Goal: Transaction & Acquisition: Subscribe to service/newsletter

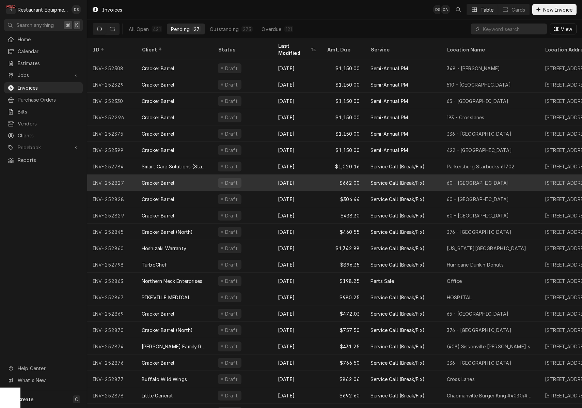
click at [252, 174] on div "Draft" at bounding box center [243, 182] width 60 height 16
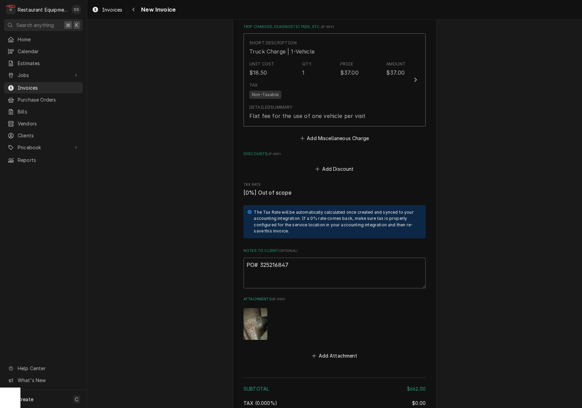
scroll to position [1166, 0]
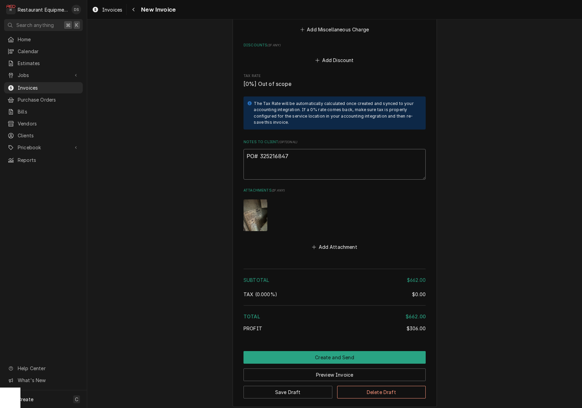
drag, startPoint x: 286, startPoint y: 139, endPoint x: 260, endPoint y: 139, distance: 25.6
click at [260, 149] on textarea "PO# 325216847" at bounding box center [335, 164] width 182 height 31
click at [133, 8] on icon "Navigate back" at bounding box center [133, 9] width 3 height 5
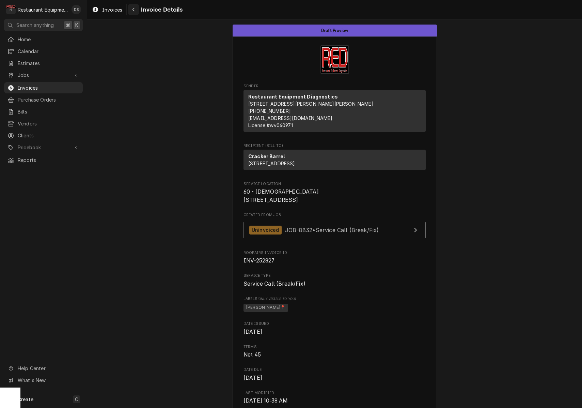
click at [131, 9] on div "Navigate back" at bounding box center [133, 9] width 7 height 7
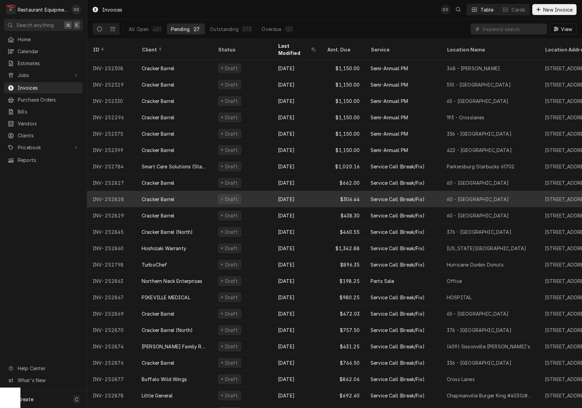
click at [316, 191] on div "Sep 17" at bounding box center [297, 199] width 49 height 16
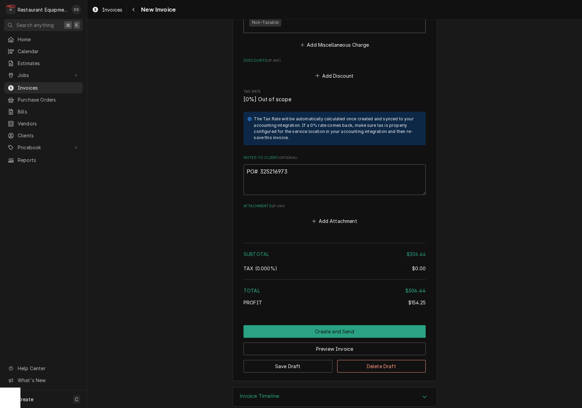
scroll to position [1199, 0]
click at [300, 165] on textarea "PO# 325216973" at bounding box center [335, 180] width 182 height 31
drag, startPoint x: 295, startPoint y: 162, endPoint x: 264, endPoint y: 161, distance: 31.0
click at [260, 165] on textarea "PO# 325216973" at bounding box center [335, 180] width 182 height 31
click at [132, 10] on icon "Navigate back" at bounding box center [133, 9] width 3 height 5
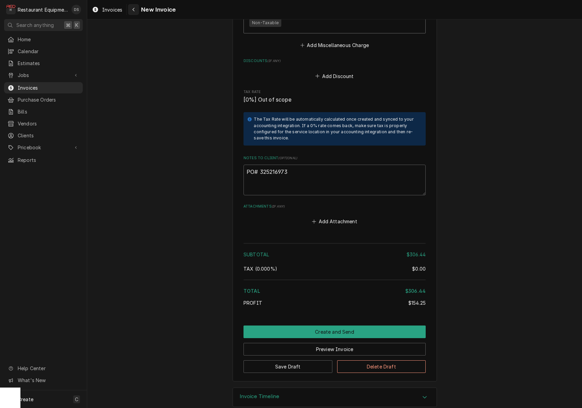
click at [132, 10] on icon "Navigate back" at bounding box center [133, 9] width 3 height 5
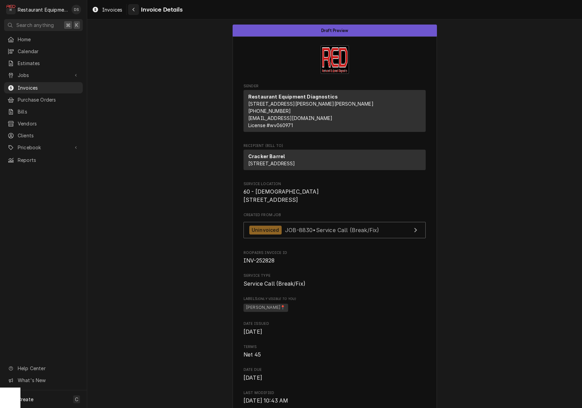
click at [133, 8] on icon "Navigate back" at bounding box center [133, 9] width 3 height 5
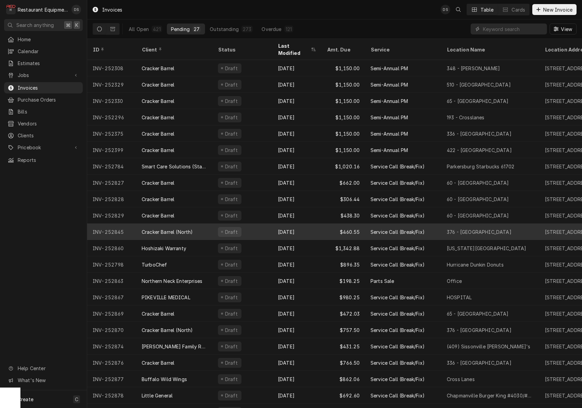
click at [269, 226] on div "Draft" at bounding box center [243, 231] width 60 height 16
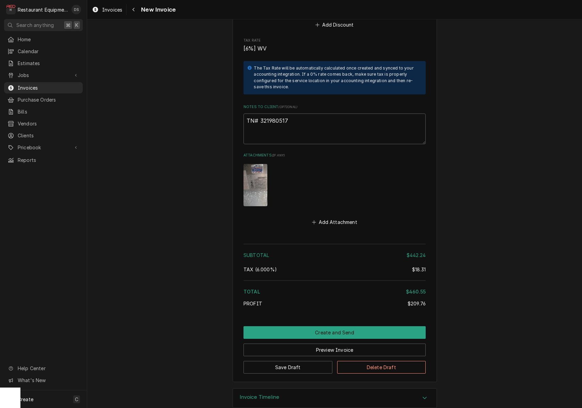
scroll to position [1418, 0]
drag, startPoint x: 294, startPoint y: 123, endPoint x: 295, endPoint y: 116, distance: 6.9
click at [295, 119] on textarea "TN# 321980517" at bounding box center [335, 129] width 182 height 31
drag, startPoint x: 294, startPoint y: 111, endPoint x: 259, endPoint y: 110, distance: 35.1
click at [259, 114] on textarea "TN# 321980517" at bounding box center [335, 129] width 182 height 31
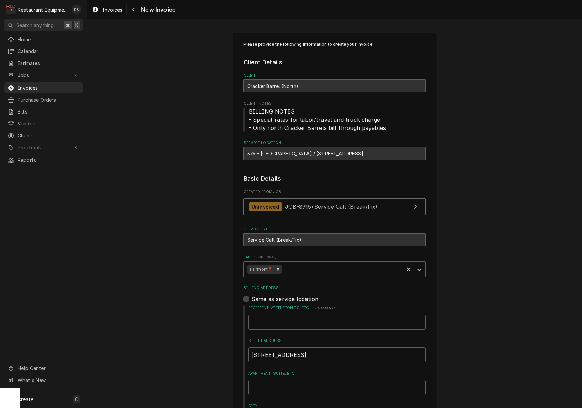
scroll to position [0, 0]
click at [378, 205] on link "Uninvoiced JOB-8915 • Service Call (Break/Fix)" at bounding box center [335, 206] width 182 height 17
click at [137, 12] on div "Navigate back" at bounding box center [133, 9] width 7 height 7
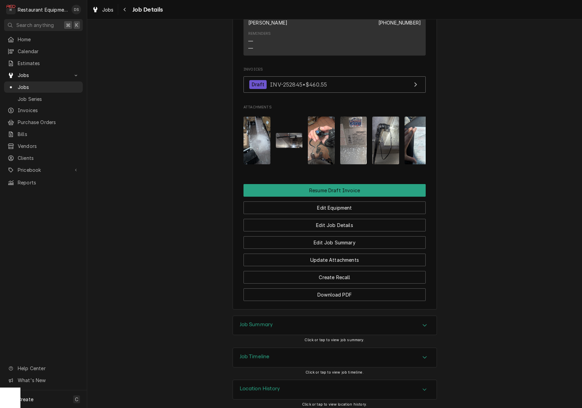
scroll to position [554, 0]
click at [349, 322] on div "Job Summary" at bounding box center [335, 325] width 204 height 19
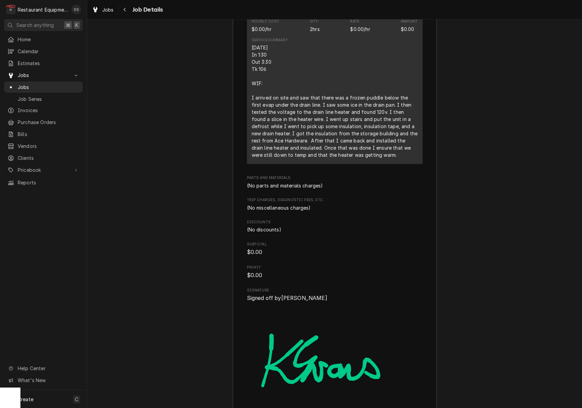
scroll to position [1018, 0]
click at [121, 10] on button "Navigate back" at bounding box center [125, 9] width 11 height 11
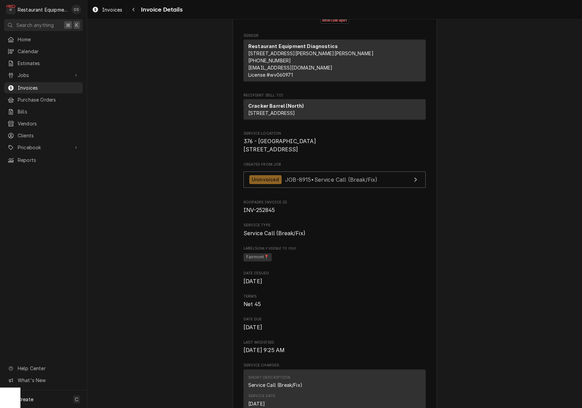
scroll to position [53, 0]
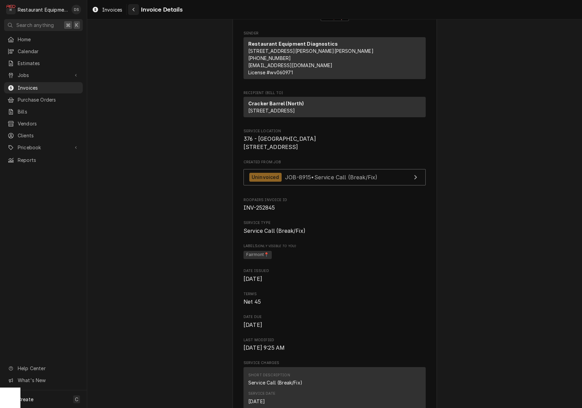
click at [137, 12] on div "Navigate back" at bounding box center [133, 9] width 7 height 7
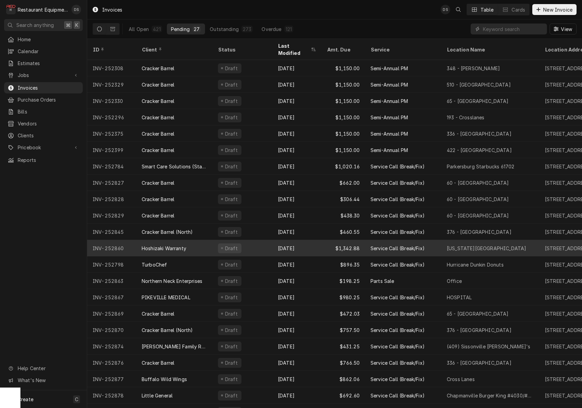
click at [322, 240] on div "$1,342.88" at bounding box center [344, 248] width 44 height 16
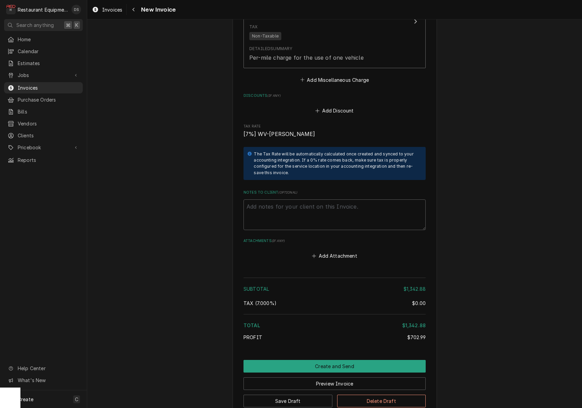
scroll to position [1597, 0]
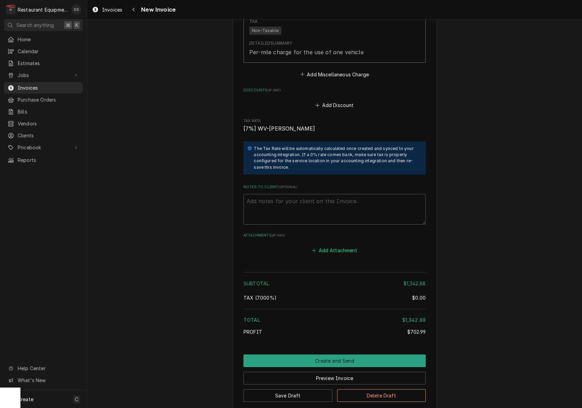
click at [331, 246] on button "Add Attachment" at bounding box center [335, 251] width 48 height 10
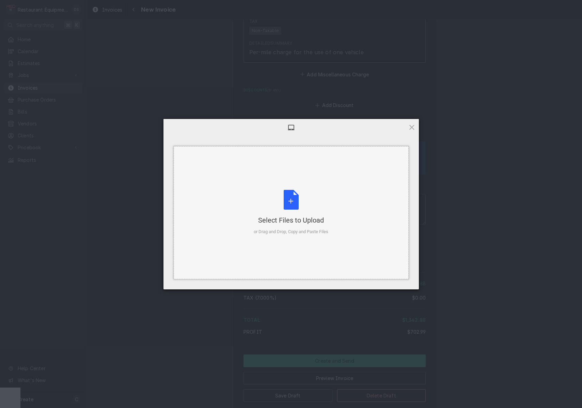
click at [309, 219] on div "Select Files to Upload" at bounding box center [291, 220] width 75 height 10
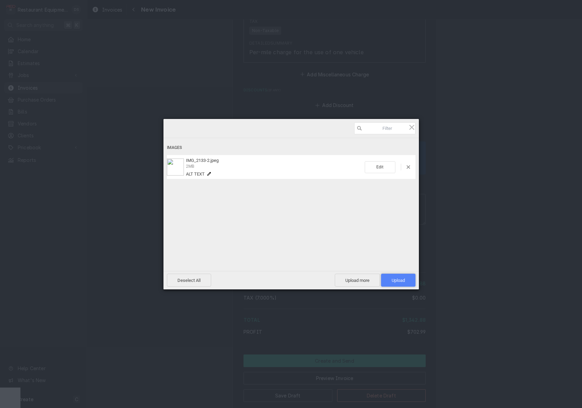
click at [402, 278] on span "Upload 1" at bounding box center [398, 280] width 13 height 5
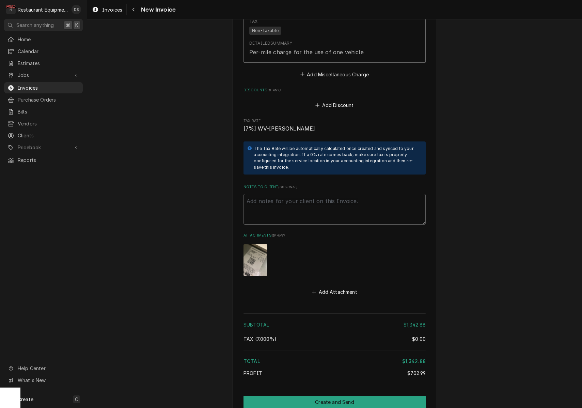
click at [261, 244] on img "Attachments" at bounding box center [256, 260] width 24 height 32
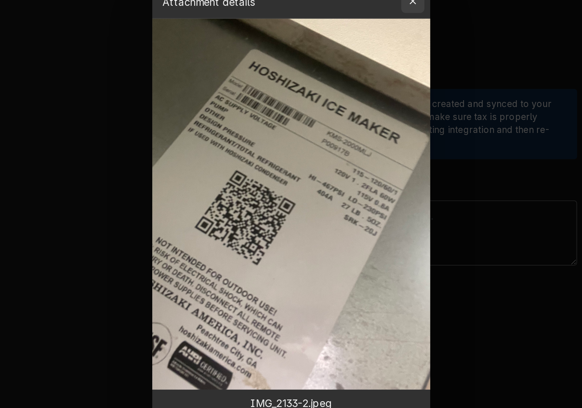
click at [346, 98] on icon "button" at bounding box center [348, 100] width 4 height 5
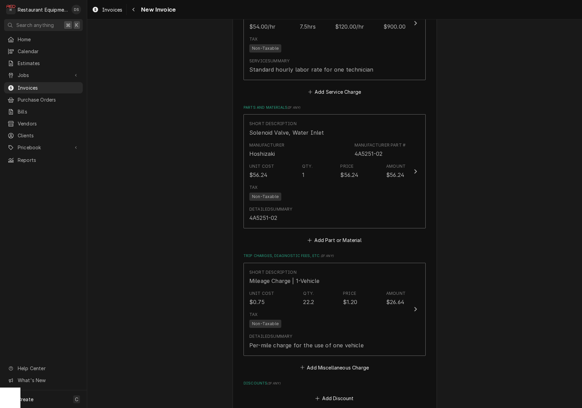
scroll to position [1304, 0]
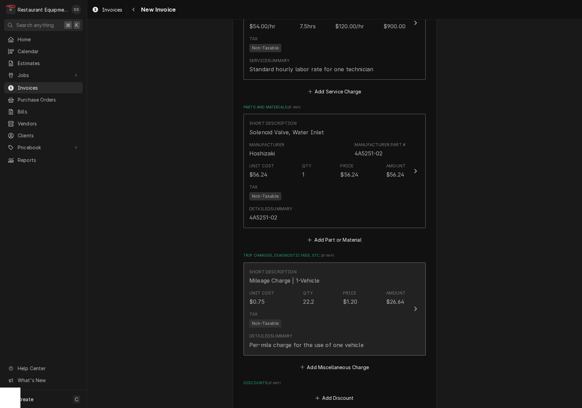
click at [333, 308] on div "Tax Non-Taxable" at bounding box center [327, 319] width 156 height 22
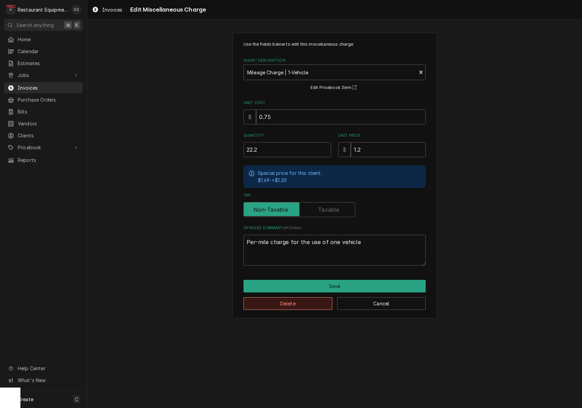
click at [305, 298] on button "Delete" at bounding box center [288, 303] width 89 height 13
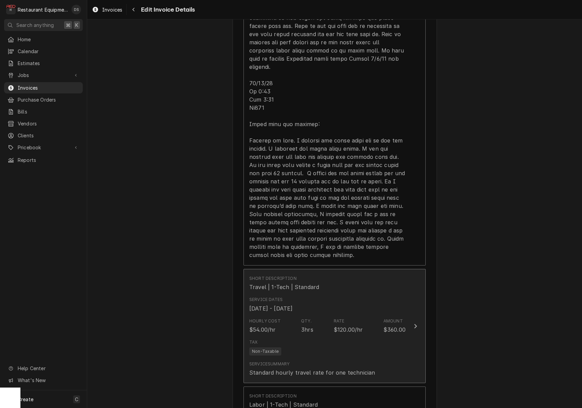
scroll to position [882, 0]
click at [293, 298] on div "Service Dates Sep 4, 2025 - Sep 17, 2025" at bounding box center [270, 306] width 43 height 16
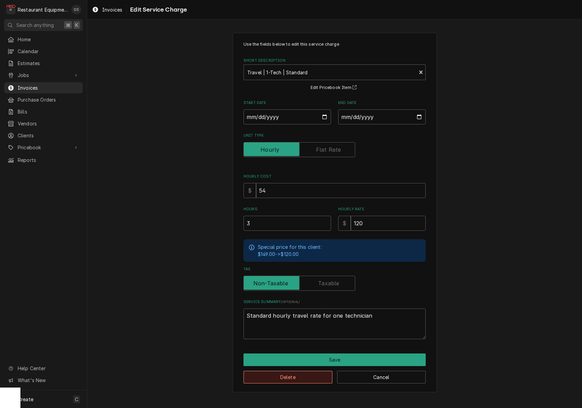
click at [298, 372] on button "Delete" at bounding box center [288, 377] width 89 height 13
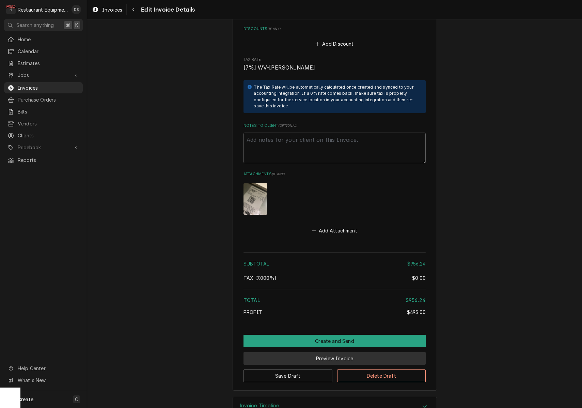
click at [328, 352] on button "Preview Invoice" at bounding box center [335, 358] width 182 height 13
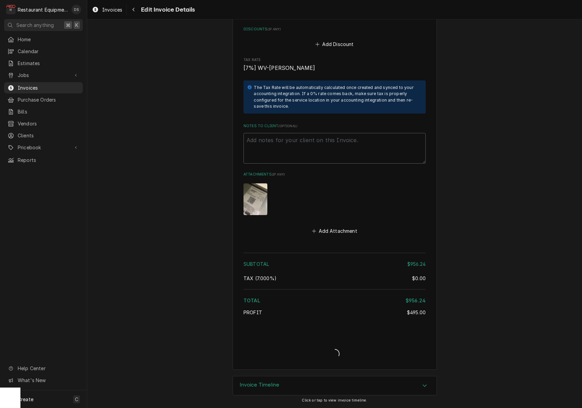
scroll to position [1423, 0]
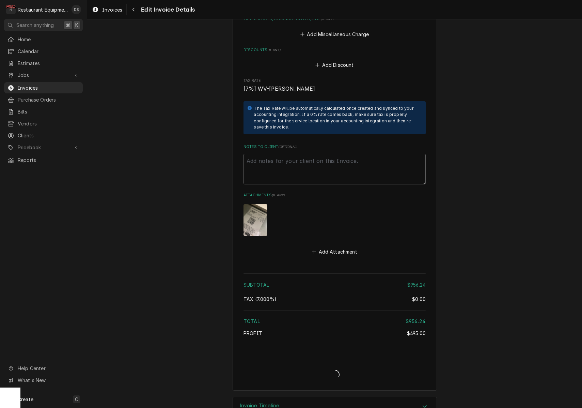
type textarea "x"
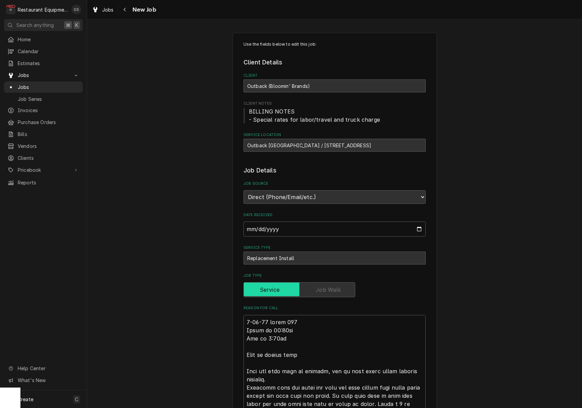
scroll to position [495, 0]
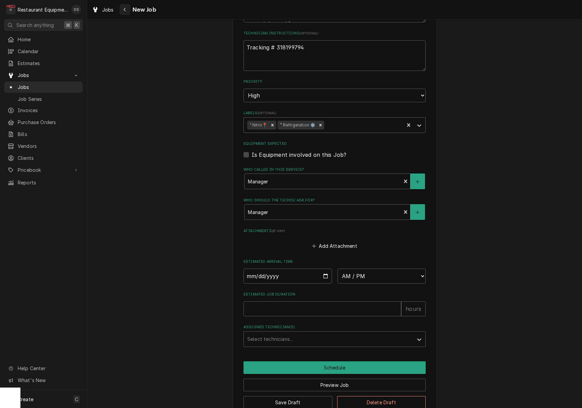
click at [124, 8] on icon "Navigate back" at bounding box center [124, 9] width 3 height 5
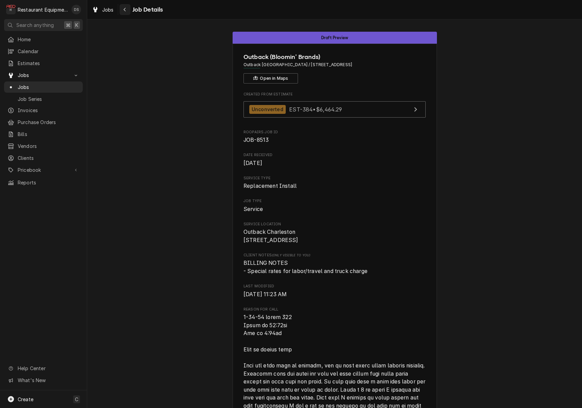
click at [125, 8] on icon "Navigate back" at bounding box center [124, 9] width 3 height 5
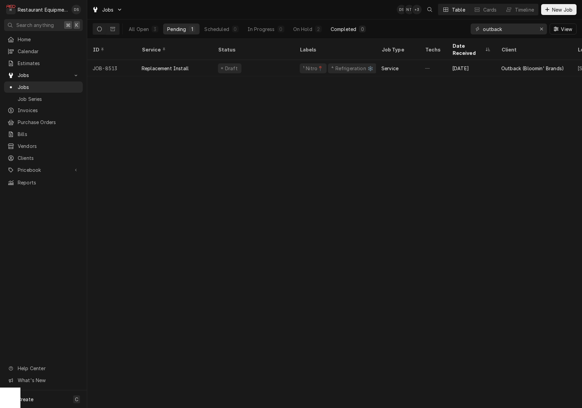
drag, startPoint x: 340, startPoint y: 27, endPoint x: 347, endPoint y: 27, distance: 7.2
click at [341, 27] on div "Completed" at bounding box center [344, 29] width 26 height 7
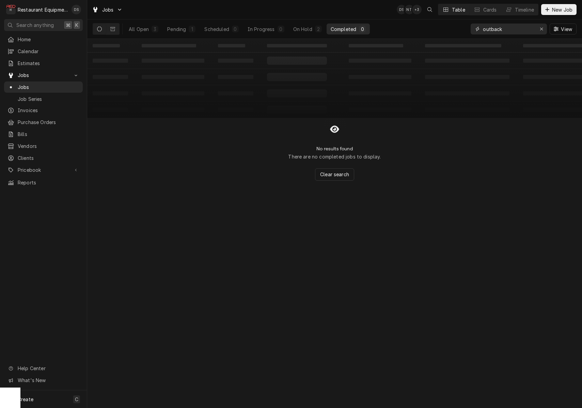
click at [539, 29] on div "Erase input" at bounding box center [541, 29] width 7 height 7
click at [522, 30] on input "Dynamic Content Wrapper" at bounding box center [515, 29] width 64 height 11
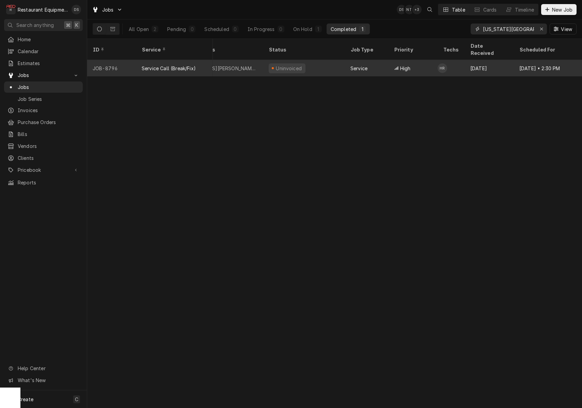
scroll to position [0, 354]
type input "texas road"
click at [461, 60] on td "HR" at bounding box center [450, 68] width 27 height 16
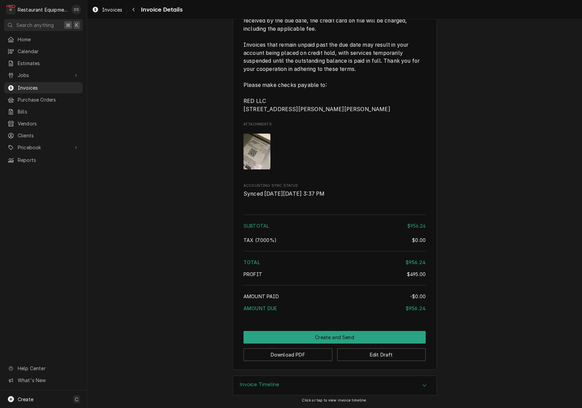
scroll to position [1139, 0]
click at [287, 357] on button "Download PDF" at bounding box center [288, 354] width 89 height 13
click at [409, 355] on button "Edit Draft" at bounding box center [381, 354] width 89 height 13
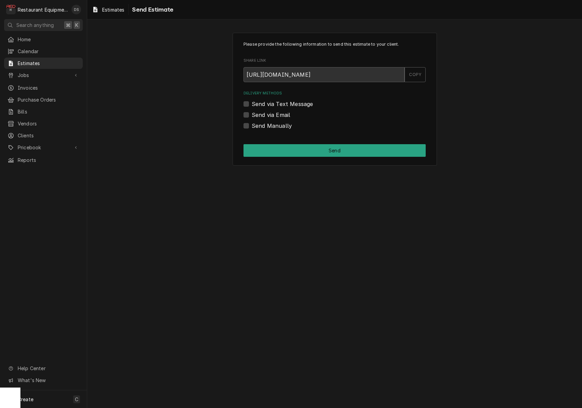
click at [252, 113] on label "Send via Email" at bounding box center [271, 115] width 38 height 8
click at [252, 113] on input "Send via Email" at bounding box center [343, 118] width 182 height 15
checkbox input "true"
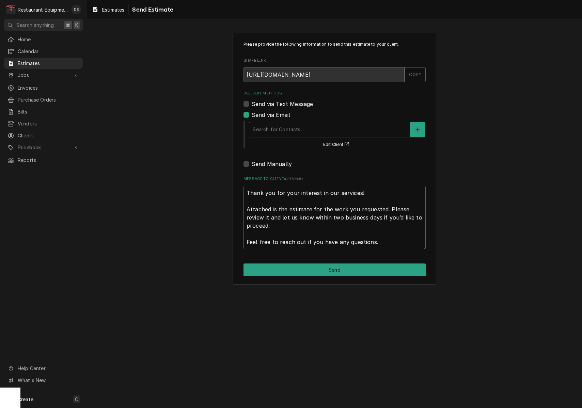
click at [302, 135] on div "Search for Contacts..." at bounding box center [329, 129] width 161 height 15
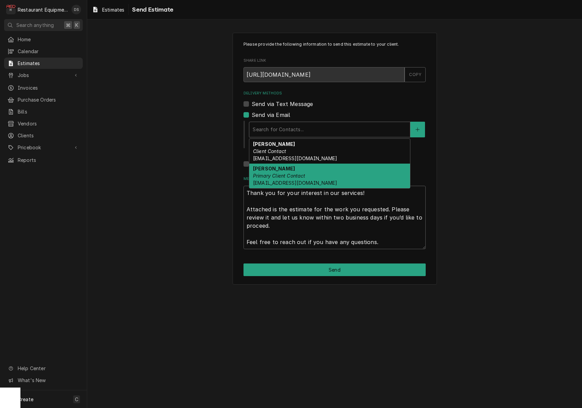
click at [300, 169] on div "Malati Reeve Primary Client Contact mreeve@k12.wv.us" at bounding box center [329, 176] width 161 height 25
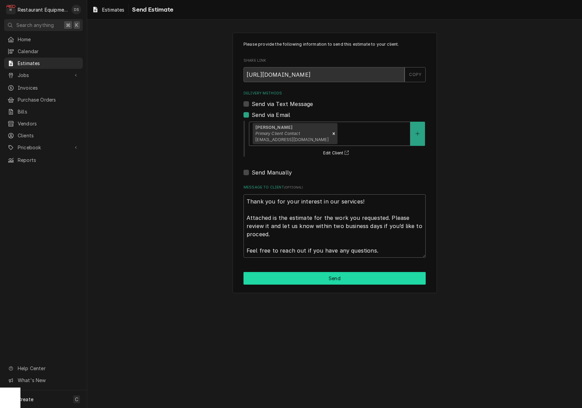
click at [355, 272] on button "Send" at bounding box center [335, 278] width 182 height 13
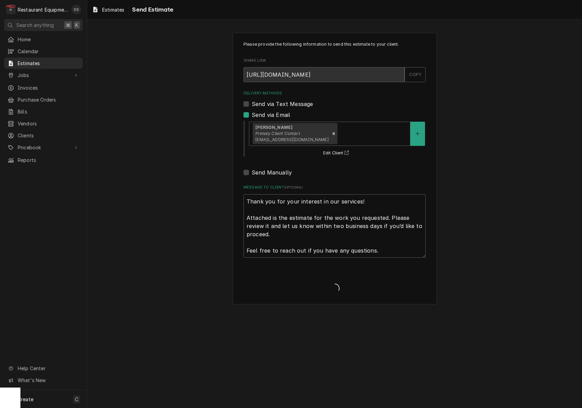
type textarea "x"
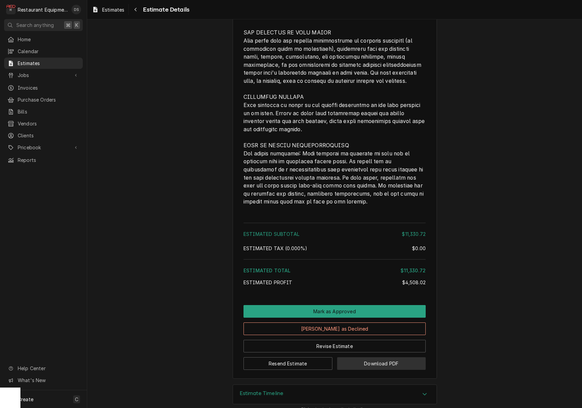
click at [380, 357] on button "Download PDF" at bounding box center [381, 363] width 89 height 13
click at [138, 11] on div "Navigate back" at bounding box center [135, 9] width 7 height 7
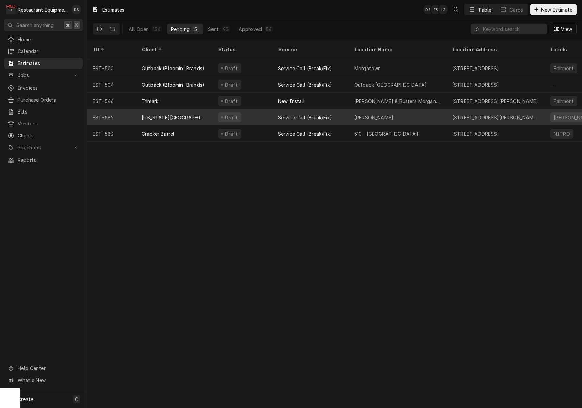
click at [208, 116] on div "[US_STATE][GEOGRAPHIC_DATA]" at bounding box center [174, 117] width 76 height 16
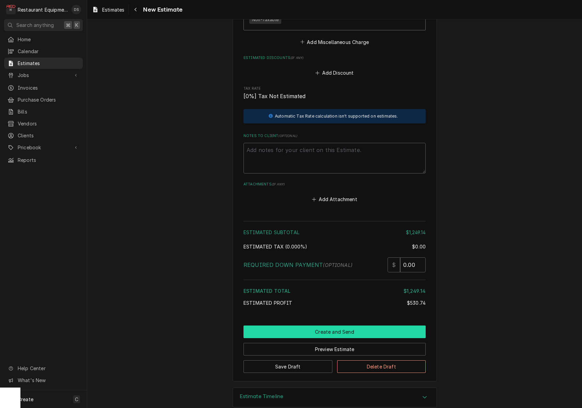
click at [351, 325] on button "Create and Send" at bounding box center [335, 331] width 182 height 13
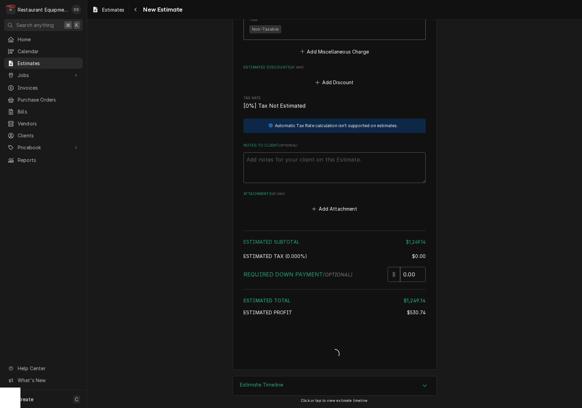
type textarea "x"
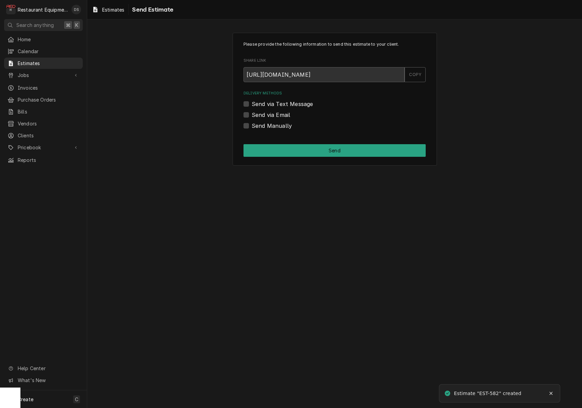
click at [252, 114] on label "Send via Email" at bounding box center [271, 115] width 38 height 8
click at [252, 114] on input "Send via Email" at bounding box center [343, 118] width 182 height 15
checkbox input "true"
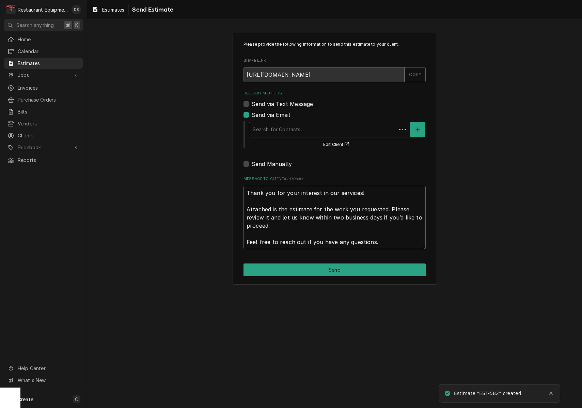
click at [317, 128] on div "Delivery Methods" at bounding box center [323, 129] width 140 height 12
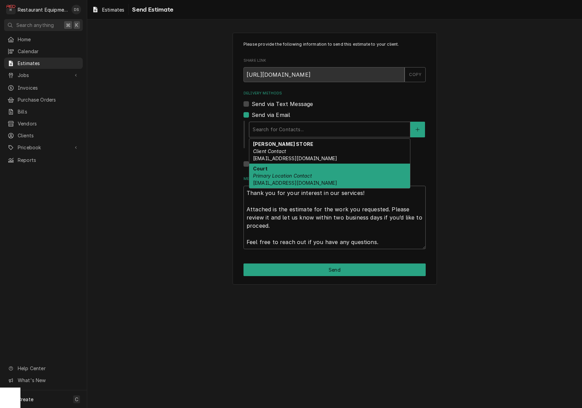
click at [308, 175] on em "Primary Location Contact" at bounding box center [282, 176] width 59 height 6
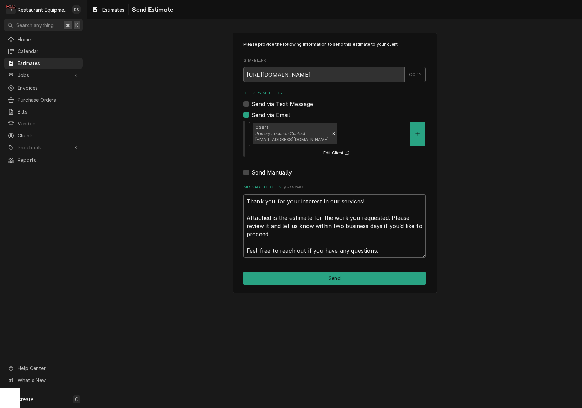
click at [338, 274] on button "Send" at bounding box center [335, 278] width 182 height 13
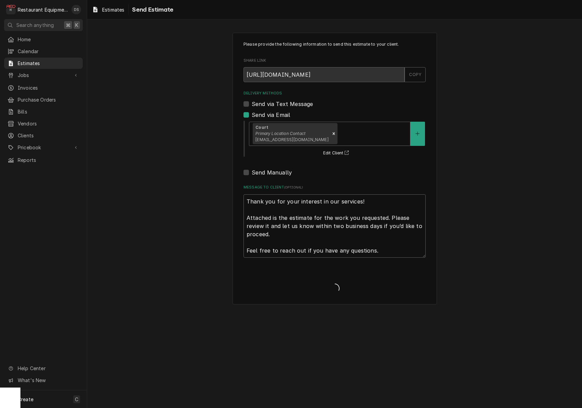
type textarea "x"
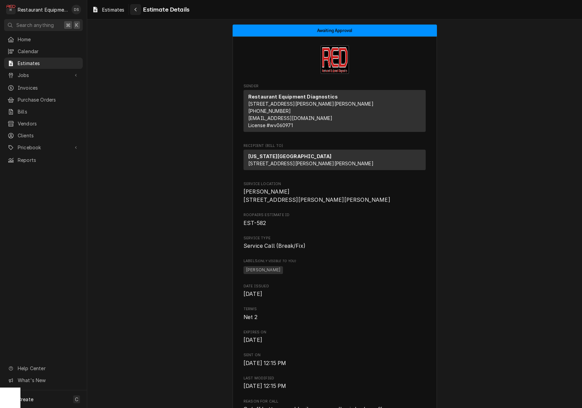
click at [138, 9] on div "Navigate back" at bounding box center [135, 9] width 7 height 7
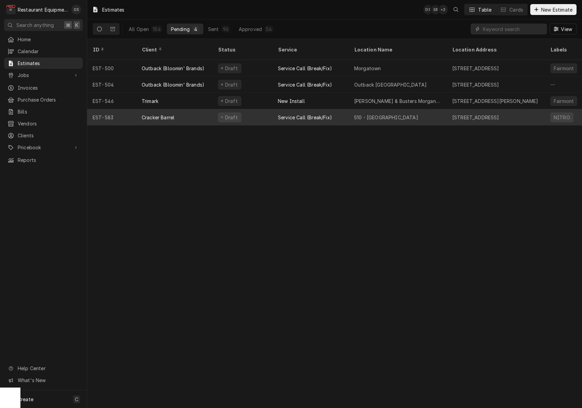
click at [185, 109] on div "Cracker Barrel" at bounding box center [174, 117] width 76 height 16
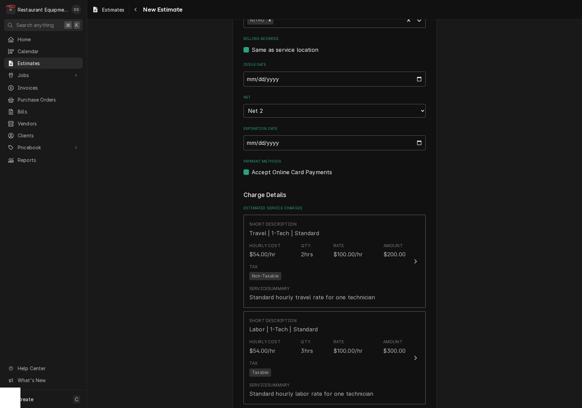
scroll to position [347, 0]
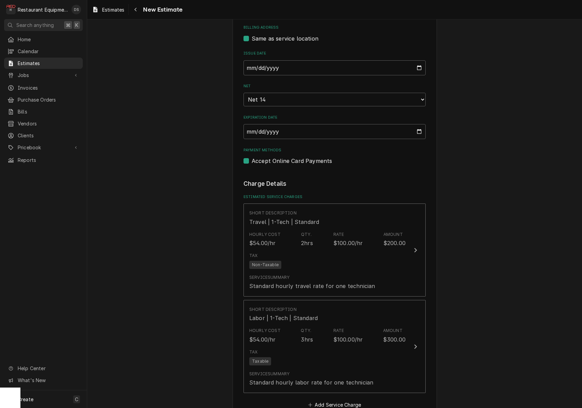
drag, startPoint x: 544, startPoint y: 144, endPoint x: 486, endPoint y: 144, distance: 57.9
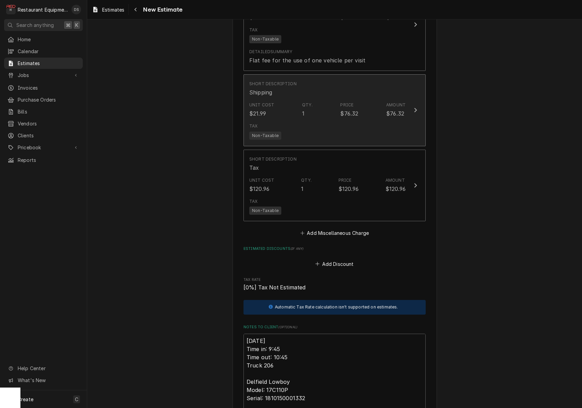
scroll to position [1020, 0]
click at [398, 121] on div "Tax Non-Taxable" at bounding box center [327, 131] width 156 height 22
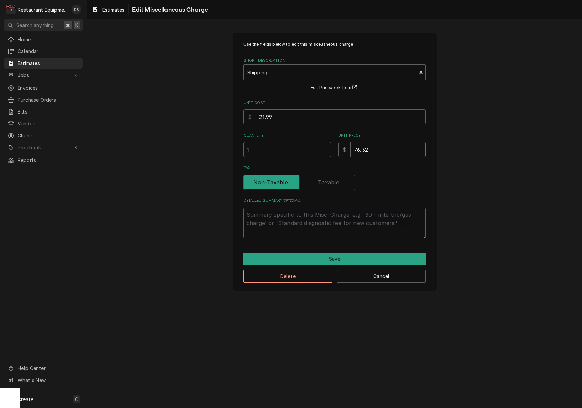
drag, startPoint x: 389, startPoint y: 152, endPoint x: 322, endPoint y: 145, distance: 67.2
click at [323, 145] on div "Quantity 1 Unit Price $ 76.32" at bounding box center [335, 145] width 182 height 24
type textarea "x"
type input "1"
type textarea "x"
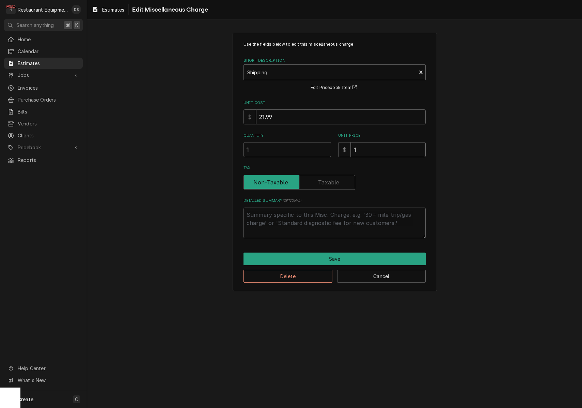
type input "18"
type textarea "x"
type input "187"
type textarea "x"
type input "187.5"
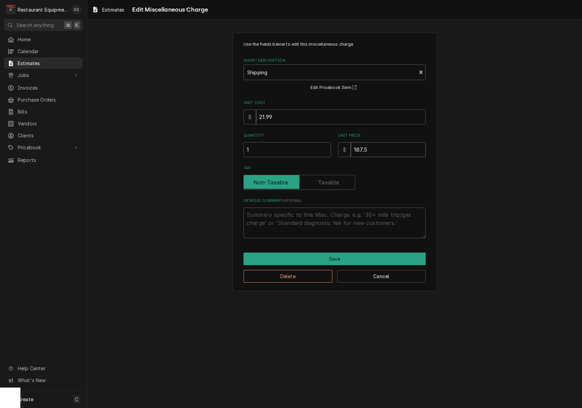
type textarea "x"
type input "187.52"
type textarea "x"
type input "187.52"
click at [350, 254] on button "Save" at bounding box center [335, 258] width 182 height 13
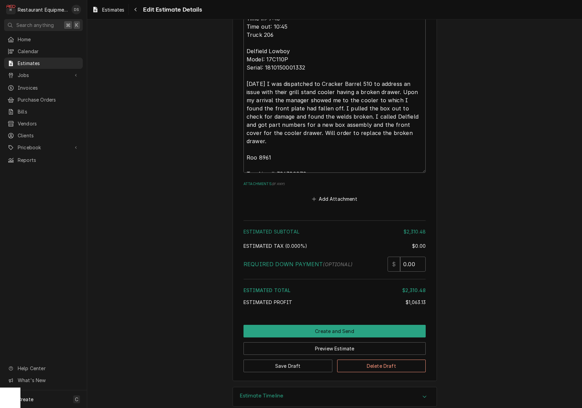
scroll to position [1350, 0]
click at [317, 360] on button "Save Draft" at bounding box center [288, 366] width 89 height 13
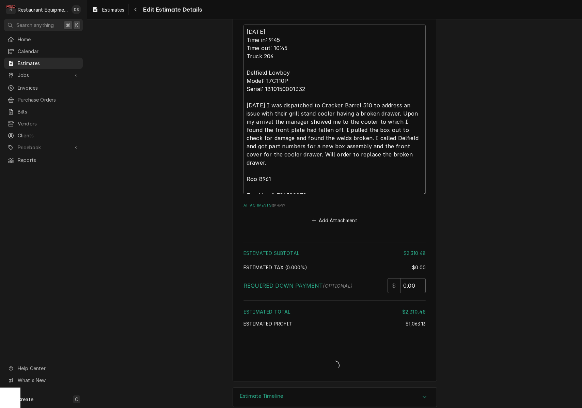
type textarea "x"
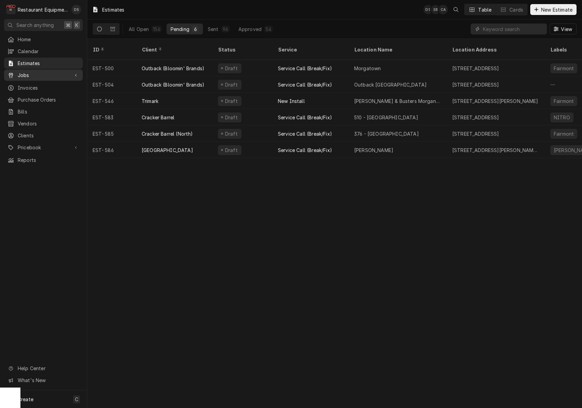
click at [26, 73] on span "Jobs" at bounding box center [43, 75] width 51 height 7
click at [33, 85] on span "Jobs" at bounding box center [49, 86] width 62 height 7
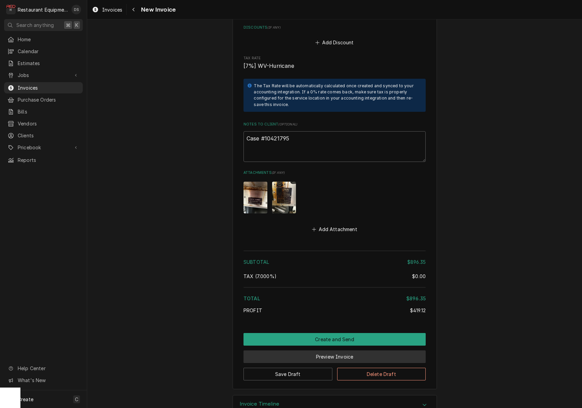
click at [344, 350] on button "Preview Invoice" at bounding box center [335, 356] width 182 height 13
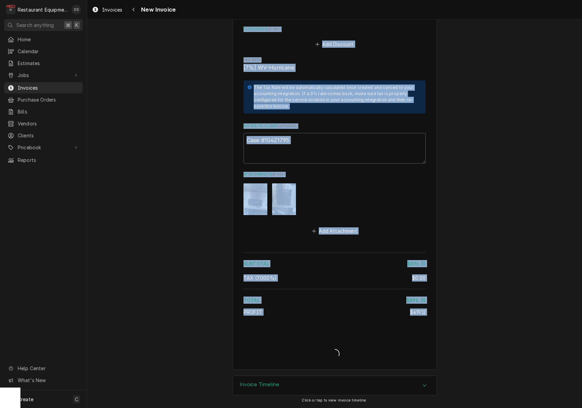
type textarea "x"
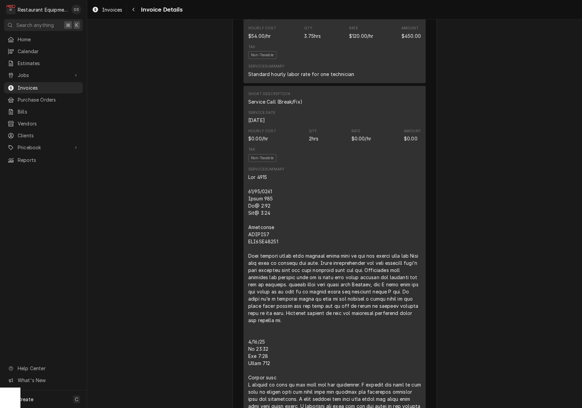
scroll to position [575, 0]
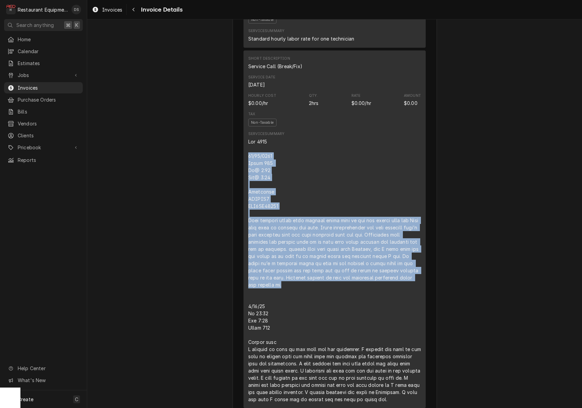
drag, startPoint x: 247, startPoint y: 167, endPoint x: 320, endPoint y: 287, distance: 141.1
click at [316, 296] on div "Short Description Service Call (Break/Fix) Service Date Sep 15, 2025 Hourly Cos…" at bounding box center [335, 228] width 182 height 357
copy div "09/15/2025 Truck 207 In@ 3:15 Out@ 6:00 Turbochef ENCORE2 ENC3HD19999 Upon arri…"
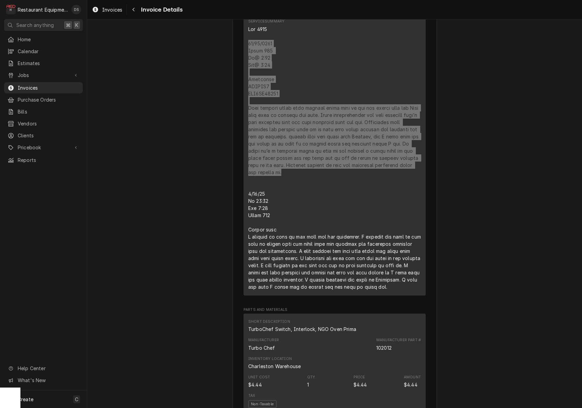
scroll to position [680, 0]
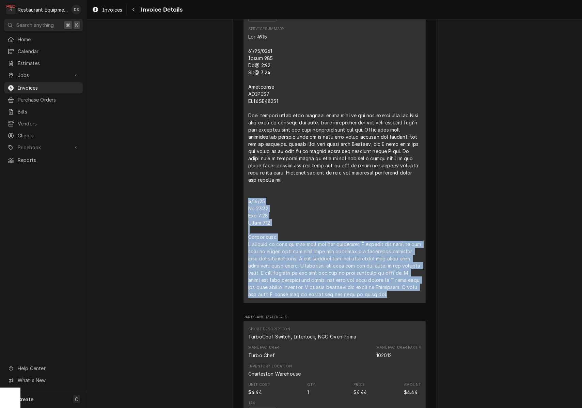
drag, startPoint x: 247, startPoint y: 213, endPoint x: 382, endPoint y: 278, distance: 149.3
click at [411, 303] on div "Short Description Service Call (Break/Fix) Service Date Sep 15, 2025 Hourly Cos…" at bounding box center [335, 123] width 182 height 357
copy div "9/16/25 In 12:15 Out 1:15 Truck 204 Bottom oven I arrived on site to the unit o…"
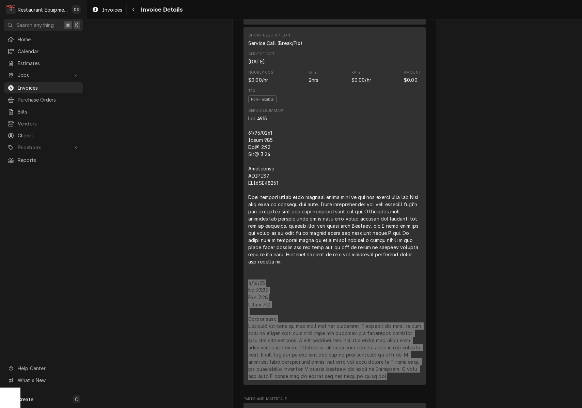
scroll to position [619, 0]
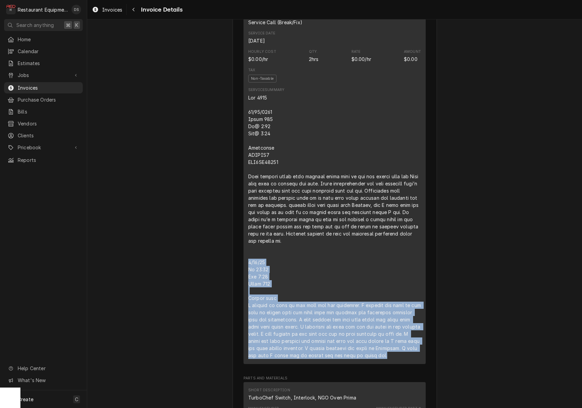
copy div "9/16/25 In 12:15 Out 1:15 Truck 204 Bottom oven I arrived on site to the unit o…"
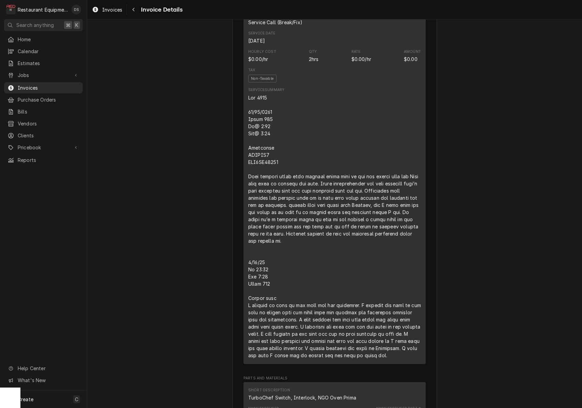
click at [247, 125] on div "Short Description Service Call (Break/Fix) Service Date Sep 15, 2025 Hourly Cos…" at bounding box center [335, 184] width 182 height 357
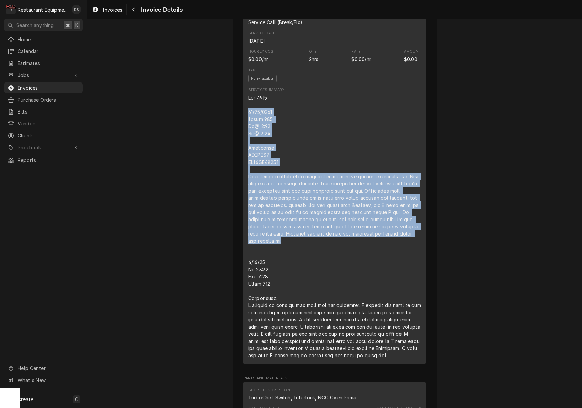
drag, startPoint x: 248, startPoint y: 124, endPoint x: 284, endPoint y: 253, distance: 134.1
click at [284, 254] on div "Short Description Service Call (Break/Fix) Service Date Sep 15, 2025 Hourly Cos…" at bounding box center [335, 184] width 182 height 357
copy div "09/15/2025 Truck 207 In@ 3:15 Out@ 6:00 Turbochef ENCORE2 ENC3HD19999 Upon arri…"
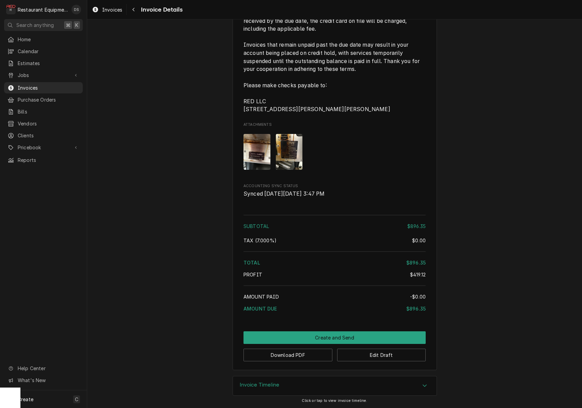
scroll to position [1522, 0]
click at [384, 356] on button "Edit Draft" at bounding box center [381, 354] width 89 height 13
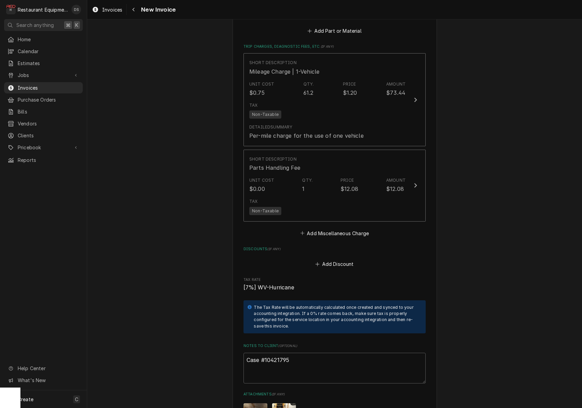
scroll to position [1420, 0]
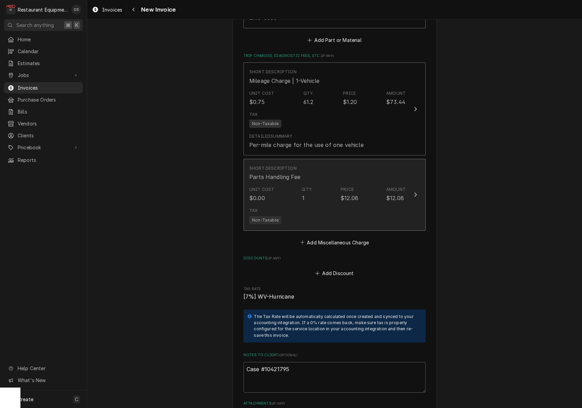
click at [362, 205] on div "Tax Non-Taxable" at bounding box center [327, 216] width 156 height 22
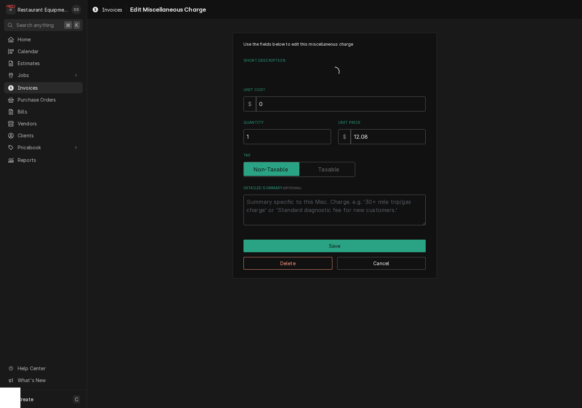
click at [362, 197] on textarea "Detailed Summary ( optional )" at bounding box center [335, 209] width 182 height 31
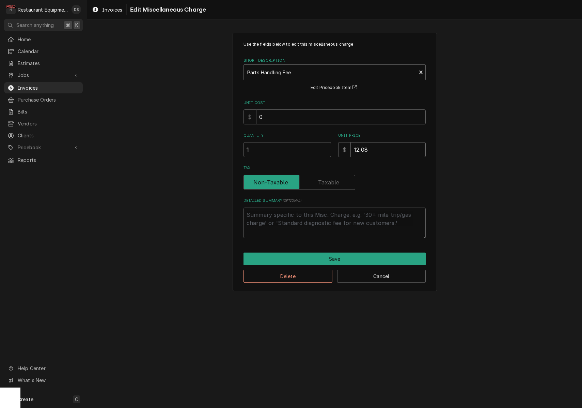
drag, startPoint x: 376, startPoint y: 152, endPoint x: 326, endPoint y: 147, distance: 50.9
click at [326, 147] on input "1" at bounding box center [288, 149] width 88 height 15
type textarea "x"
type input "1"
type textarea "x"
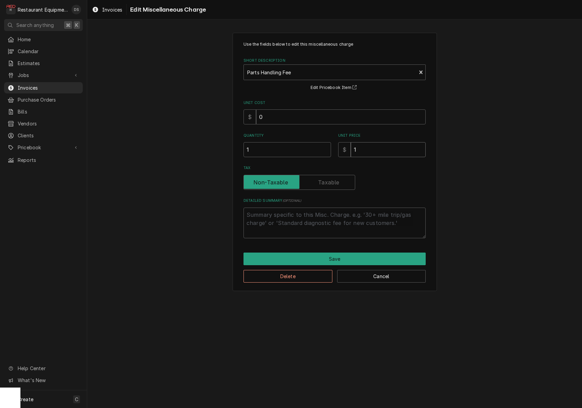
type input "18"
type textarea "x"
type input "18.1"
type textarea "x"
type input "18.12"
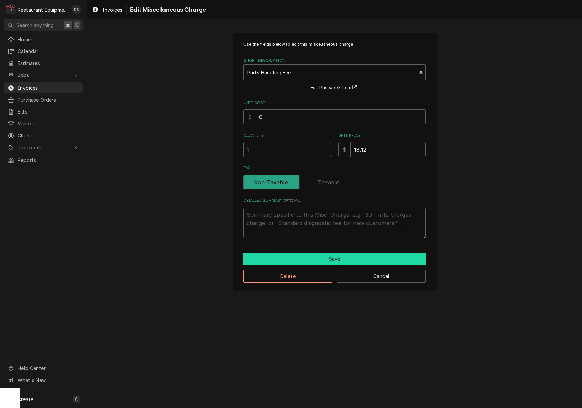
click at [337, 256] on button "Save" at bounding box center [335, 258] width 182 height 13
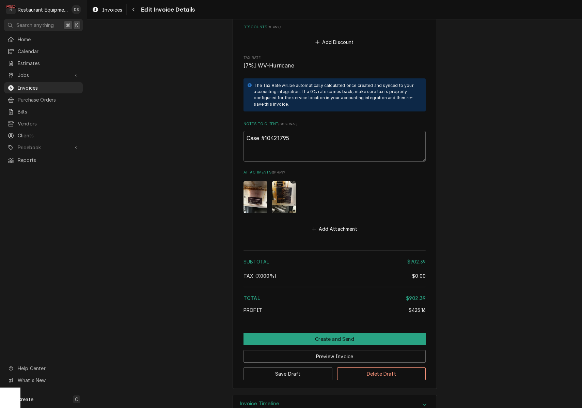
scroll to position [1650, 0]
click at [302, 350] on button "Preview Invoice" at bounding box center [335, 356] width 182 height 13
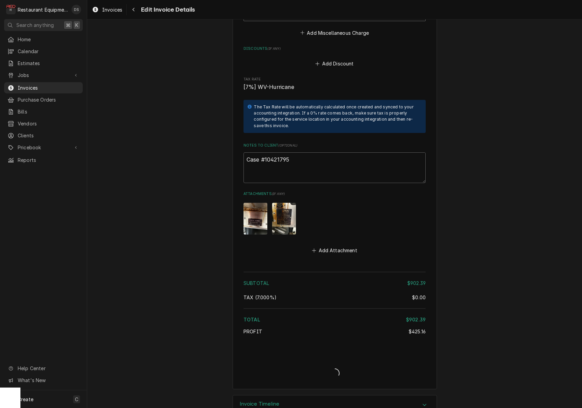
type textarea "x"
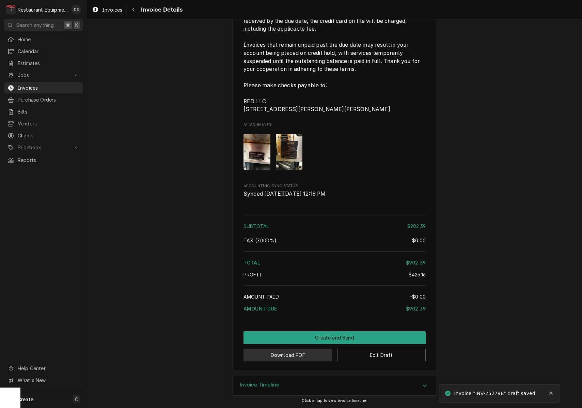
scroll to position [1522, 0]
click at [309, 352] on button "Download PDF" at bounding box center [288, 354] width 89 height 13
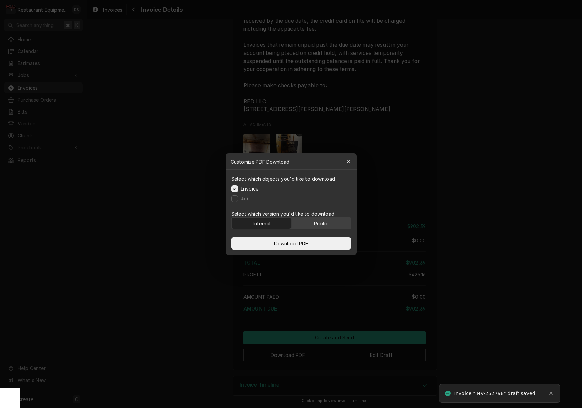
click at [329, 223] on button "Public" at bounding box center [321, 223] width 60 height 11
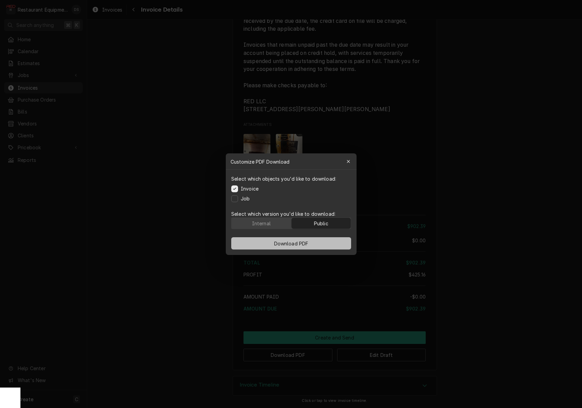
click at [318, 242] on button "Download PDF" at bounding box center [291, 243] width 120 height 12
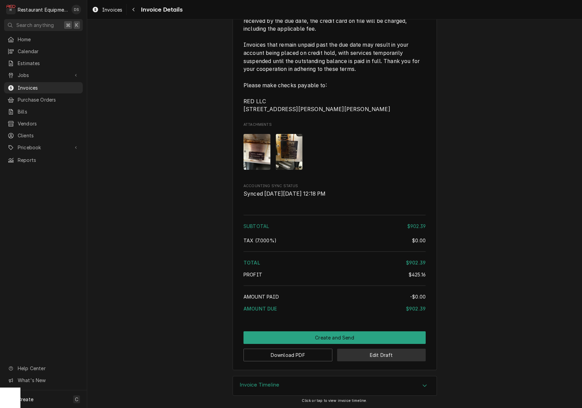
click at [357, 357] on button "Edit Draft" at bounding box center [381, 354] width 89 height 13
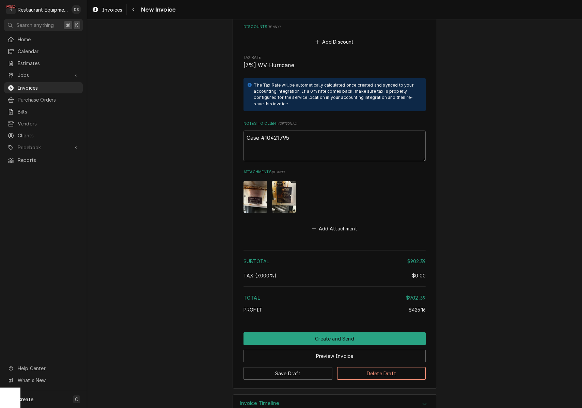
scroll to position [1650, 0]
drag, startPoint x: 308, startPoint y: 132, endPoint x: 308, endPoint y: 128, distance: 3.5
click at [308, 131] on textarea "Case #10421795" at bounding box center [335, 146] width 182 height 31
type textarea "x"
type textarea "Case #10421795"
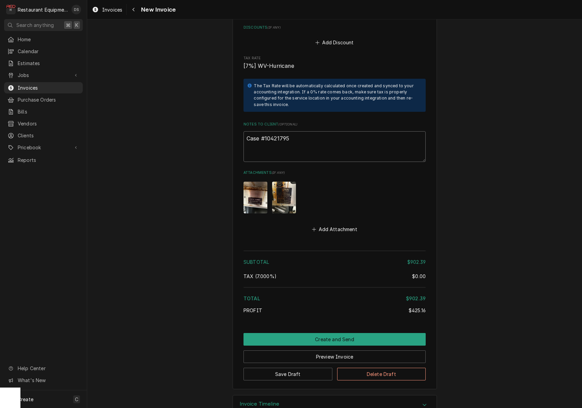
type textarea "x"
type textarea "Case #10421795"
type textarea "x"
type textarea "Case #10421795"
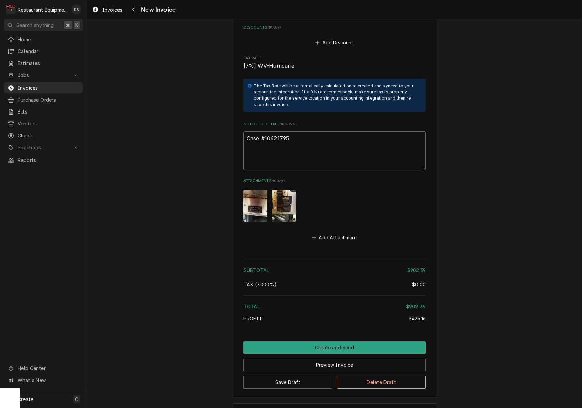
paste textarea "Claim #7155230 Auth #PT10421795"
type textarea "x"
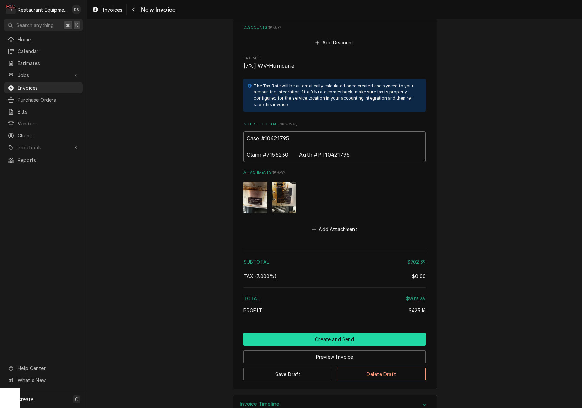
type textarea "Case #10421795 Claim #7155230 Auth #PT10421795"
click at [340, 333] on button "Create and Send" at bounding box center [335, 339] width 182 height 13
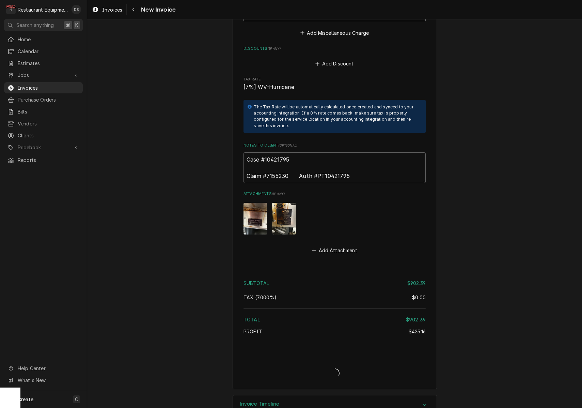
type textarea "x"
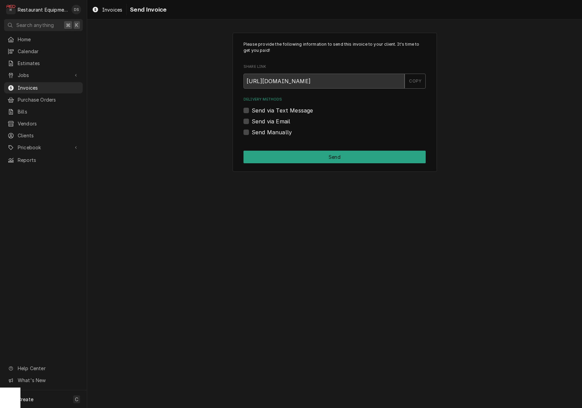
click at [252, 133] on label "Send Manually" at bounding box center [272, 132] width 40 height 8
click at [252, 133] on input "Send Manually" at bounding box center [343, 135] width 182 height 15
click at [252, 133] on label "Send Manually" at bounding box center [272, 132] width 40 height 8
click at [252, 133] on input "Send Manually" at bounding box center [343, 135] width 182 height 15
click at [252, 132] on label "Send Manually" at bounding box center [272, 132] width 40 height 8
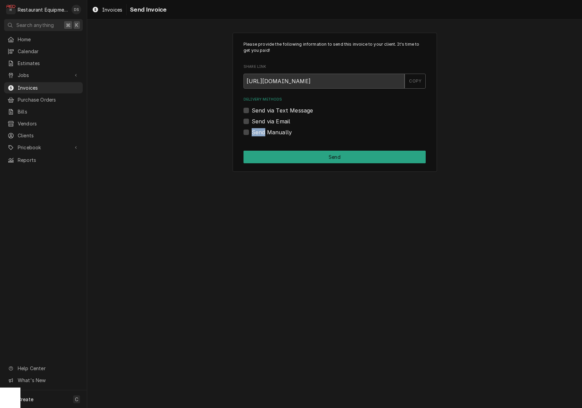
click at [252, 132] on input "Send Manually" at bounding box center [343, 135] width 182 height 15
checkbox input "true"
click at [310, 162] on button "Send" at bounding box center [335, 157] width 182 height 13
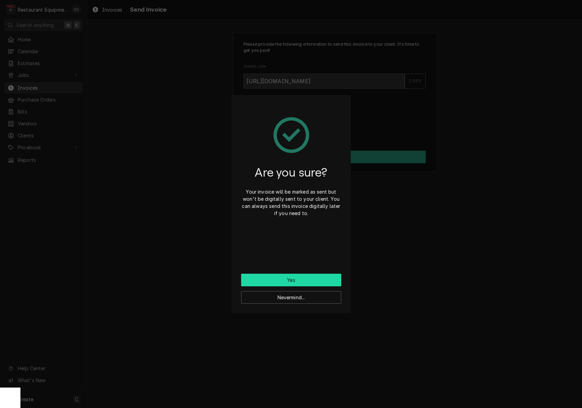
click at [302, 277] on button "Yes" at bounding box center [291, 280] width 100 height 13
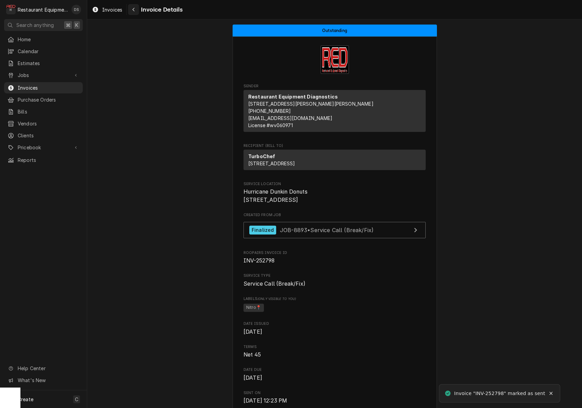
click at [137, 13] on button "Navigate back" at bounding box center [133, 9] width 11 height 11
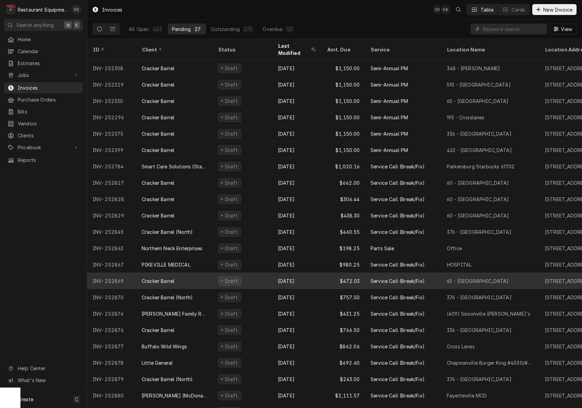
click at [288, 273] on div "[DATE]" at bounding box center [297, 281] width 49 height 16
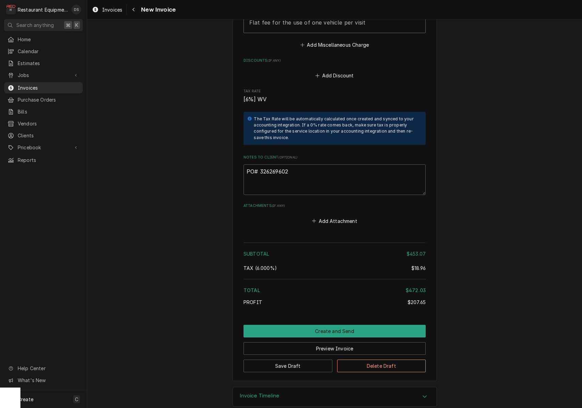
scroll to position [1194, 0]
drag, startPoint x: 289, startPoint y: 161, endPoint x: 261, endPoint y: 161, distance: 28.6
click at [261, 165] on textarea "PO# 326269602" at bounding box center [335, 180] width 182 height 31
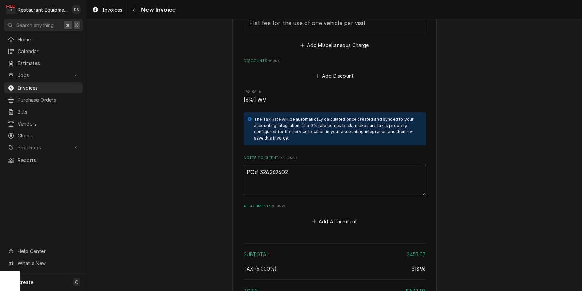
type textarea "x"
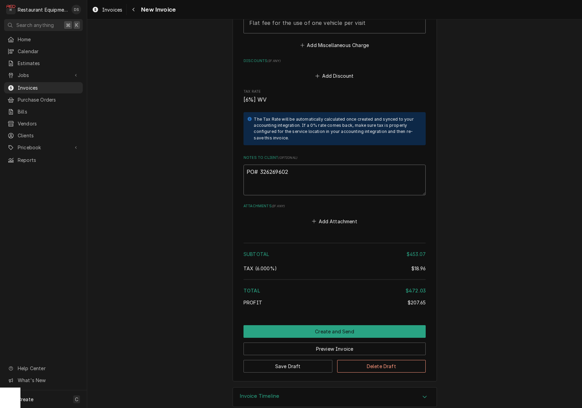
drag, startPoint x: 282, startPoint y: 159, endPoint x: 286, endPoint y: 161, distance: 4.0
click at [284, 165] on textarea "PO# 326269602" at bounding box center [335, 180] width 182 height 31
drag, startPoint x: 291, startPoint y: 161, endPoint x: 260, endPoint y: 162, distance: 31.0
click at [260, 165] on textarea "PO# 326269602" at bounding box center [335, 180] width 182 height 31
click at [135, 11] on div "Navigate back" at bounding box center [133, 9] width 7 height 7
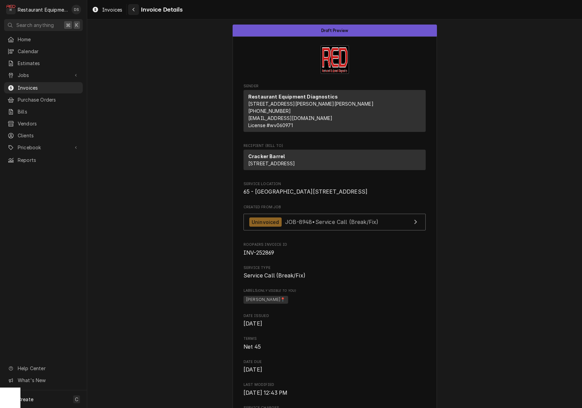
click at [135, 11] on icon "Navigate back" at bounding box center [133, 9] width 3 height 5
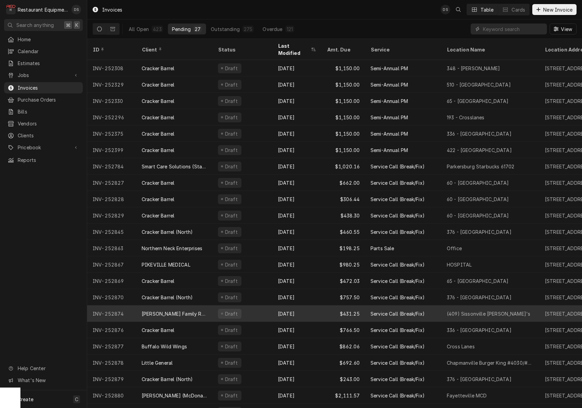
click at [270, 305] on div "Draft" at bounding box center [243, 313] width 60 height 16
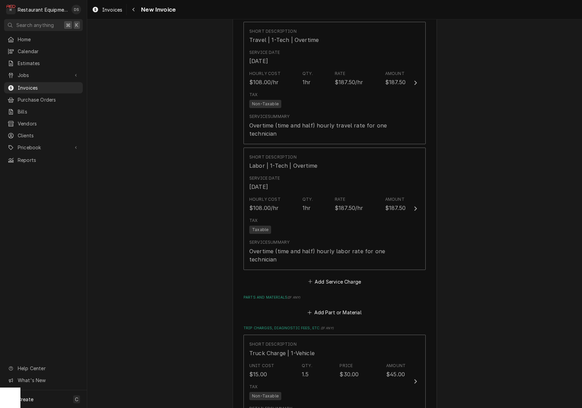
scroll to position [827, 0]
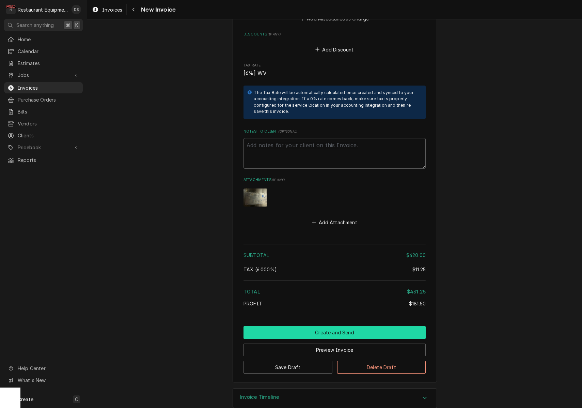
click at [329, 326] on button "Create and Send" at bounding box center [335, 332] width 182 height 13
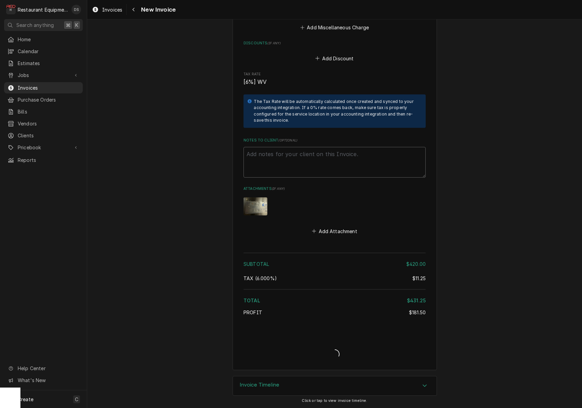
scroll to position [1280, 0]
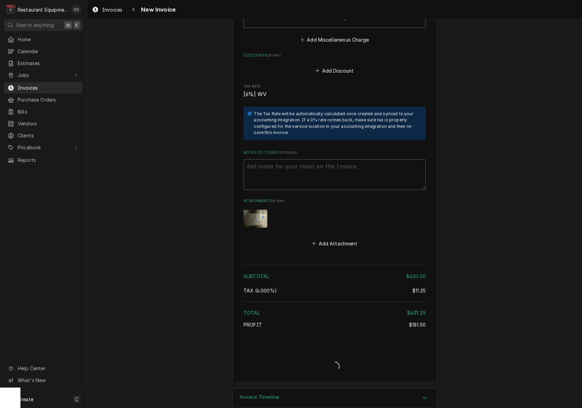
type textarea "x"
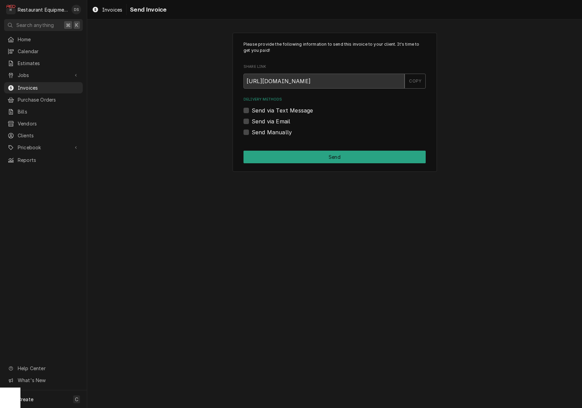
click at [252, 120] on label "Send via Email" at bounding box center [271, 121] width 38 height 8
click at [252, 120] on input "Send via Email" at bounding box center [343, 124] width 182 height 15
checkbox input "true"
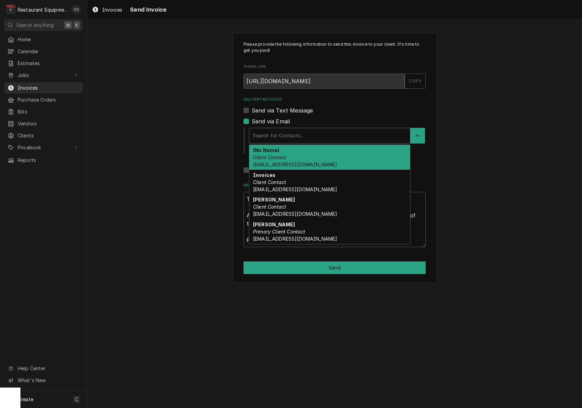
click at [289, 136] on div "Search for Contacts..." at bounding box center [330, 135] width 154 height 7
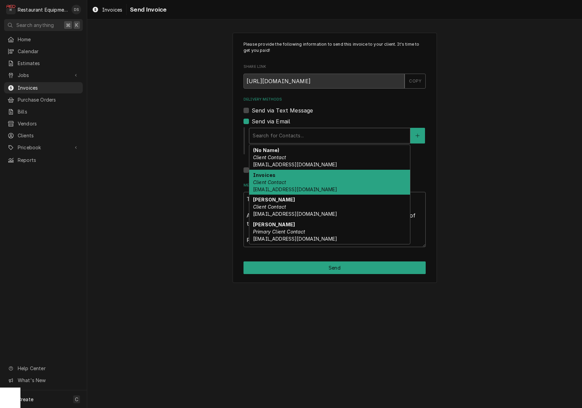
click at [298, 187] on span "ap@schmidtgroup.us" at bounding box center [295, 189] width 84 height 6
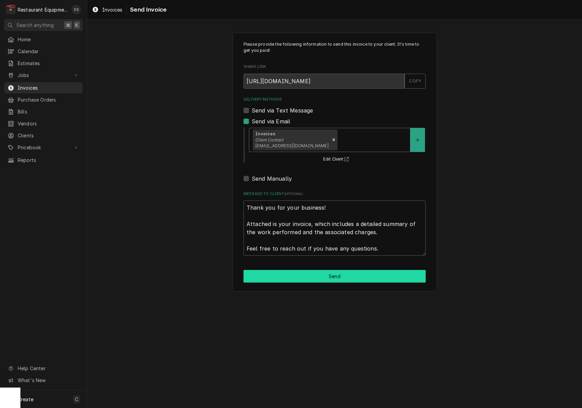
click at [335, 270] on button "Send" at bounding box center [335, 276] width 182 height 13
type textarea "x"
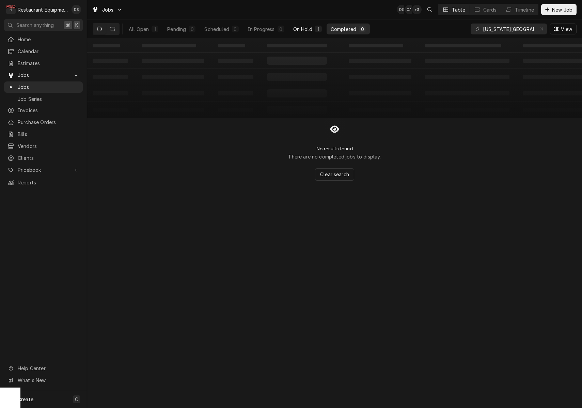
click at [313, 26] on button "On Hold 1" at bounding box center [307, 29] width 37 height 11
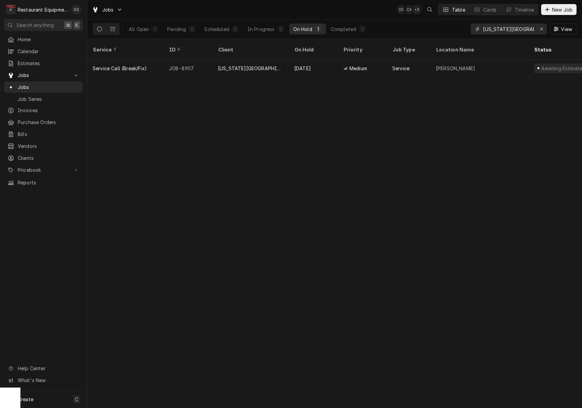
drag, startPoint x: 514, startPoint y: 28, endPoint x: 432, endPoint y: 19, distance: 82.2
click at [432, 19] on div "Jobs DS CA + 3 Table Cards Timeline New Job All Open 1 Pending 0 Scheduled 0 In…" at bounding box center [334, 19] width 495 height 39
type input "indeed"
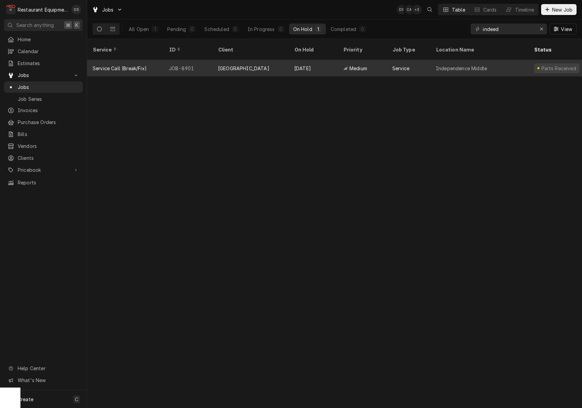
drag, startPoint x: 432, startPoint y: 19, endPoint x: 338, endPoint y: 60, distance: 102.7
click at [338, 60] on div "Medium" at bounding box center [362, 68] width 49 height 16
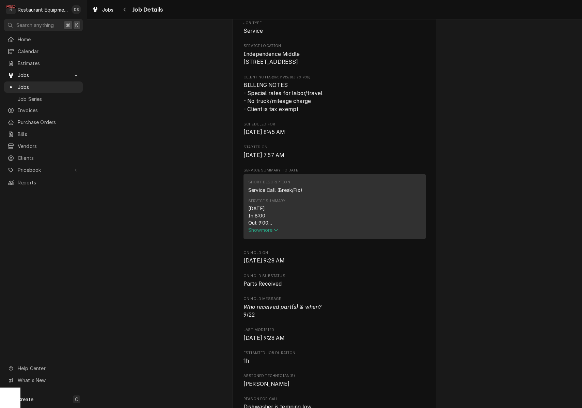
scroll to position [222, 0]
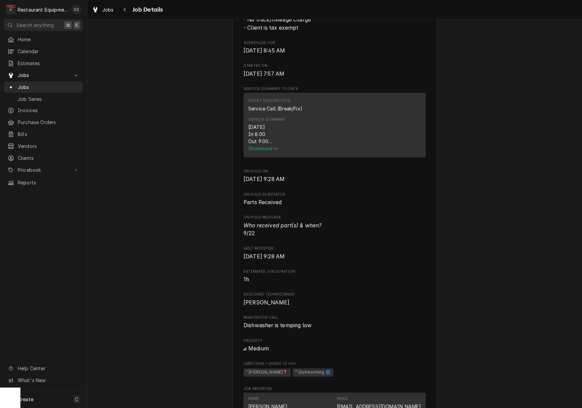
click at [268, 147] on span "Show more" at bounding box center [263, 148] width 30 height 6
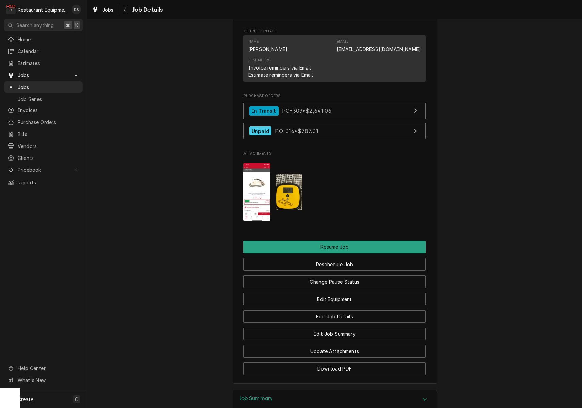
scroll to position [852, 0]
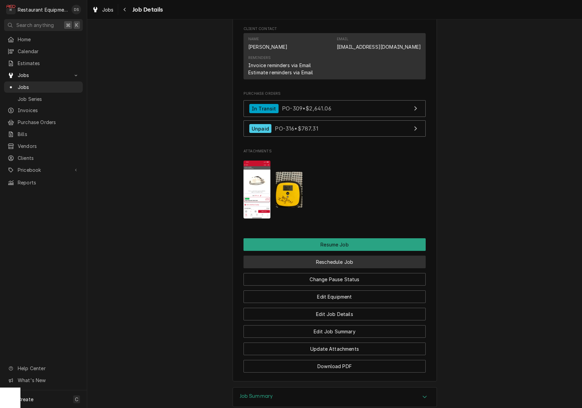
click at [342, 255] on button "Reschedule Job" at bounding box center [335, 261] width 182 height 13
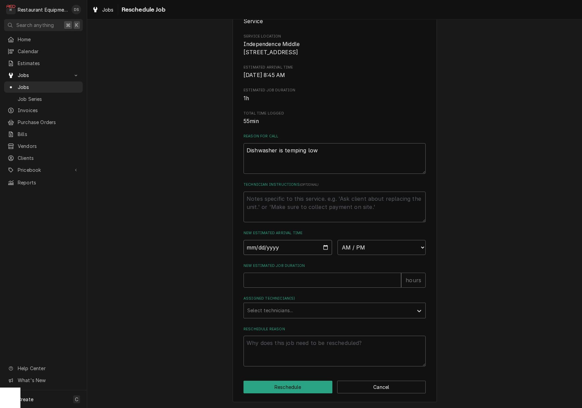
scroll to position [96, 0]
click at [274, 245] on input "Date" at bounding box center [288, 247] width 89 height 15
type input "2025-09-22"
type textarea "x"
select select "13:30:00"
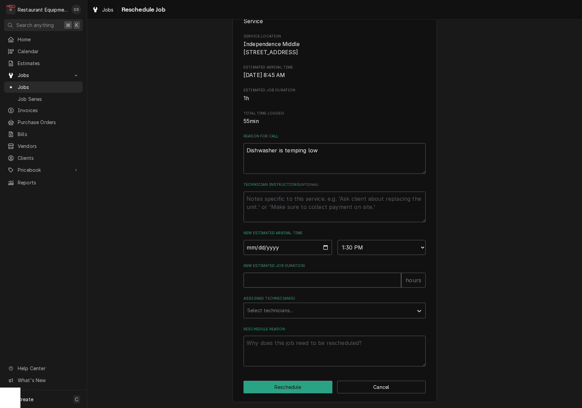
click at [306, 283] on input "New Estimated Job Duration" at bounding box center [323, 280] width 158 height 15
type textarea "x"
type input "1"
click at [305, 307] on div "Assigned Technician(s)" at bounding box center [328, 310] width 162 height 12
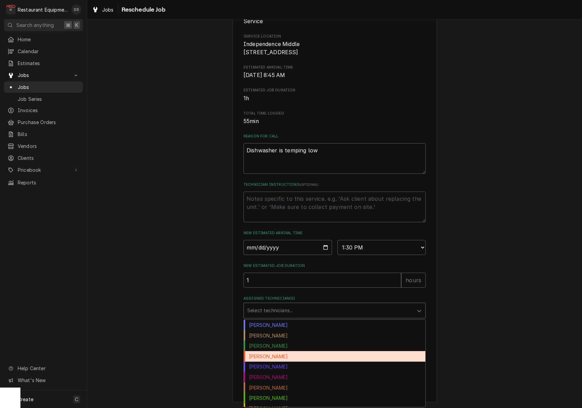
scroll to position [0, 0]
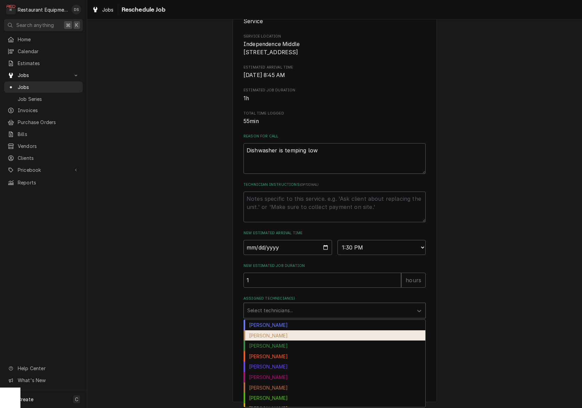
click at [279, 339] on div "Chuck Almond" at bounding box center [335, 335] width 182 height 11
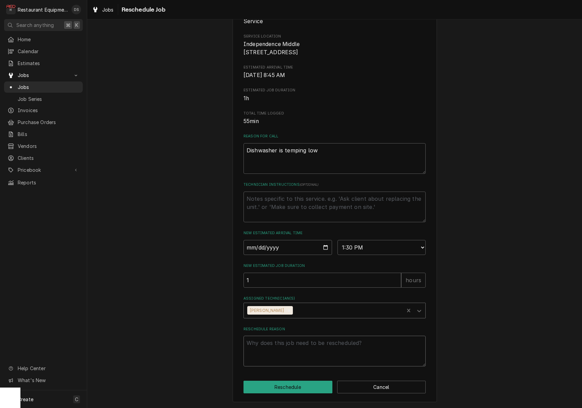
click at [275, 344] on textarea "Reschedule Reason" at bounding box center [335, 351] width 182 height 31
type textarea "x"
type textarea "1"
type textarea "x"
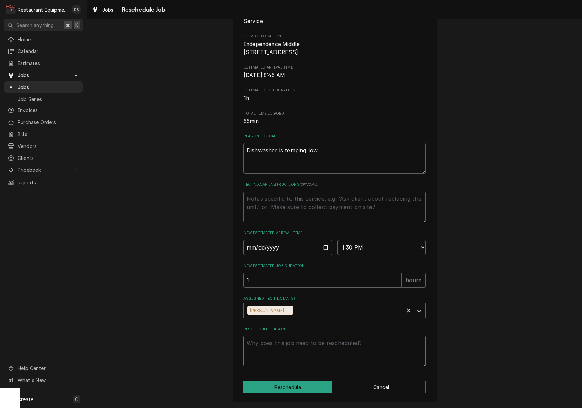
type textarea "t"
type textarea "x"
type textarea "te"
type textarea "x"
type textarea "tec"
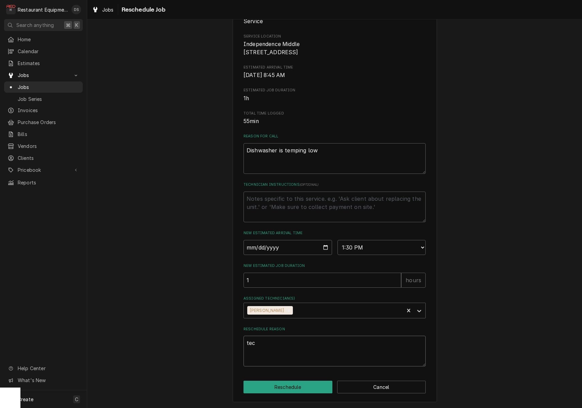
type textarea "x"
type textarea "te"
type textarea "x"
type textarea "t"
type textarea "x"
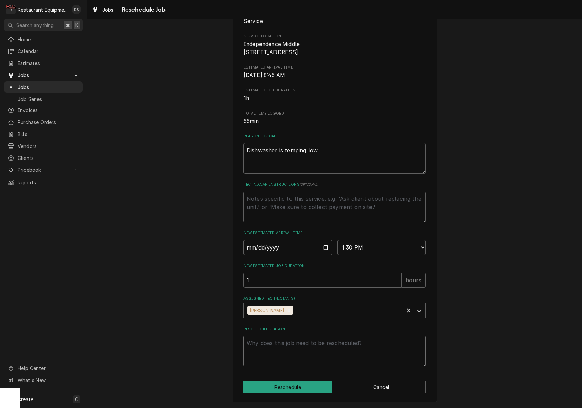
type textarea "x"
type textarea "n"
type textarea "x"
type textarea "ne"
type textarea "x"
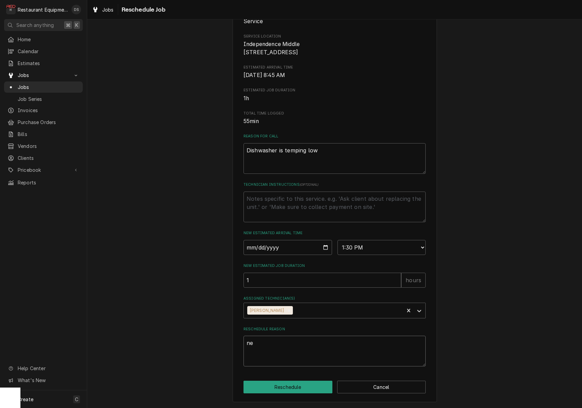
type textarea "new"
type textarea "x"
type textarea "new"
type textarea "x"
type textarea "new t"
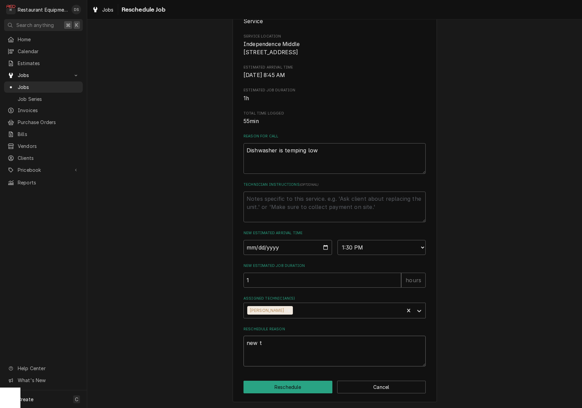
type textarea "x"
type textarea "new te"
type textarea "x"
type textarea "new tec"
type textarea "x"
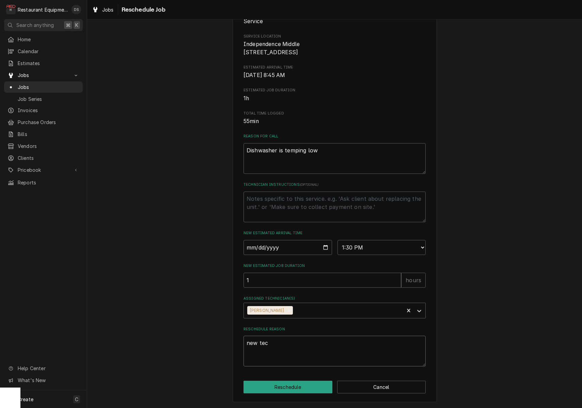
type textarea "new tech"
type textarea "x"
type textarea "new tech"
click at [280, 382] on button "Reschedule" at bounding box center [288, 386] width 89 height 13
type textarea "x"
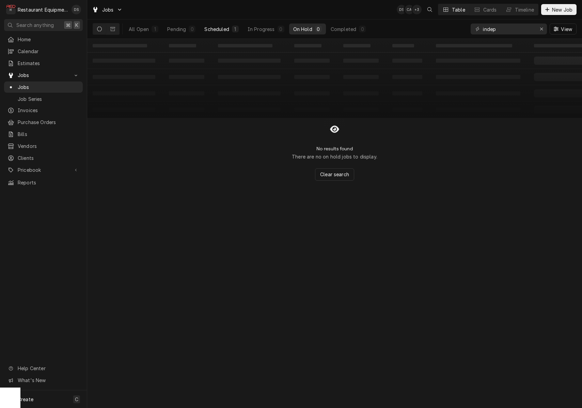
click at [230, 31] on button "Scheduled 1" at bounding box center [221, 29] width 42 height 11
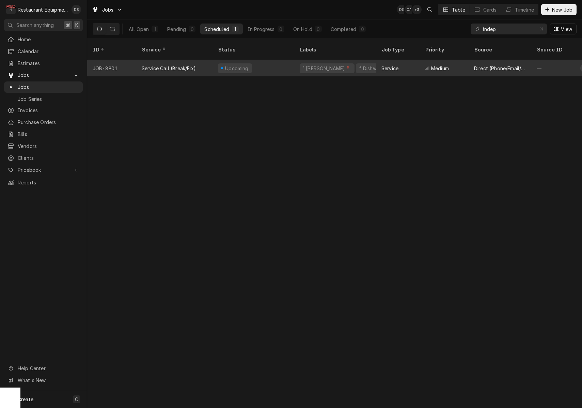
click at [282, 60] on div "Upcoming" at bounding box center [254, 68] width 82 height 16
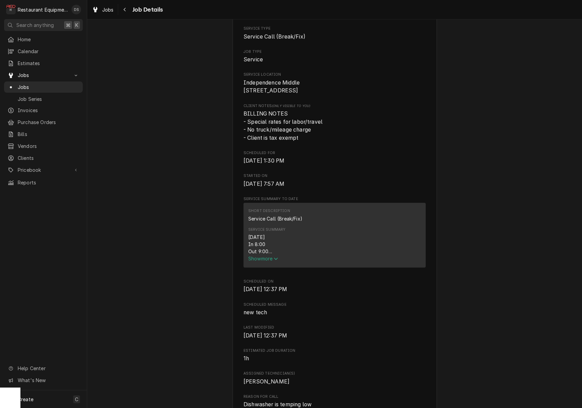
scroll to position [112, 0]
click at [273, 257] on button "Show more" at bounding box center [334, 257] width 173 height 7
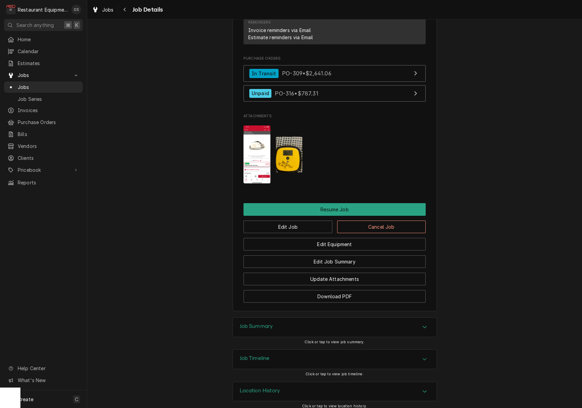
scroll to position [856, 0]
click at [368, 323] on div "Job Summary" at bounding box center [335, 327] width 204 height 19
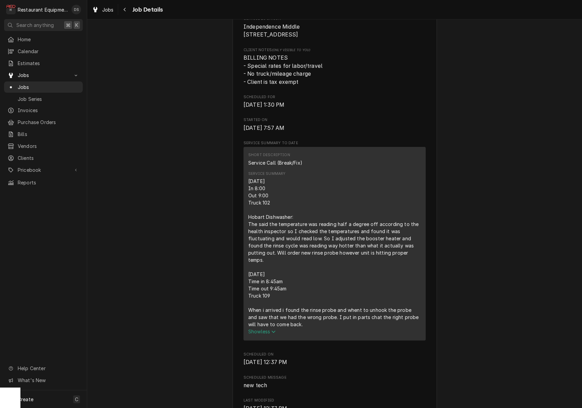
scroll to position [168, 0]
click at [40, 65] on div "Estimates" at bounding box center [43, 63] width 76 height 9
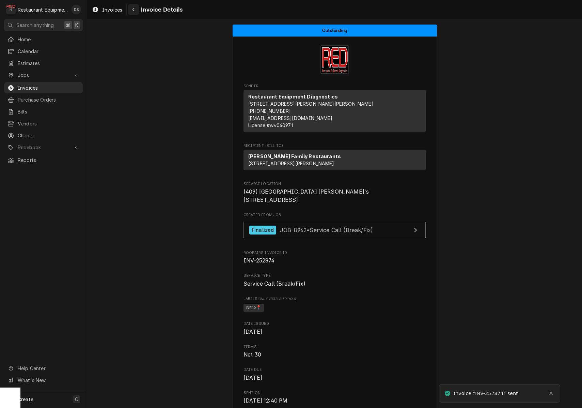
click at [131, 7] on div "Navigate back" at bounding box center [133, 9] width 7 height 7
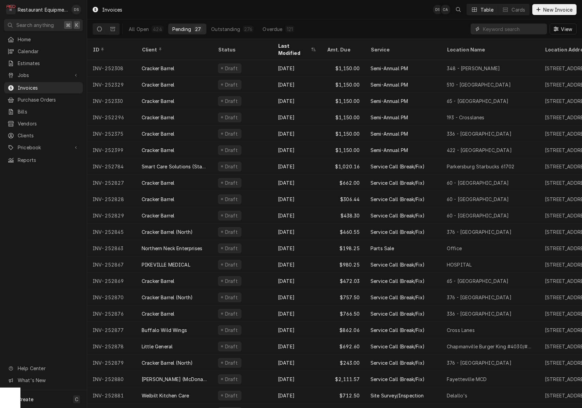
click at [504, 31] on input "Dynamic Content Wrapper" at bounding box center [513, 29] width 61 height 11
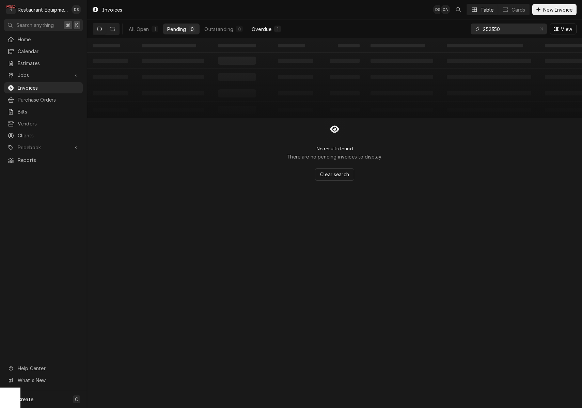
type input "252350"
click at [266, 28] on div "Overdue" at bounding box center [262, 29] width 20 height 7
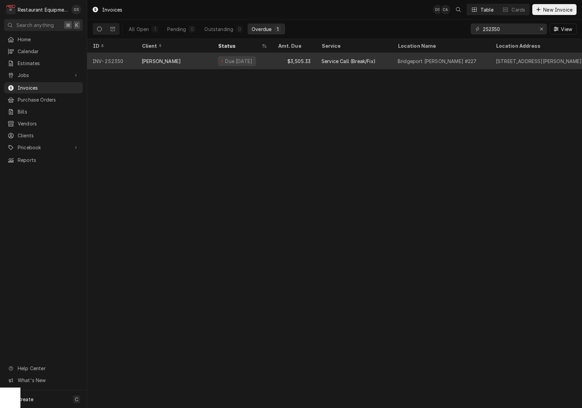
click at [276, 62] on div "$3,505.33" at bounding box center [295, 61] width 44 height 16
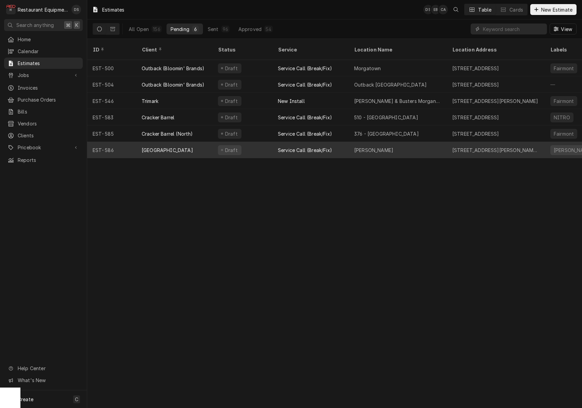
click at [264, 142] on div "Draft" at bounding box center [243, 150] width 60 height 16
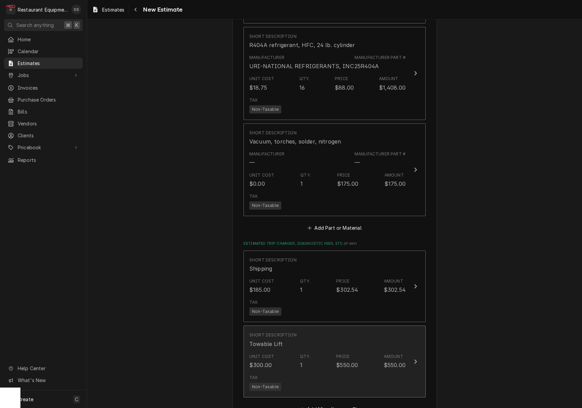
scroll to position [1512, 0]
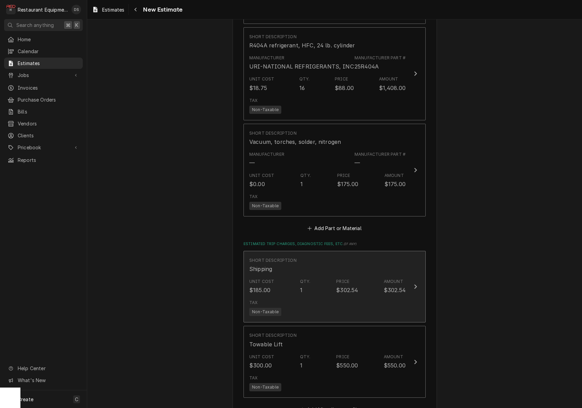
click at [333, 297] on div "Tax Non-Taxable" at bounding box center [327, 308] width 156 height 22
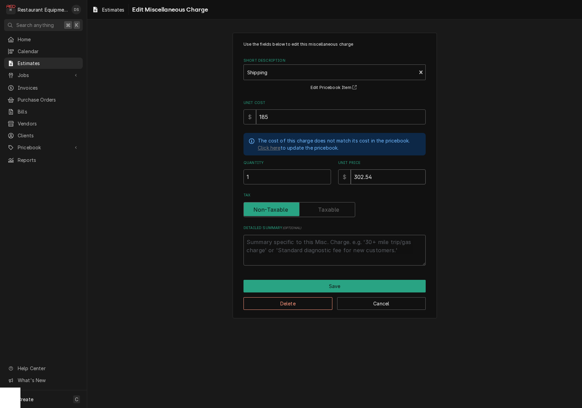
drag, startPoint x: 391, startPoint y: 173, endPoint x: 322, endPoint y: 171, distance: 68.8
click at [324, 171] on input "1" at bounding box center [288, 176] width 88 height 15
type textarea "x"
type input "1"
type textarea "x"
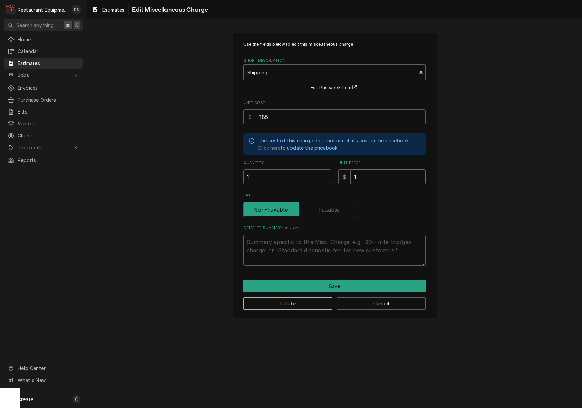
type input "18"
type textarea "x"
type input "185"
type textarea "x"
type input "185.0"
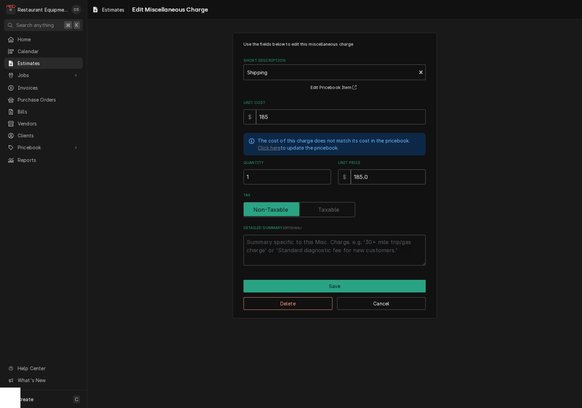
type textarea "x"
type input "185.00"
type textarea "x"
type input "185.00"
click at [337, 280] on button "Save" at bounding box center [335, 286] width 182 height 13
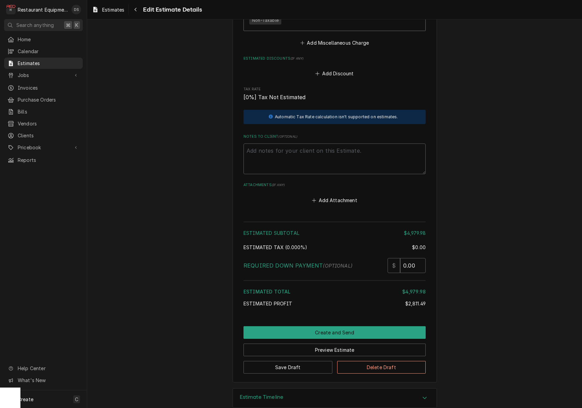
scroll to position [1878, 0]
click at [340, 326] on button "Create and Send" at bounding box center [335, 332] width 182 height 13
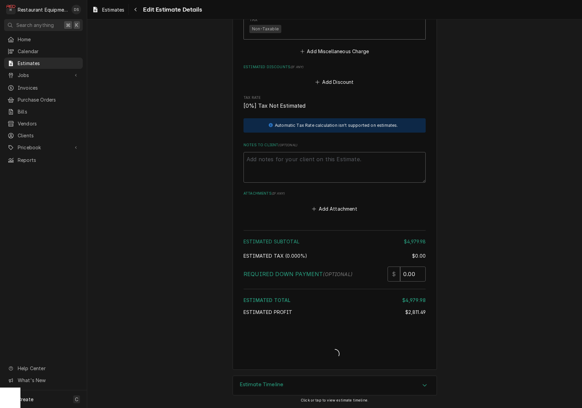
scroll to position [1857, 0]
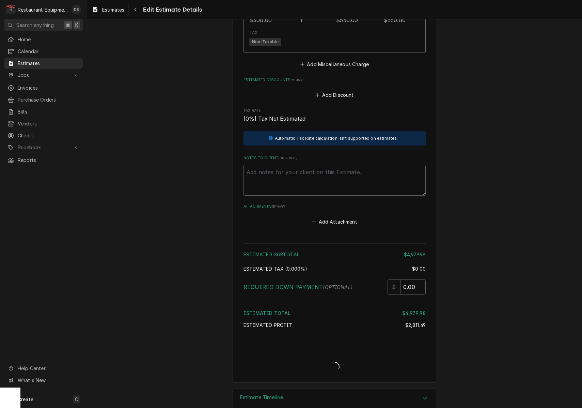
type textarea "x"
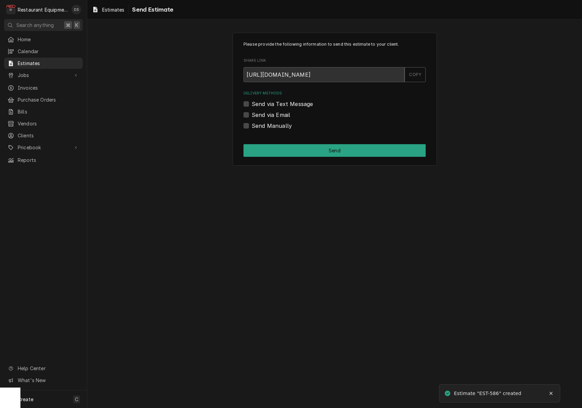
click at [252, 113] on label "Send via Email" at bounding box center [271, 115] width 38 height 8
click at [252, 113] on input "Send via Email" at bounding box center [343, 118] width 182 height 15
checkbox input "true"
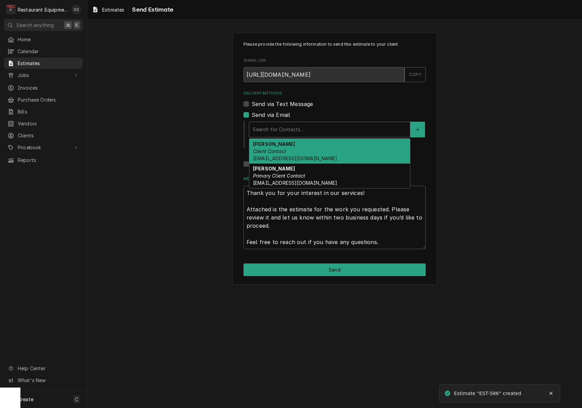
click at [305, 127] on div "Delivery Methods" at bounding box center [330, 129] width 154 height 12
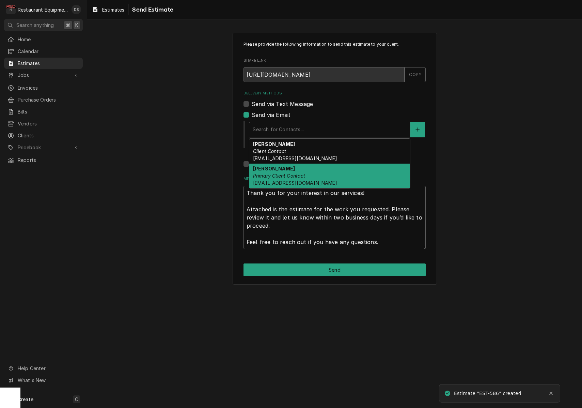
click at [303, 175] on em "Primary Client Contact" at bounding box center [279, 176] width 52 height 6
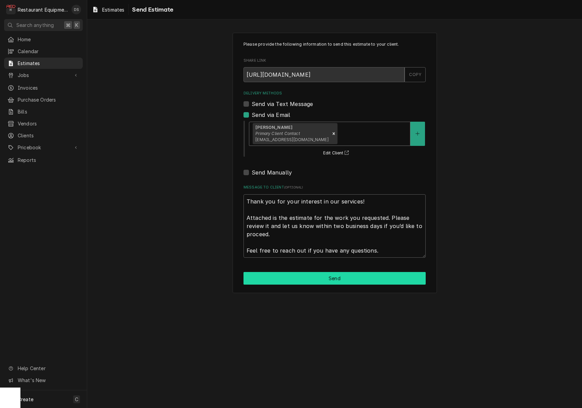
click at [334, 275] on button "Send" at bounding box center [335, 278] width 182 height 13
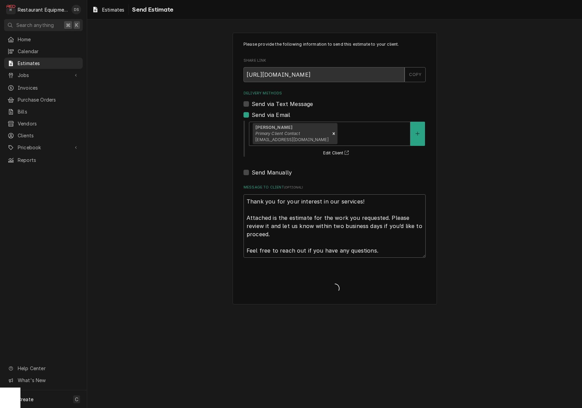
type textarea "x"
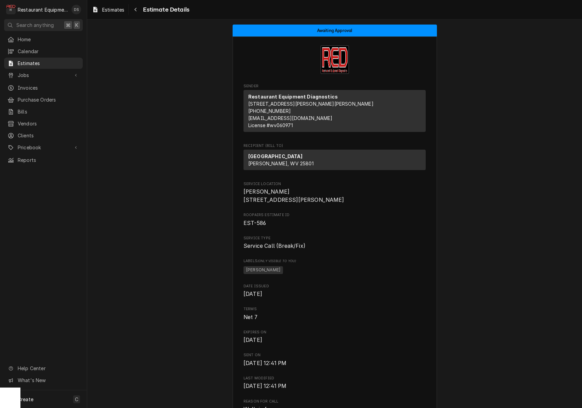
click at [341, 107] on div "Restaurant Equipment Diagnostics [STREET_ADDRESS][PERSON_NAME][PERSON_NAME] (86…" at bounding box center [335, 111] width 182 height 42
click at [333, 105] on div "Restaurant Equipment Diagnostics [STREET_ADDRESS][PERSON_NAME][PERSON_NAME] (86…" at bounding box center [335, 111] width 182 height 42
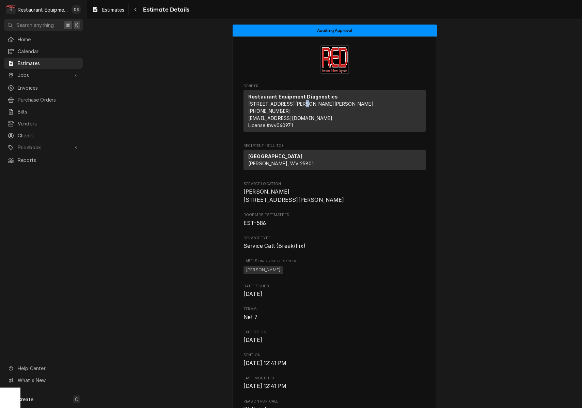
click at [333, 105] on div "Restaurant Equipment Diagnostics [STREET_ADDRESS][PERSON_NAME][PERSON_NAME] (86…" at bounding box center [335, 111] width 182 height 42
click at [138, 11] on div "Navigate back" at bounding box center [135, 9] width 7 height 7
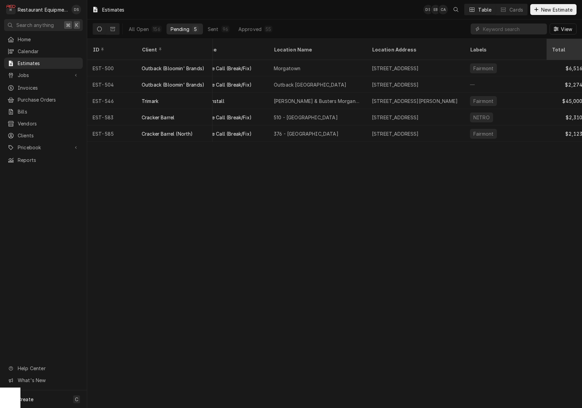
scroll to position [0, 81]
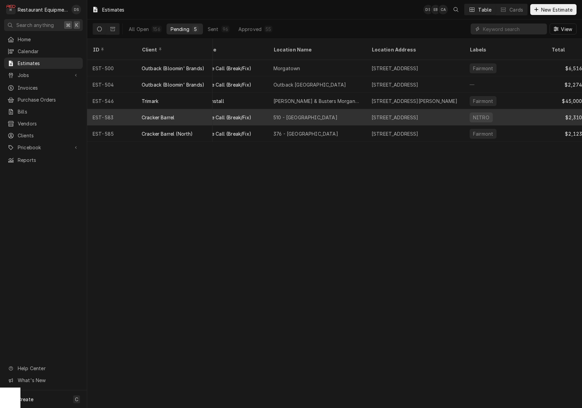
click at [251, 114] on div "Service Call (Break/Fix)" at bounding box center [224, 117] width 54 height 7
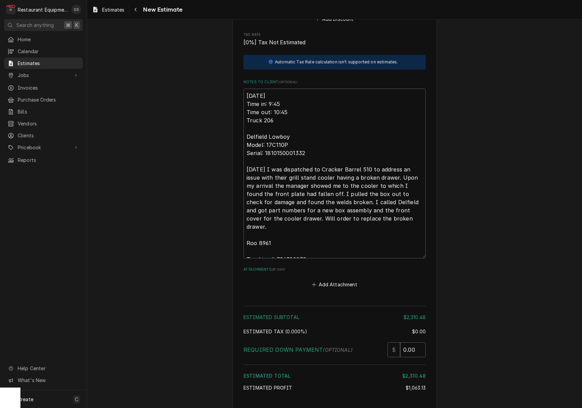
scroll to position [1266, 0]
click at [310, 245] on textarea "[DATE] Time in: 9:45 Time out: 10:45 Truck 206 Delfield Lowboy Model: 17C110P S…" at bounding box center [335, 173] width 182 height 170
drag, startPoint x: 310, startPoint y: 241, endPoint x: 278, endPoint y: 239, distance: 32.1
click at [276, 238] on textarea "[DATE] Time in: 9:45 Time out: 10:45 Truck 206 Delfield Lowboy Model: 17C110P S…" at bounding box center [335, 173] width 182 height 170
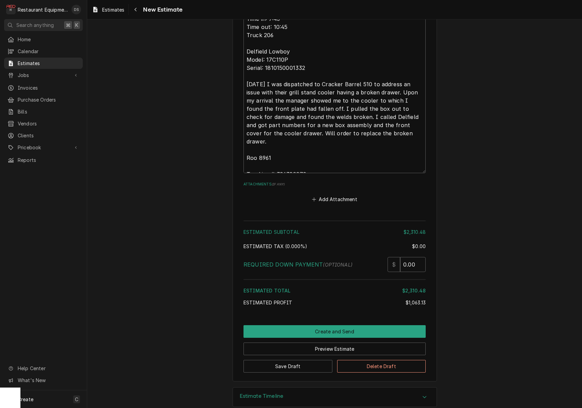
click at [337, 325] on button "Create and Send" at bounding box center [335, 331] width 182 height 13
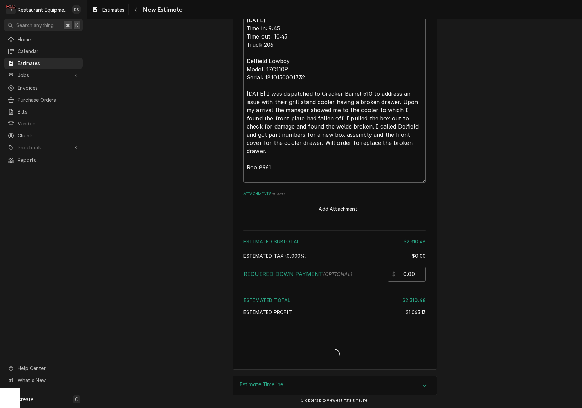
scroll to position [1329, 0]
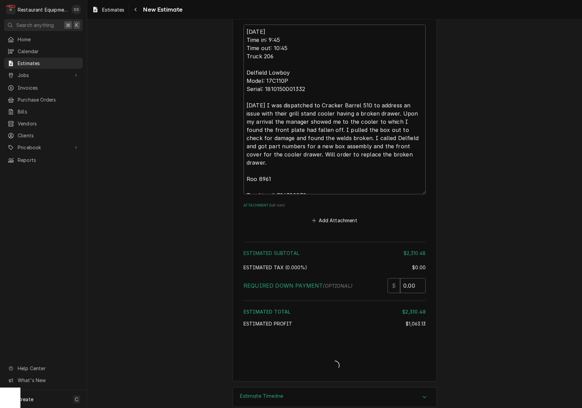
type textarea "x"
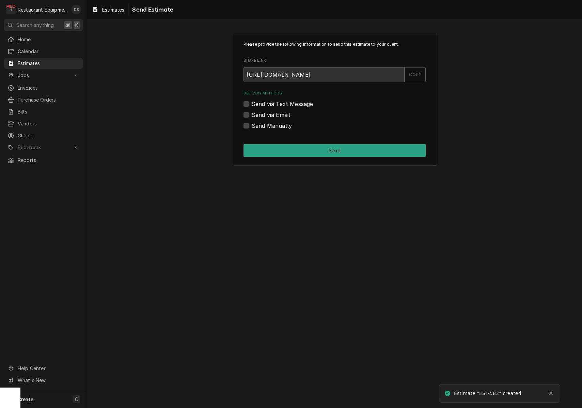
drag, startPoint x: 246, startPoint y: 125, endPoint x: 252, endPoint y: 130, distance: 7.8
click at [252, 125] on label "Send Manually" at bounding box center [272, 126] width 40 height 8
click at [252, 125] on input "Send Manually" at bounding box center [343, 129] width 182 height 15
checkbox input "true"
drag, startPoint x: 302, startPoint y: 150, endPoint x: 306, endPoint y: 156, distance: 6.6
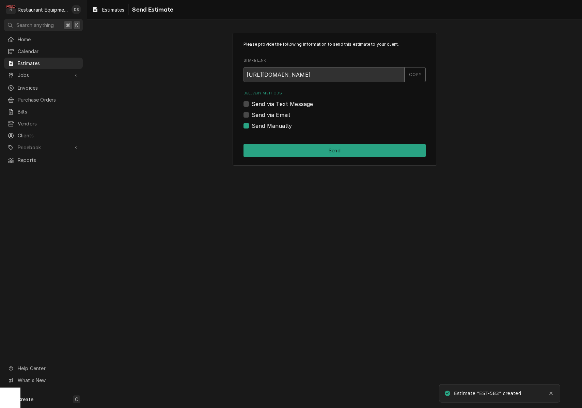
click at [302, 150] on button "Send" at bounding box center [335, 150] width 182 height 13
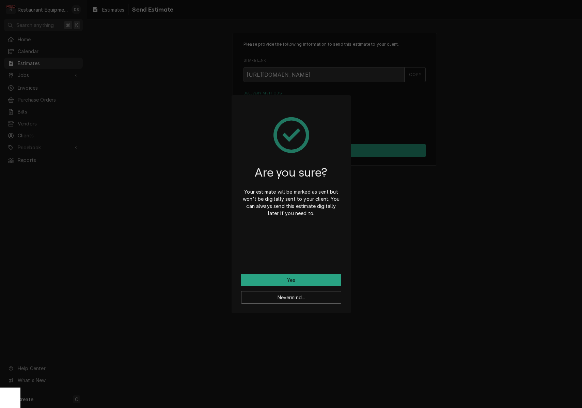
click at [312, 274] on button "Yes" at bounding box center [291, 280] width 100 height 13
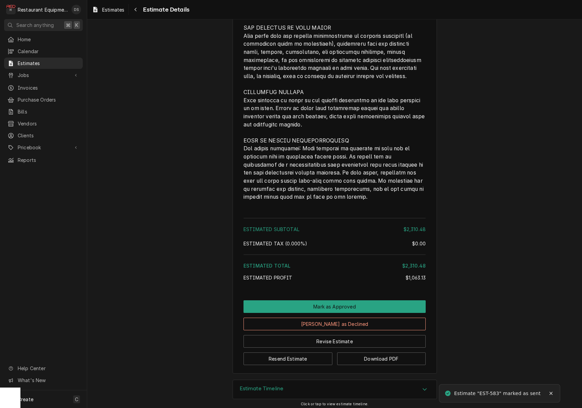
scroll to position [1304, 0]
click at [340, 304] on button "Mark as Approved" at bounding box center [335, 306] width 182 height 13
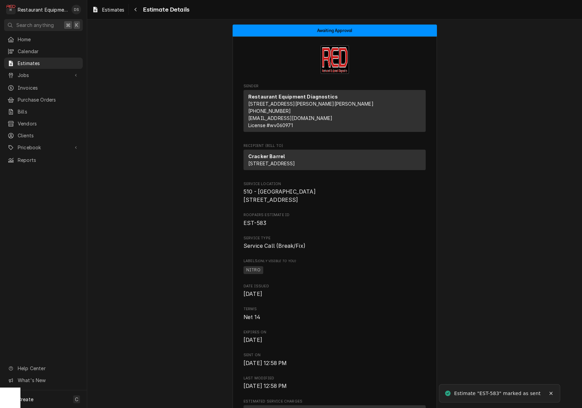
click at [339, 304] on div "Awaiting Approval Sender Restaurant Equipment Diagnostics [STREET_ADDRESS][PERS…" at bounding box center [334, 213] width 495 height 388
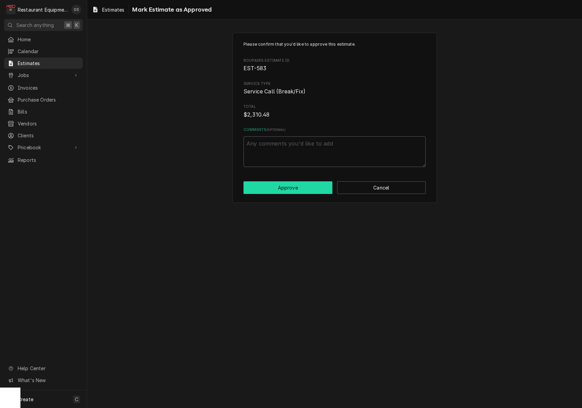
click at [293, 181] on button "Approve" at bounding box center [288, 187] width 89 height 13
type textarea "x"
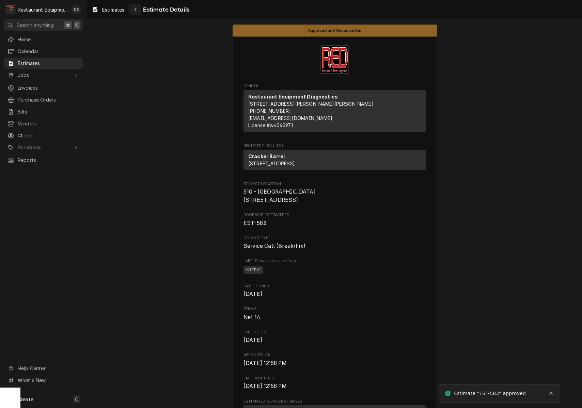
click at [141, 13] on button "Navigate back" at bounding box center [135, 9] width 11 height 11
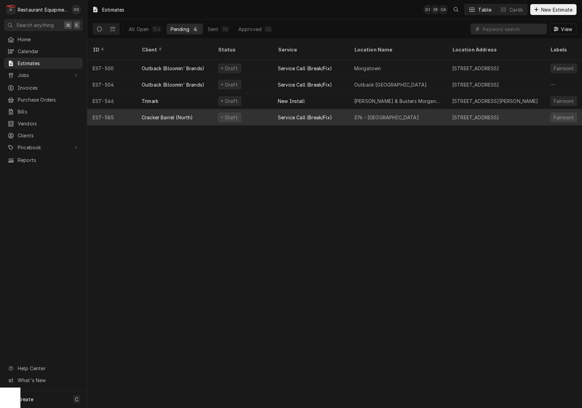
click at [199, 109] on div "Cracker Barrel (North)" at bounding box center [174, 117] width 76 height 16
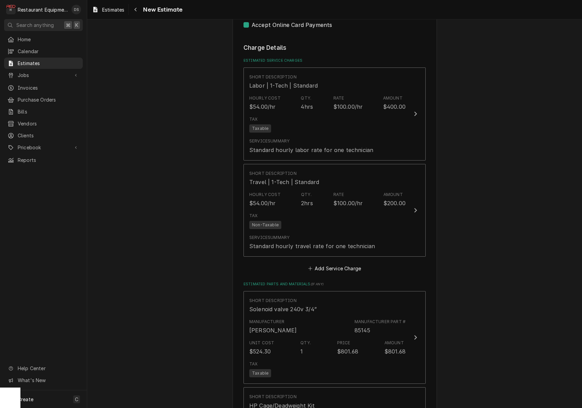
scroll to position [953, 0]
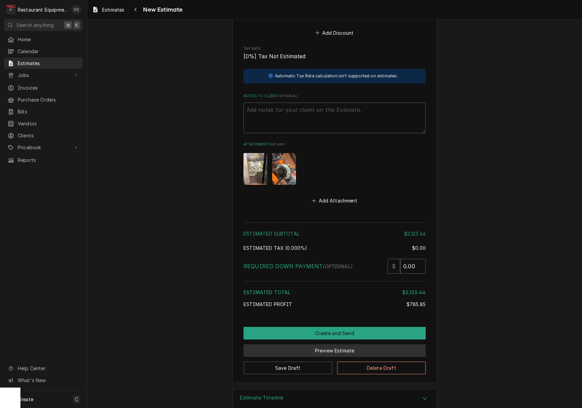
click at [350, 344] on button "Preview Estimate" at bounding box center [335, 350] width 182 height 13
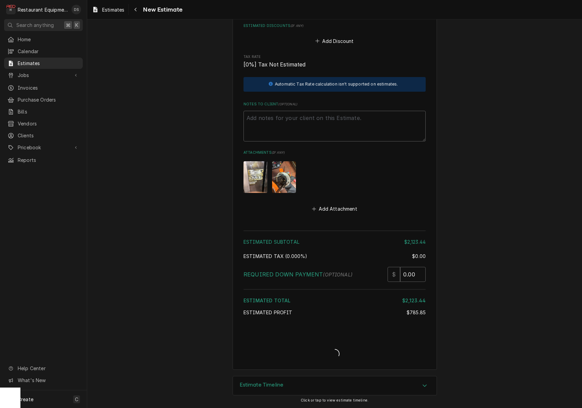
scroll to position [1839, 0]
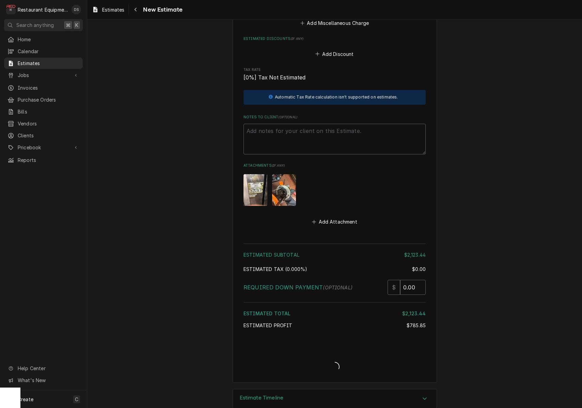
type textarea "x"
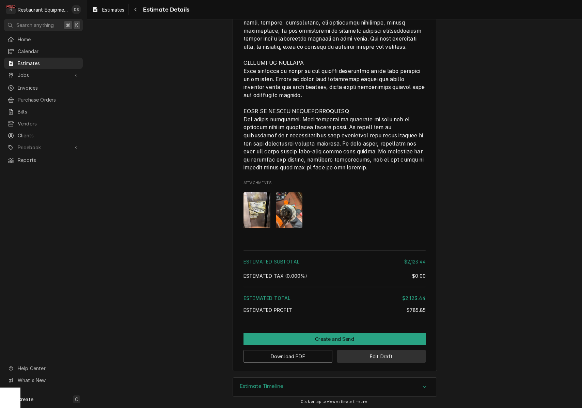
click at [391, 354] on button "Edit Draft" at bounding box center [381, 356] width 89 height 13
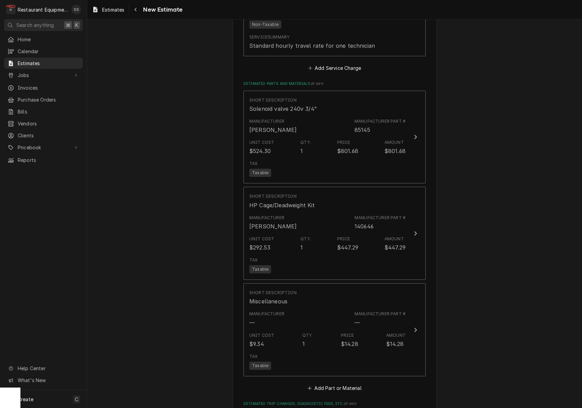
scroll to position [1171, 0]
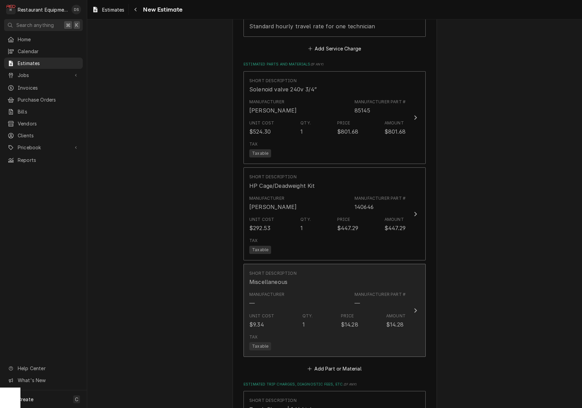
click at [389, 273] on div "Short Description Miscellaneous" at bounding box center [327, 277] width 156 height 21
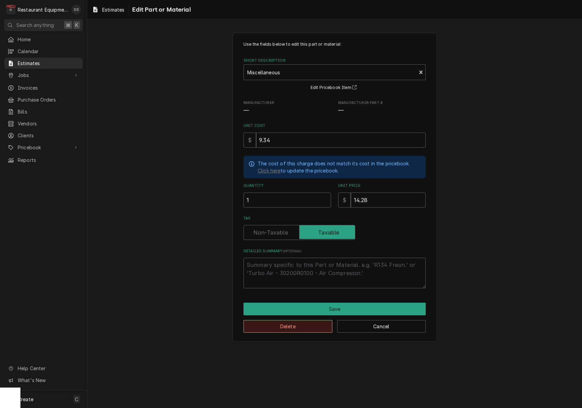
click at [306, 322] on button "Delete" at bounding box center [288, 326] width 89 height 13
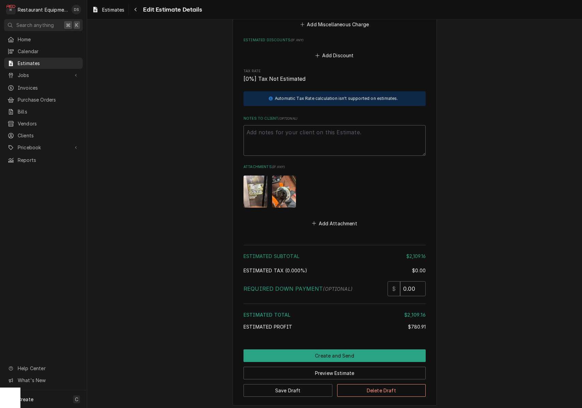
scroll to position [1743, 0]
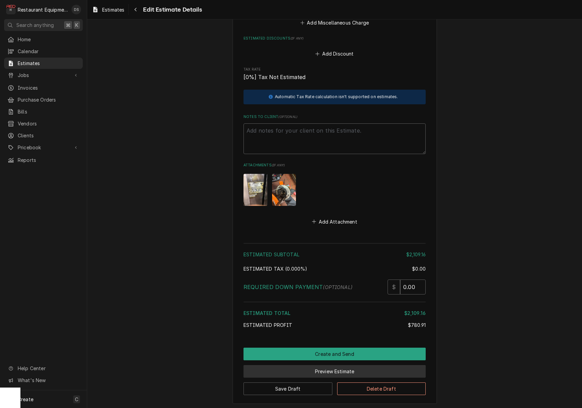
click at [314, 365] on button "Preview Estimate" at bounding box center [335, 371] width 182 height 13
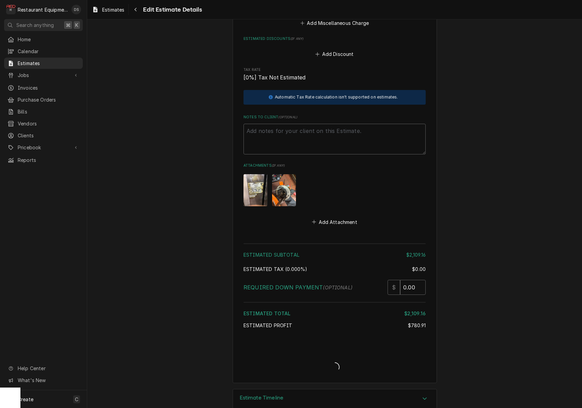
type textarea "x"
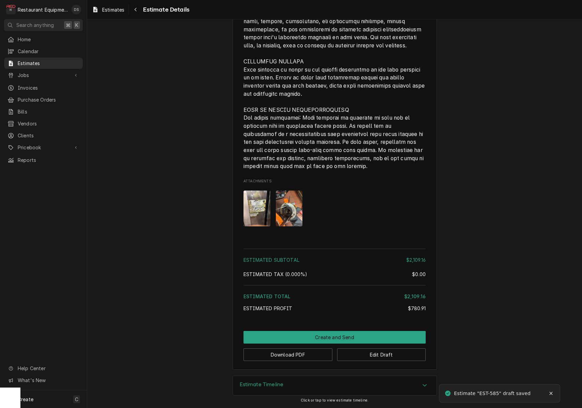
scroll to position [1485, 0]
click at [283, 357] on button "Download PDF" at bounding box center [288, 354] width 89 height 13
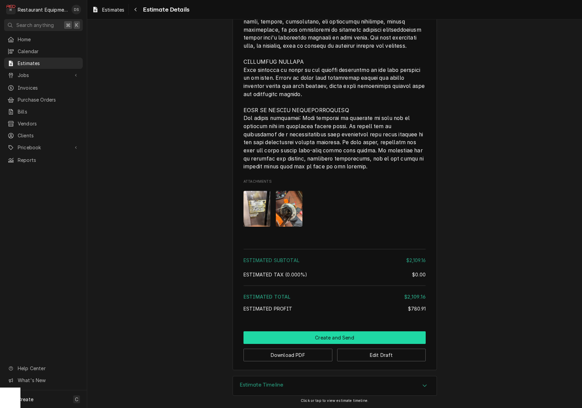
click at [358, 338] on button "Create and Send" at bounding box center [335, 337] width 182 height 13
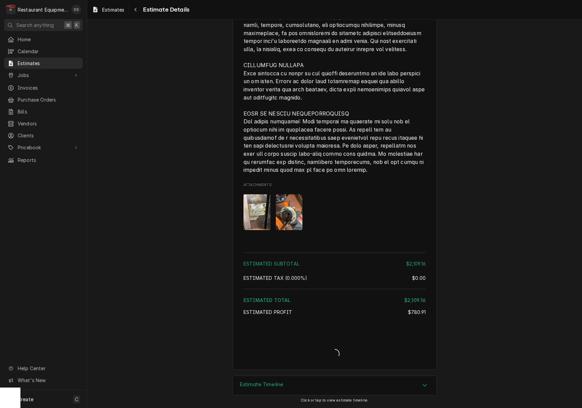
scroll to position [1482, 0]
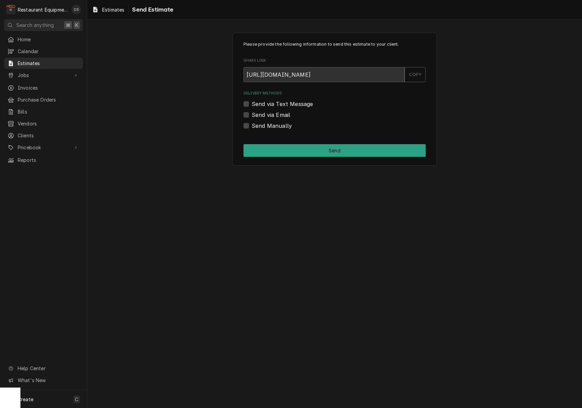
click at [252, 126] on label "Send Manually" at bounding box center [272, 126] width 40 height 8
click at [252, 126] on input "Send Manually" at bounding box center [343, 129] width 182 height 15
checkbox input "true"
click at [299, 149] on button "Send" at bounding box center [335, 150] width 182 height 13
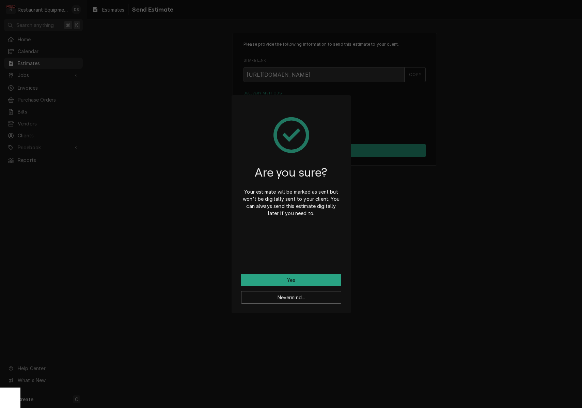
click at [297, 282] on button "Yes" at bounding box center [291, 280] width 100 height 13
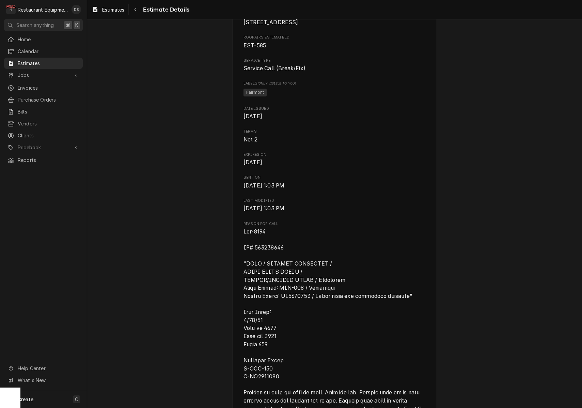
scroll to position [178, 0]
click at [140, 10] on button "Navigate back" at bounding box center [135, 9] width 11 height 11
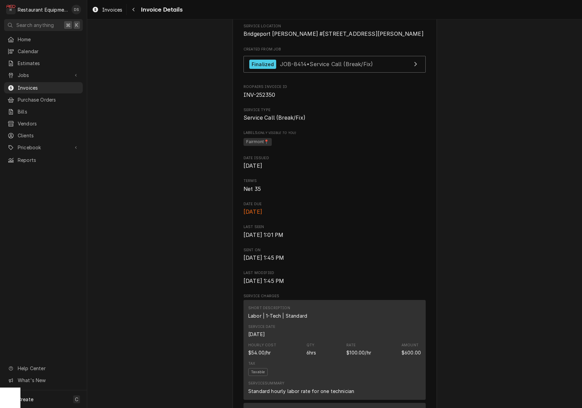
scroll to position [166, 0]
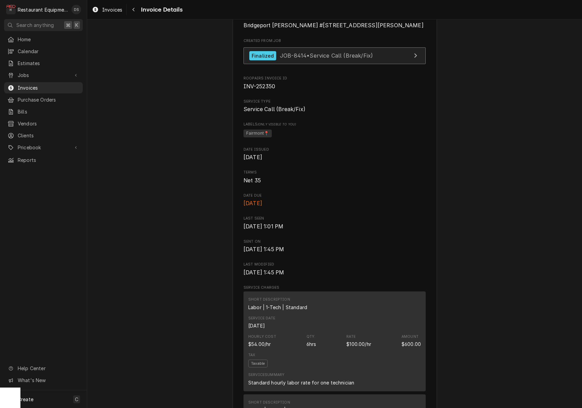
click at [348, 64] on link "Finalized JOB-8414 • Service Call (Break/Fix)" at bounding box center [335, 55] width 182 height 17
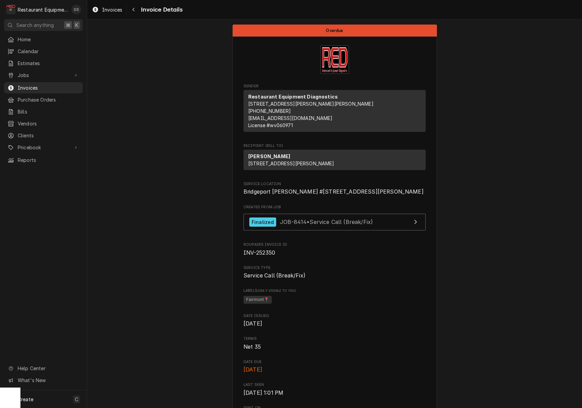
scroll to position [0, 0]
click at [131, 10] on div "Navigate back" at bounding box center [133, 9] width 7 height 7
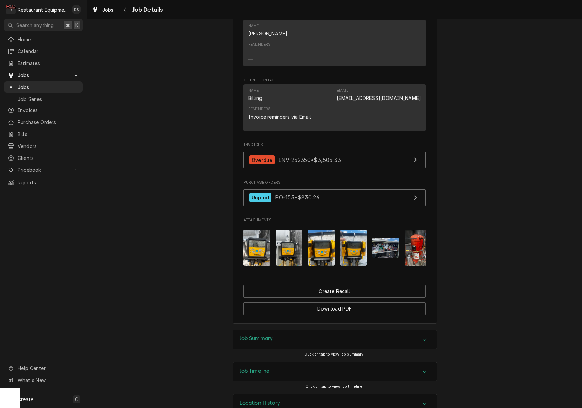
scroll to position [783, 0]
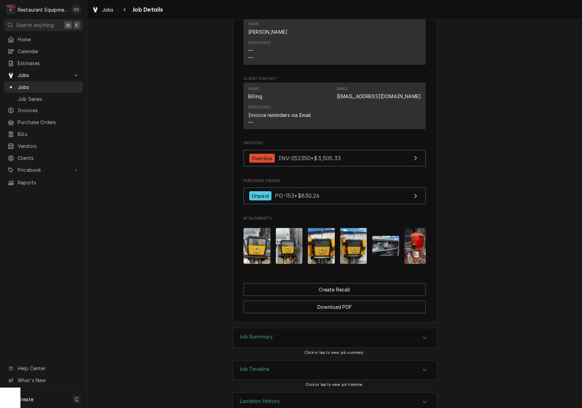
click at [294, 328] on div "Job Summary" at bounding box center [335, 337] width 204 height 19
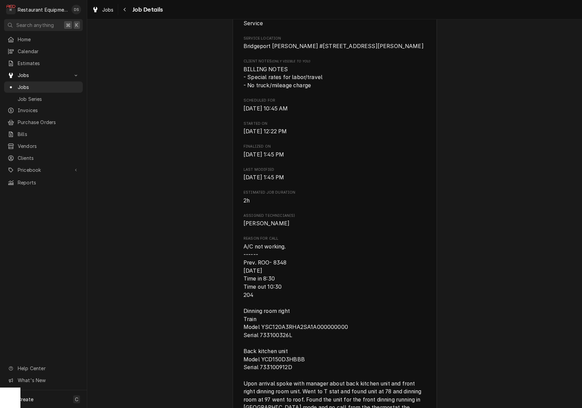
scroll to position [244, 0]
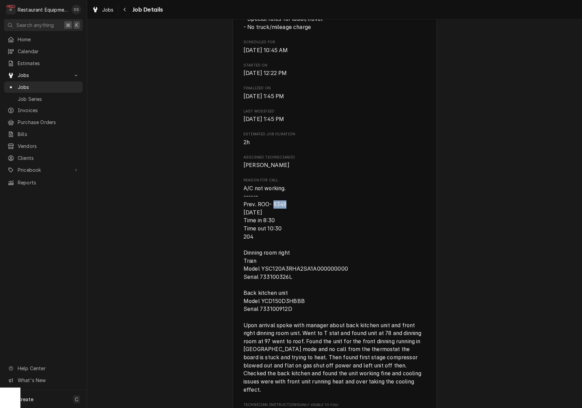
drag, startPoint x: 275, startPoint y: 212, endPoint x: 290, endPoint y: 212, distance: 14.3
click at [290, 212] on span "A/C not working. ------ Prev. ROO- 8348 [DATE] Time in 8:30 Time out 10:30 204 …" at bounding box center [335, 288] width 182 height 209
copy span "8348"
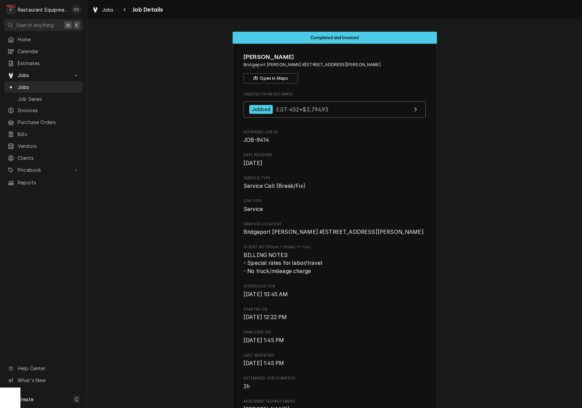
scroll to position [0, 0]
click at [123, 12] on div "Navigate back" at bounding box center [125, 9] width 7 height 7
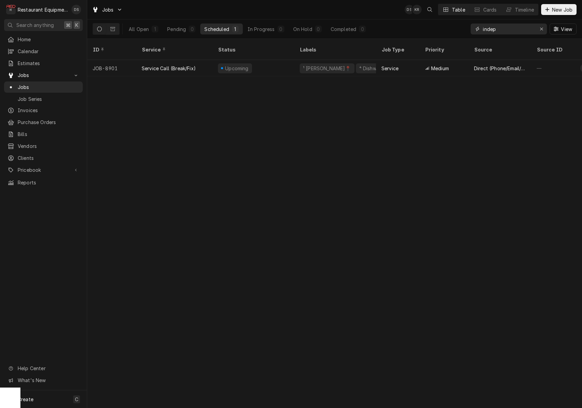
drag, startPoint x: 500, startPoint y: 32, endPoint x: 435, endPoint y: 24, distance: 66.2
click at [436, 25] on div "All Open 1 Pending 0 Scheduled 1 In Progress 0 On Hold 0 Completed 0 indep View" at bounding box center [335, 28] width 484 height 19
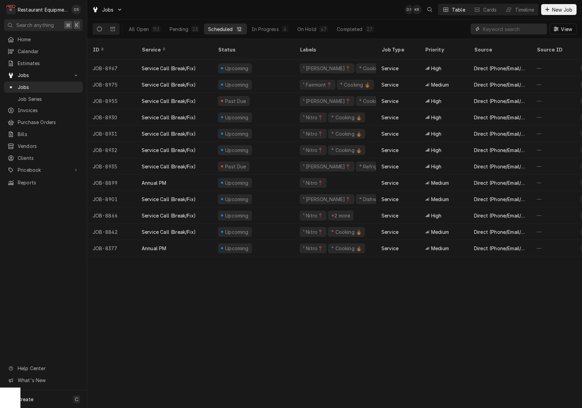
paste input "8348"
type input "8348"
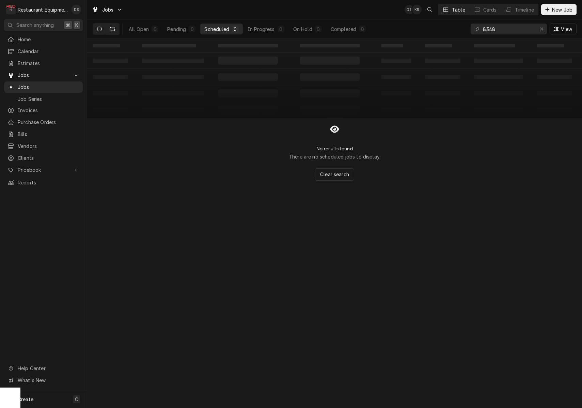
click at [116, 29] on button "Dynamic Content Wrapper" at bounding box center [112, 29] width 13 height 11
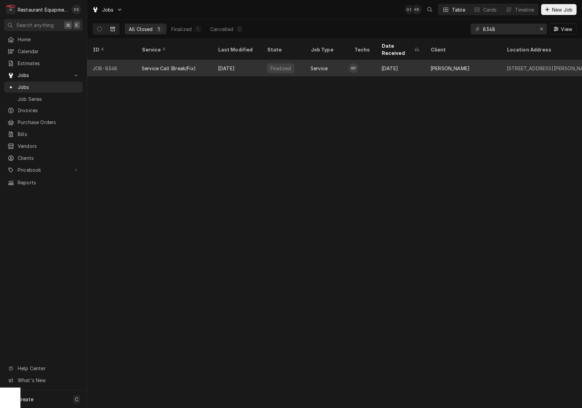
click at [357, 63] on div "Wesley Fisher's Avatar" at bounding box center [354, 68] width 10 height 10
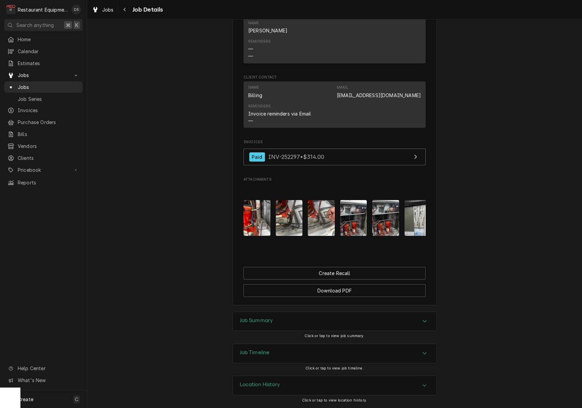
click at [303, 320] on div "Job Summary" at bounding box center [335, 321] width 204 height 19
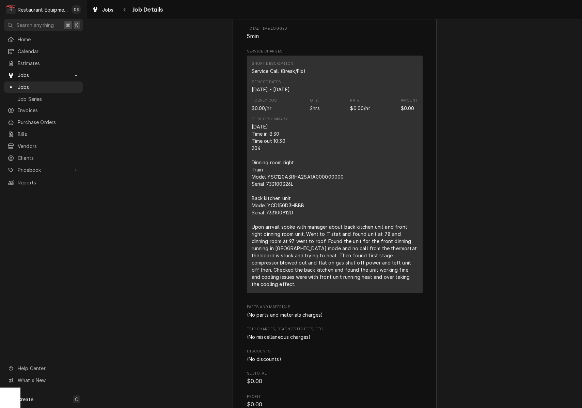
scroll to position [907, 0]
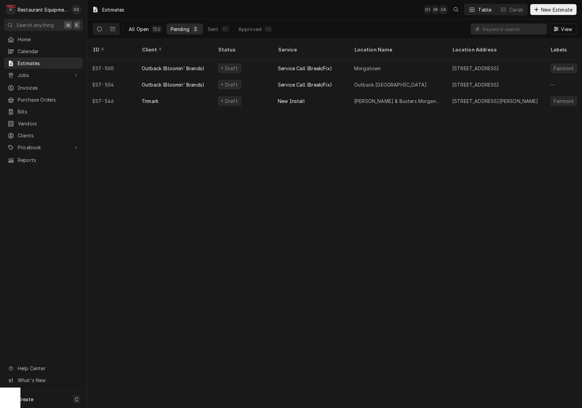
click at [151, 27] on button "All Open 156" at bounding box center [145, 29] width 41 height 11
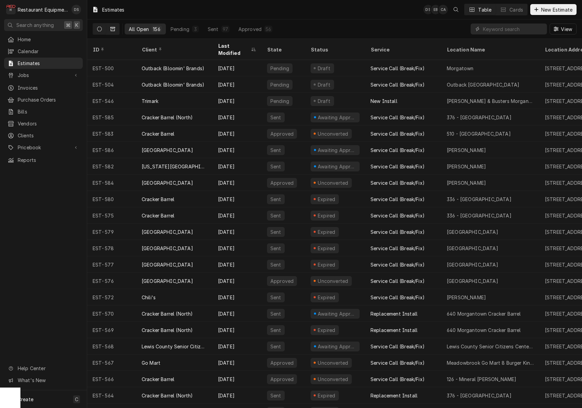
drag, startPoint x: 105, startPoint y: 27, endPoint x: 108, endPoint y: 28, distance: 3.6
click at [105, 27] on button "Dynamic Content Wrapper" at bounding box center [99, 29] width 13 height 11
click at [118, 29] on button "Dynamic Content Wrapper" at bounding box center [112, 29] width 13 height 11
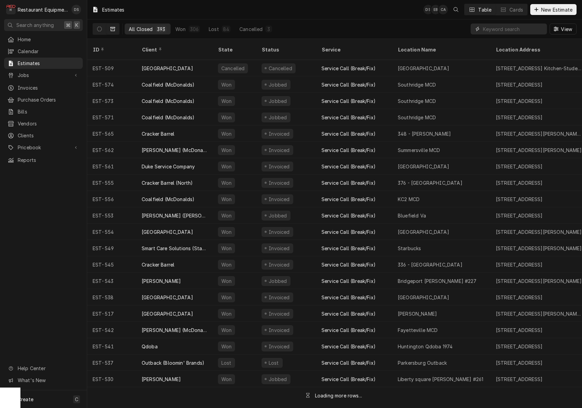
click at [530, 29] on input "Dynamic Content Wrapper" at bounding box center [513, 29] width 61 height 11
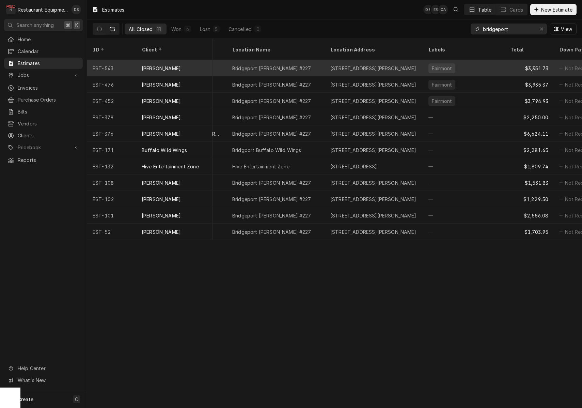
scroll to position [0, 169]
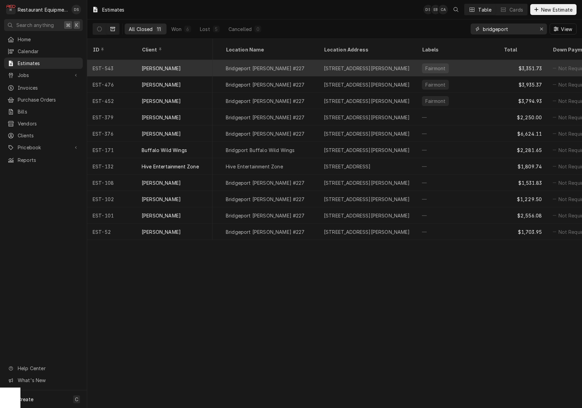
type input "bridgeport"
click at [466, 61] on div "Fairmont" at bounding box center [457, 68] width 82 height 16
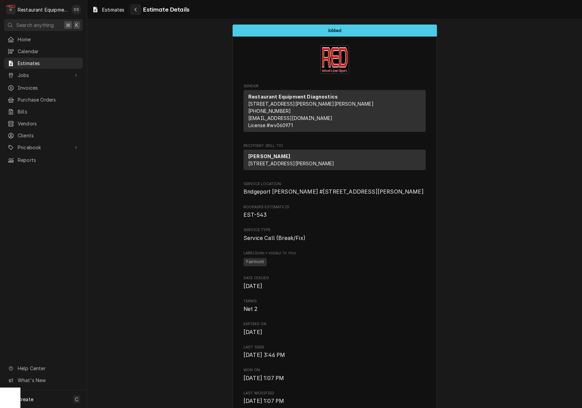
click at [133, 8] on div "Navigate back" at bounding box center [135, 9] width 7 height 7
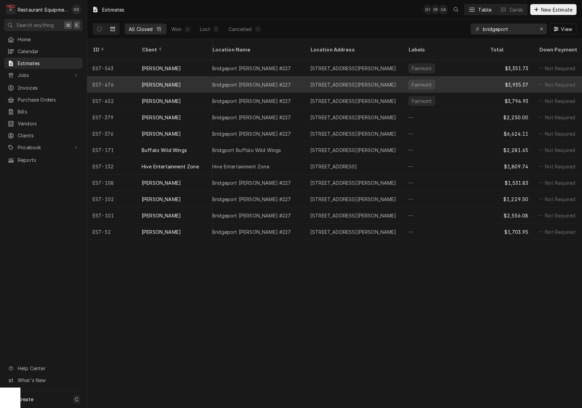
scroll to position [0, 192]
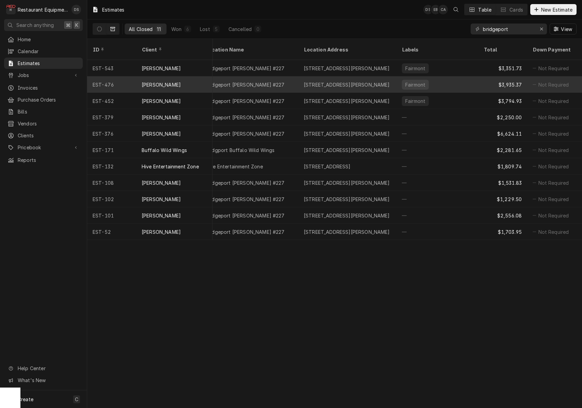
click at [467, 79] on div "Fairmont" at bounding box center [437, 84] width 82 height 16
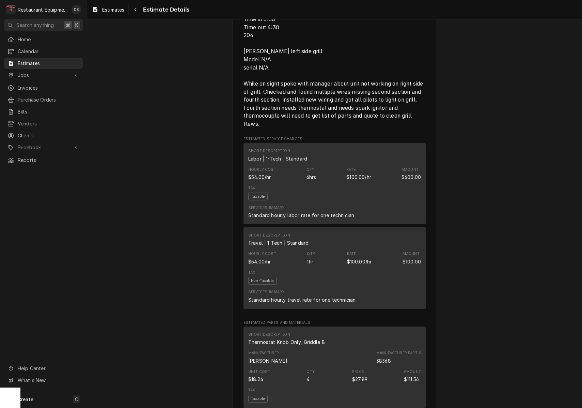
scroll to position [446, 0]
click at [136, 7] on icon "Navigate back" at bounding box center [135, 9] width 3 height 5
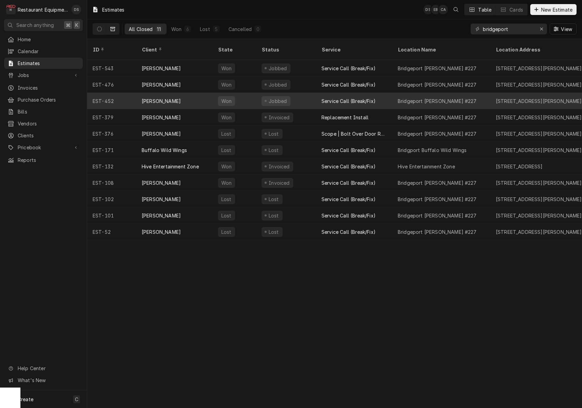
click at [392, 94] on div "Service Call (Break/Fix)" at bounding box center [354, 101] width 76 height 16
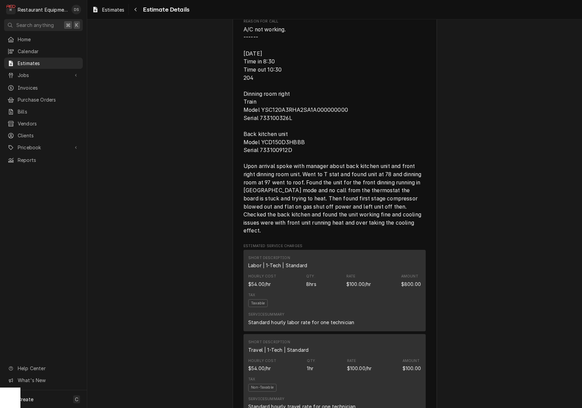
scroll to position [399, 0]
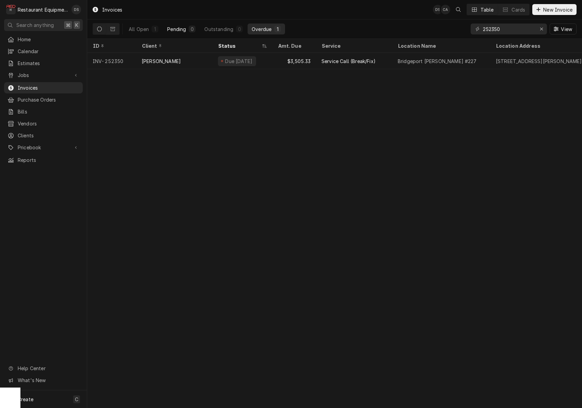
click at [174, 26] on div "Pending" at bounding box center [176, 29] width 19 height 7
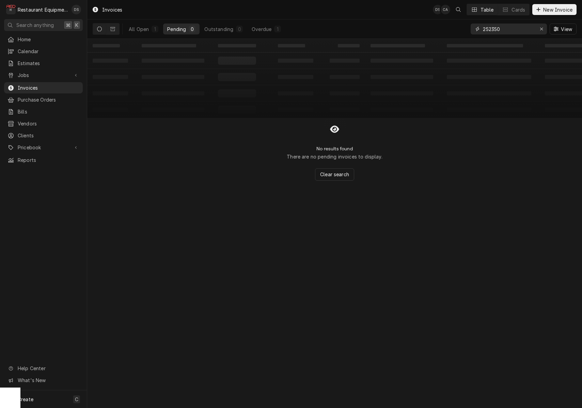
click at [543, 30] on icon "Erase input" at bounding box center [542, 29] width 4 height 5
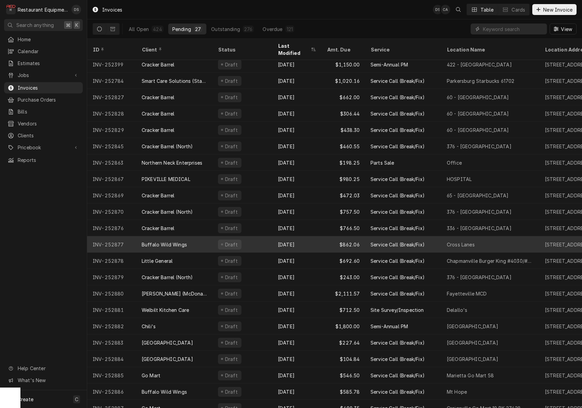
click at [195, 236] on div "Buffalo Wild Wings" at bounding box center [174, 244] width 76 height 16
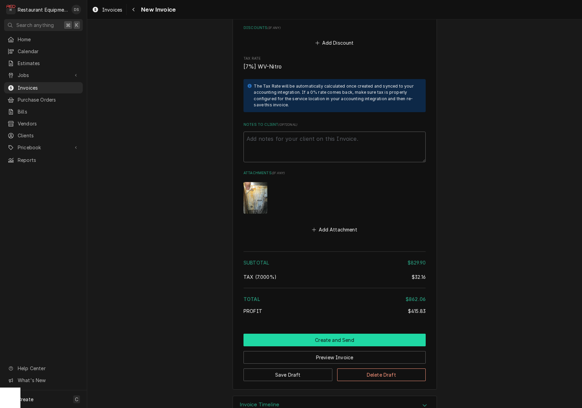
click at [327, 333] on button "Create and Send" at bounding box center [335, 339] width 182 height 13
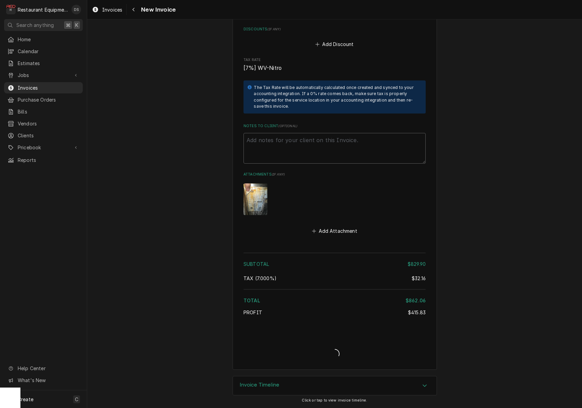
scroll to position [1633, 0]
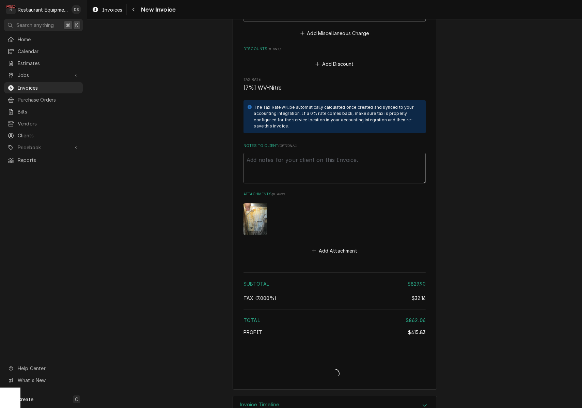
type textarea "x"
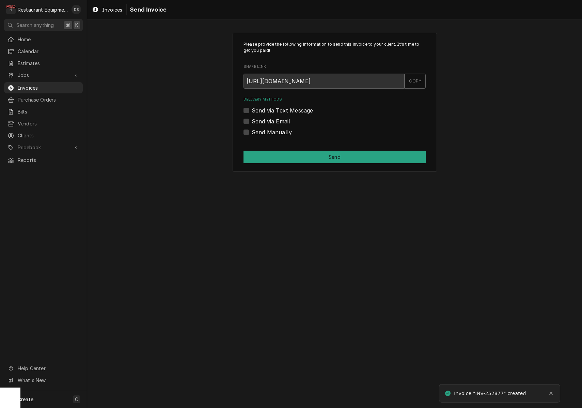
click at [252, 119] on label "Send via Email" at bounding box center [271, 121] width 38 height 8
click at [252, 119] on input "Send via Email" at bounding box center [343, 124] width 182 height 15
checkbox input "true"
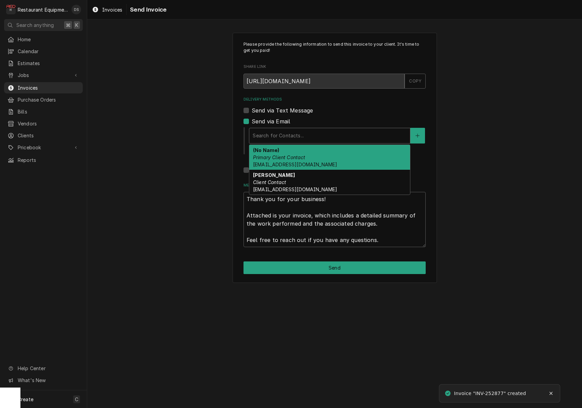
click at [296, 129] on div "Delivery Methods" at bounding box center [330, 135] width 154 height 12
click at [296, 160] on div "(No Name) Primary Client Contact bww.billing@gmail.com" at bounding box center [329, 157] width 161 height 25
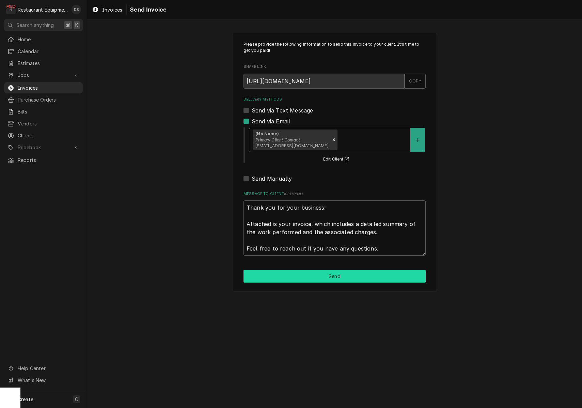
click at [343, 276] on button "Send" at bounding box center [335, 276] width 182 height 13
type textarea "x"
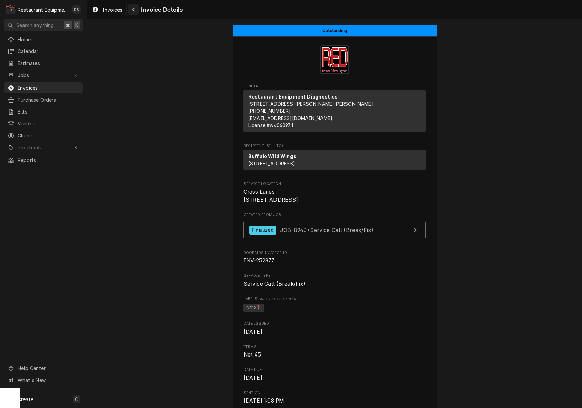
click at [132, 7] on icon "Navigate back" at bounding box center [133, 9] width 3 height 5
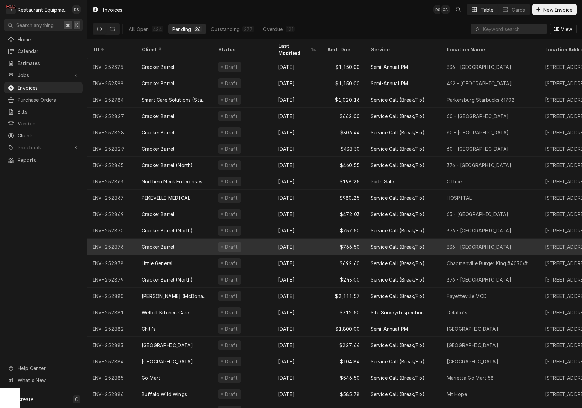
scroll to position [68, 0]
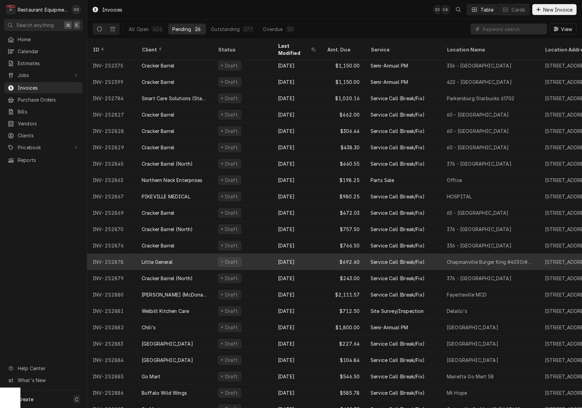
click at [200, 253] on div "Little General" at bounding box center [174, 261] width 76 height 16
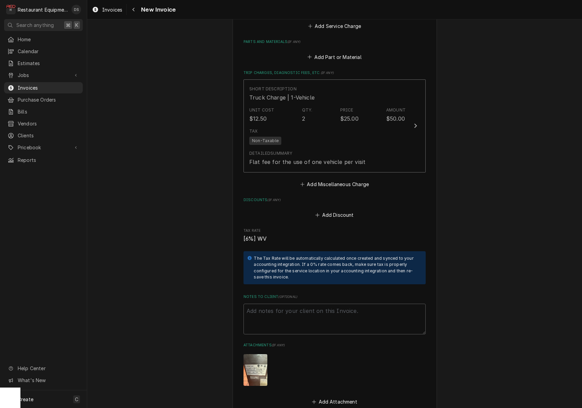
scroll to position [1178, 0]
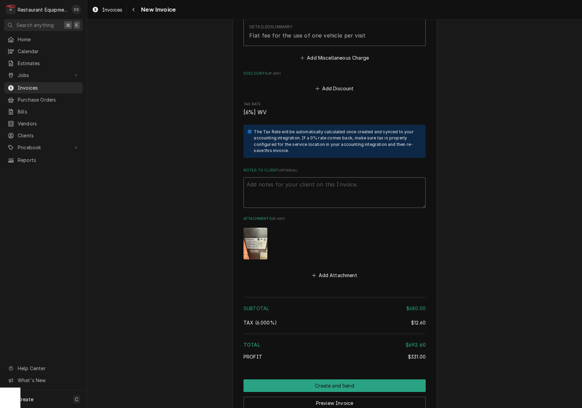
click at [291, 177] on textarea "Notes to Client ( optional )" at bounding box center [335, 192] width 182 height 31
paste textarea "Work Order #: 88640 Request number: 113183 fry dump service light is on needs s…"
type textarea "x"
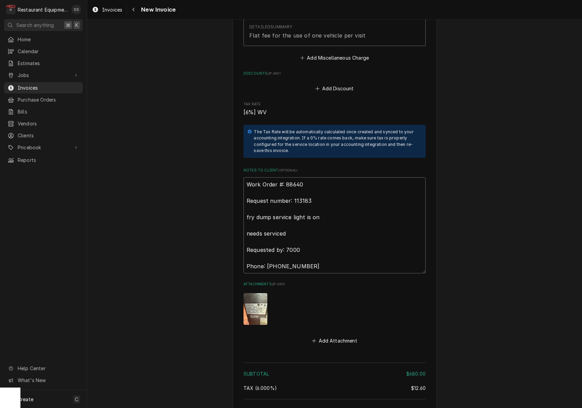
type textarea "Work Order #: 88640 Request number: 113183 fry dump service light is on needs s…"
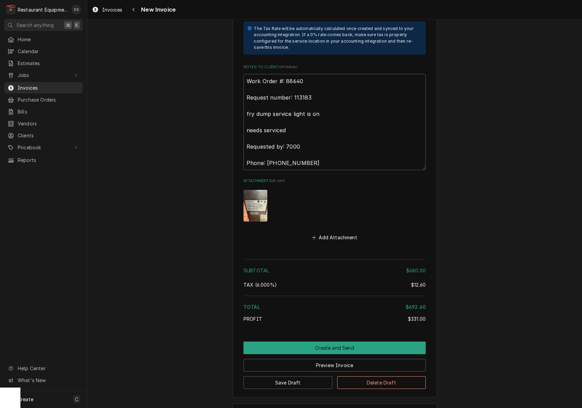
click at [332, 341] on button "Create and Send" at bounding box center [335, 347] width 182 height 13
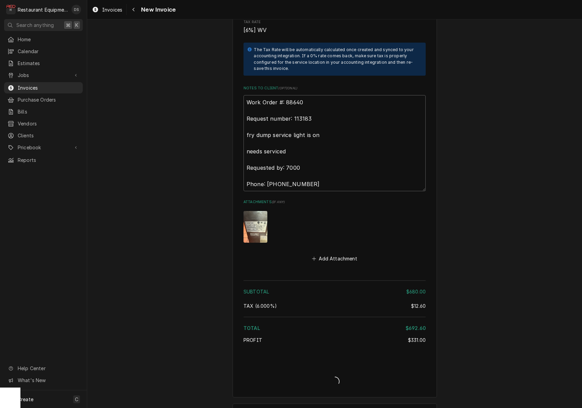
type textarea "x"
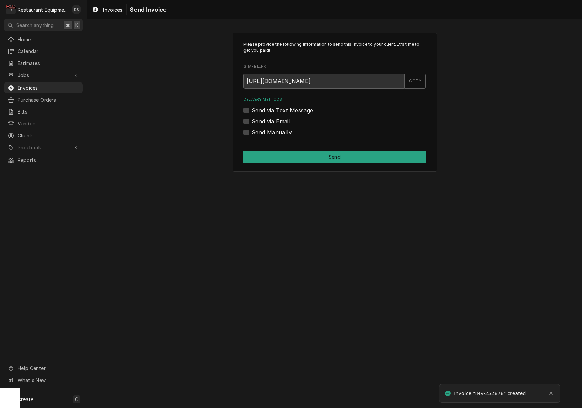
click at [252, 121] on label "Send via Email" at bounding box center [271, 121] width 38 height 8
click at [252, 121] on input "Send via Email" at bounding box center [343, 124] width 182 height 15
checkbox input "true"
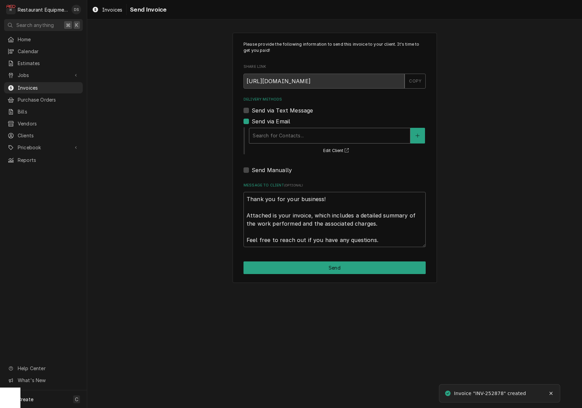
click at [279, 133] on div "Search for Contacts..." at bounding box center [330, 135] width 154 height 7
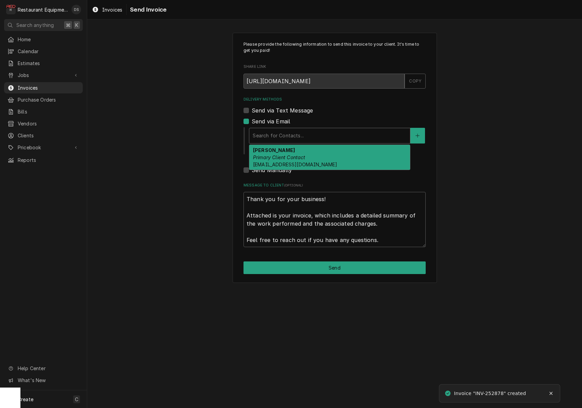
drag, startPoint x: 282, startPoint y: 150, endPoint x: 297, endPoint y: 208, distance: 59.9
click at [282, 151] on strong "[PERSON_NAME]" at bounding box center [274, 150] width 42 height 6
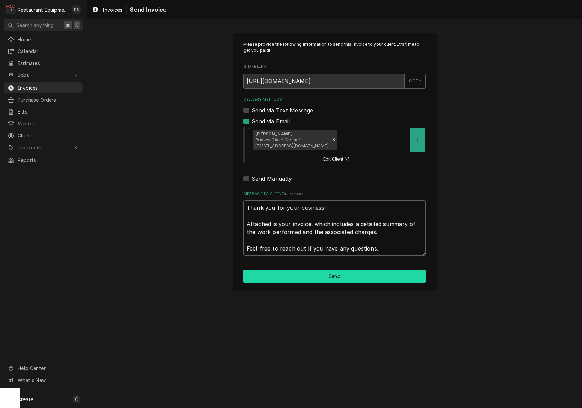
click at [333, 278] on button "Send" at bounding box center [335, 276] width 182 height 13
type textarea "x"
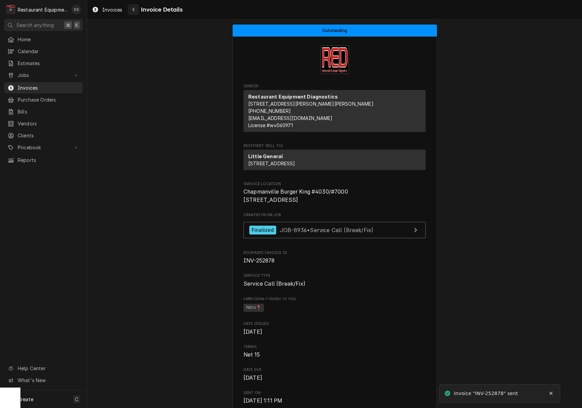
click at [134, 7] on icon "Navigate back" at bounding box center [133, 9] width 3 height 5
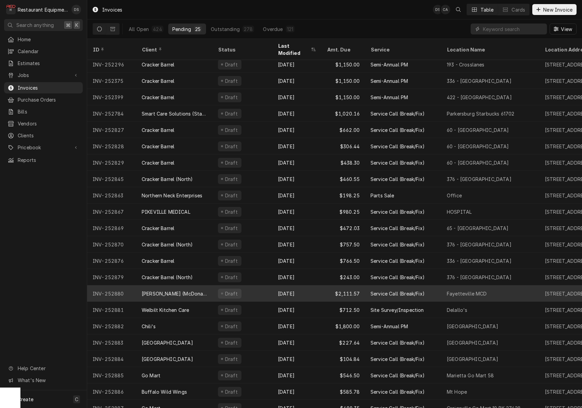
click at [206, 285] on div "[PERSON_NAME] (McDonalds Group)" at bounding box center [174, 293] width 76 height 16
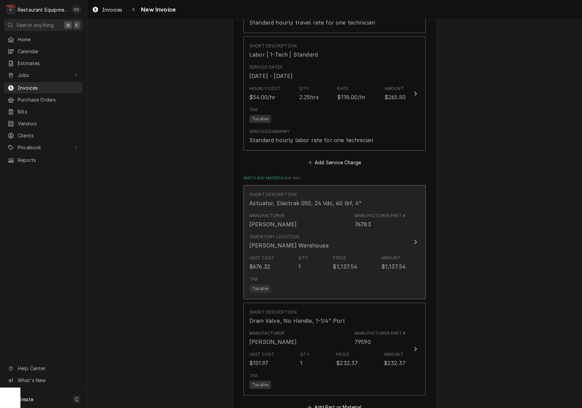
scroll to position [966, 0]
click at [362, 230] on div "Inventory Location Beckley Warehouse" at bounding box center [327, 240] width 156 height 21
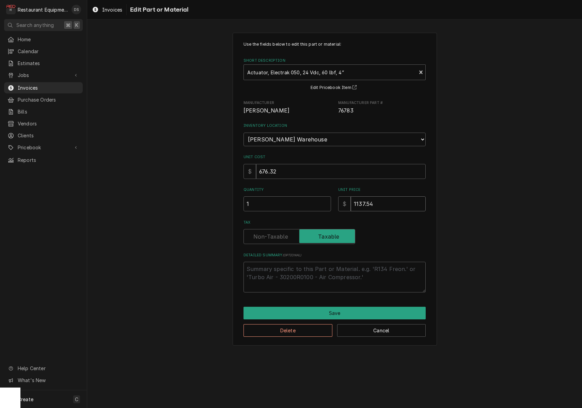
drag, startPoint x: 386, startPoint y: 196, endPoint x: 315, endPoint y: 192, distance: 70.9
click at [320, 193] on div "Quantity 1 Unit Price $ 1137.54" at bounding box center [335, 199] width 182 height 24
type textarea "x"
type input "8"
type textarea "x"
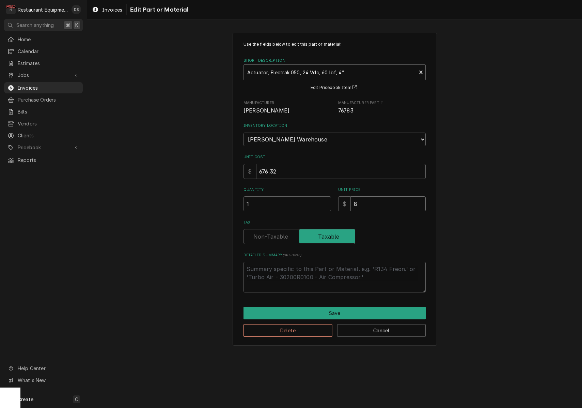
type input "84"
type textarea "x"
type input "844"
type textarea "x"
type input "844.5"
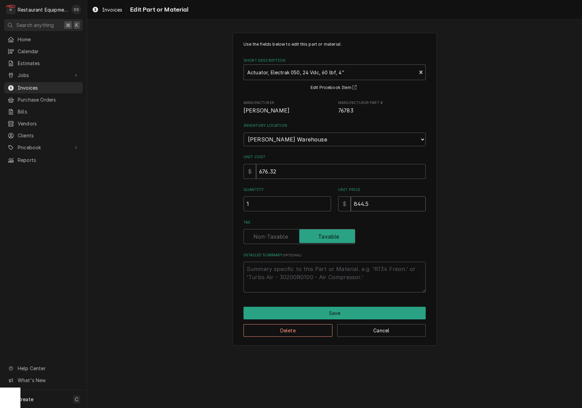
type textarea "x"
type input "844.50"
click at [352, 307] on button "Save" at bounding box center [335, 313] width 182 height 13
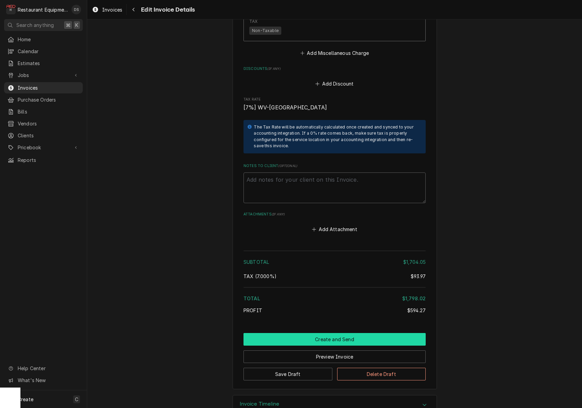
click at [311, 333] on button "Create and Send" at bounding box center [335, 339] width 182 height 13
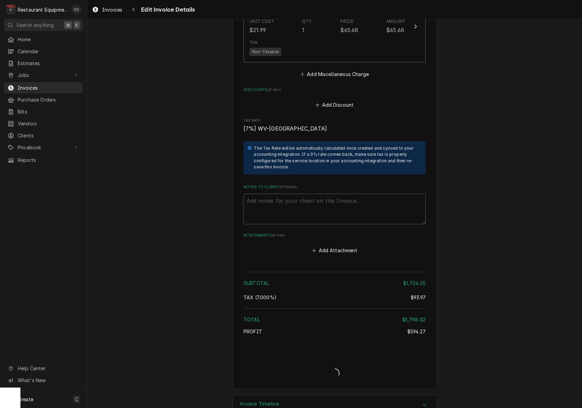
type textarea "x"
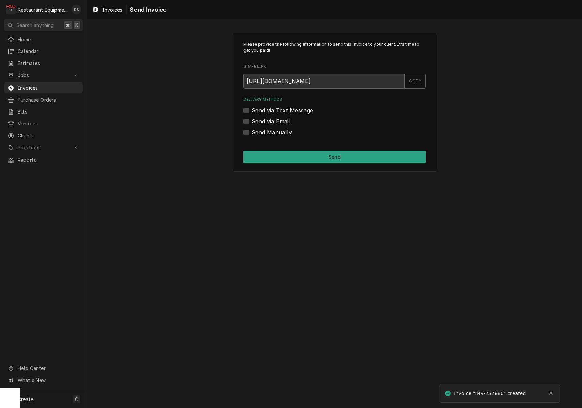
click at [252, 119] on label "Send via Email" at bounding box center [271, 121] width 38 height 8
click at [252, 119] on input "Send via Email" at bounding box center [343, 124] width 182 height 15
checkbox input "true"
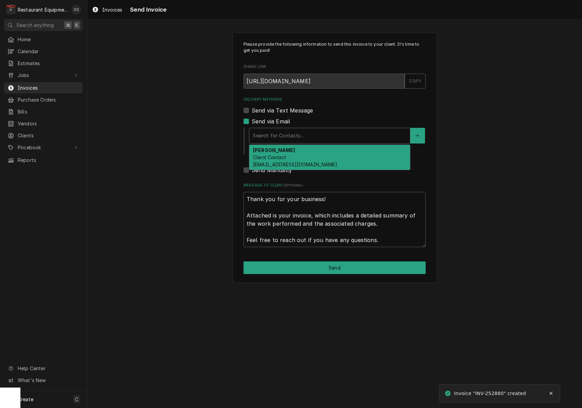
click at [282, 129] on div "Delivery Methods" at bounding box center [330, 135] width 154 height 12
drag, startPoint x: 285, startPoint y: 156, endPoint x: 286, endPoint y: 159, distance: 3.8
click at [285, 156] on em "Client Contact" at bounding box center [269, 157] width 33 height 6
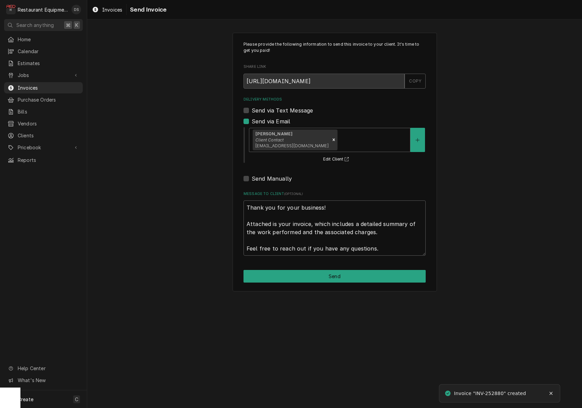
drag, startPoint x: 342, startPoint y: 271, endPoint x: 353, endPoint y: 273, distance: 10.9
click at [344, 271] on button "Send" at bounding box center [335, 276] width 182 height 13
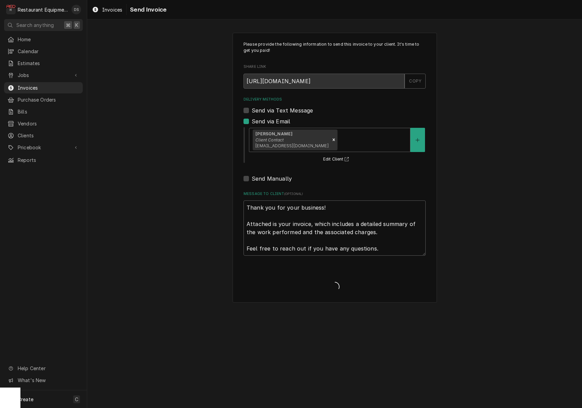
type textarea "x"
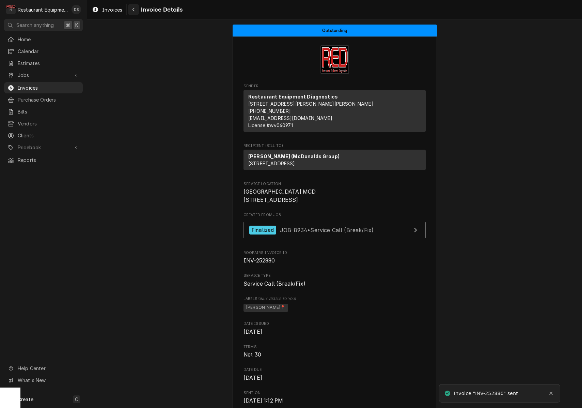
click at [133, 10] on icon "Navigate back" at bounding box center [134, 10] width 2 height 4
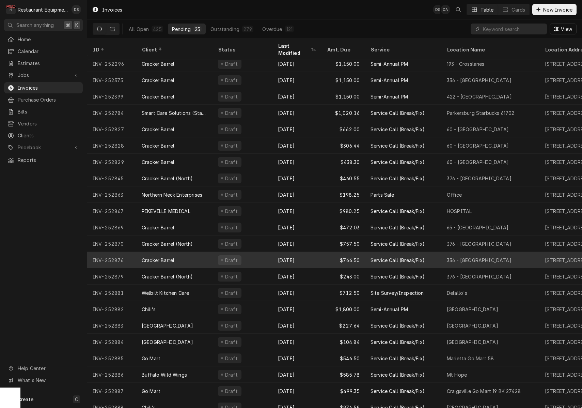
scroll to position [53, 0]
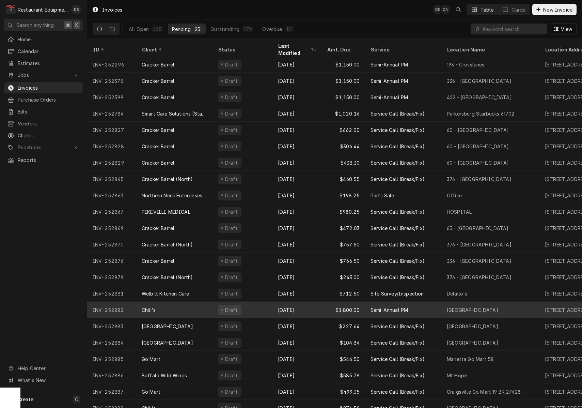
click at [194, 301] on div "Chili's" at bounding box center [174, 309] width 76 height 16
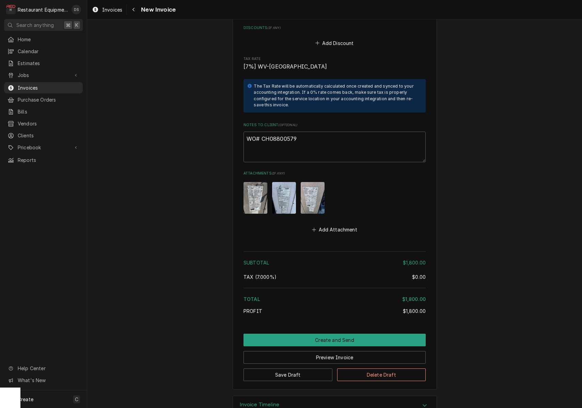
drag, startPoint x: 305, startPoint y: 109, endPoint x: 305, endPoint y: 119, distance: 9.5
click at [304, 122] on div "Notes to Client ( optional ) WO# CH08800579" at bounding box center [335, 142] width 182 height 40
drag, startPoint x: 298, startPoint y: 122, endPoint x: 262, endPoint y: 121, distance: 35.5
click at [262, 131] on textarea "WO# CH08800579" at bounding box center [335, 146] width 182 height 31
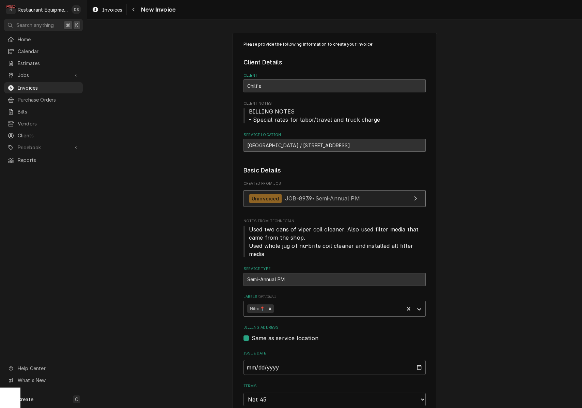
click at [300, 196] on span "JOB-8939 • Semi-Annual PM" at bounding box center [322, 198] width 75 height 7
click at [132, 9] on icon "Navigate back" at bounding box center [133, 9] width 3 height 5
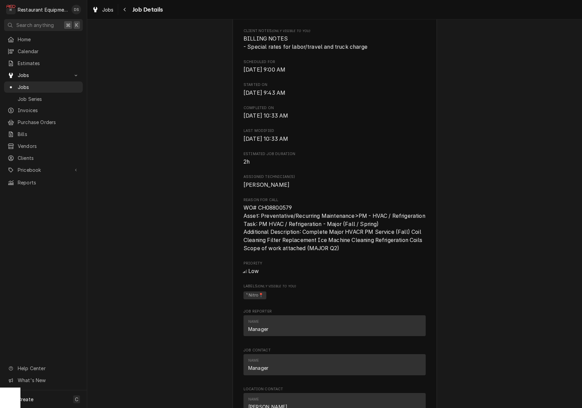
scroll to position [196, 0]
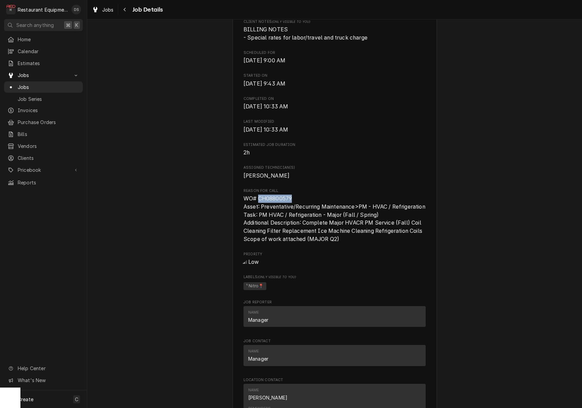
drag, startPoint x: 295, startPoint y: 199, endPoint x: 260, endPoint y: 199, distance: 35.8
click at [259, 199] on span "WO# CH08800579 Asset: Preventative/Recurring Maintenance>PM - HVAC / Refrigerat…" at bounding box center [335, 218] width 182 height 48
copy span "CH08800579"
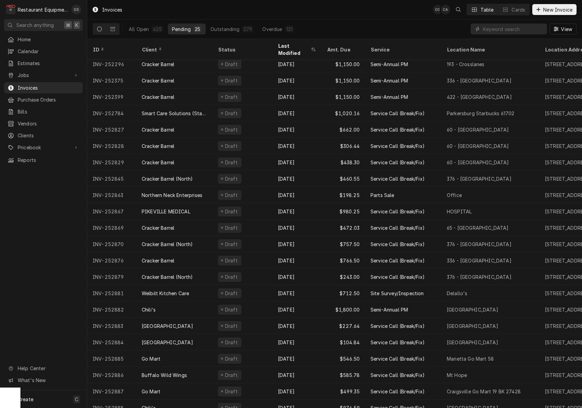
scroll to position [53, 0]
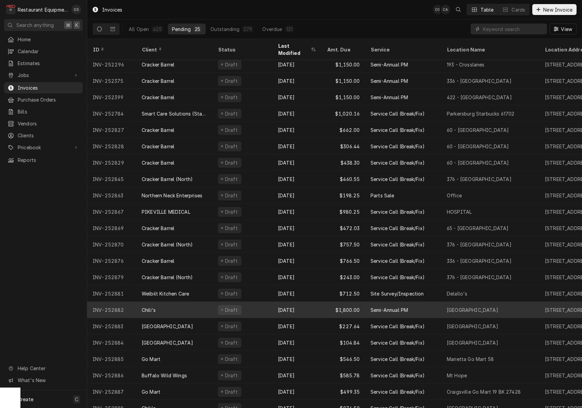
click at [260, 301] on div "Draft" at bounding box center [243, 309] width 60 height 16
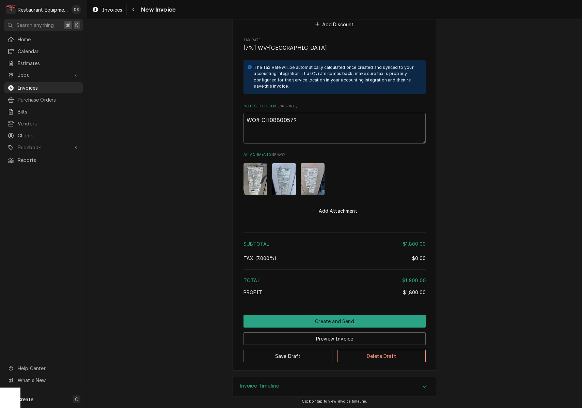
scroll to position [842, 0]
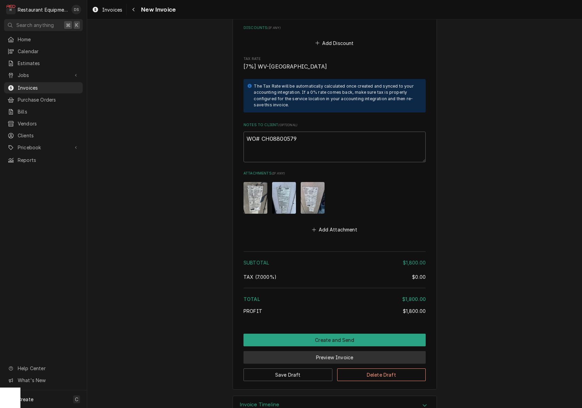
click at [354, 351] on button "Preview Invoice" at bounding box center [335, 357] width 182 height 13
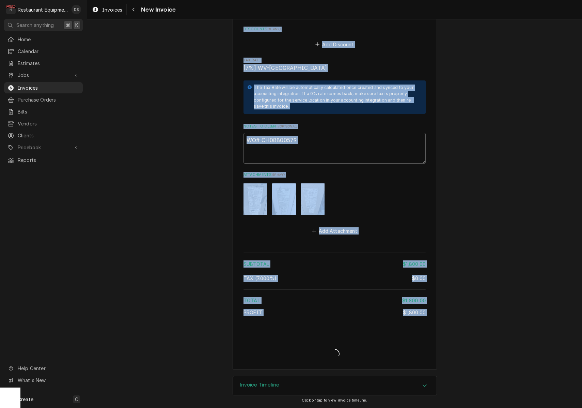
type textarea "x"
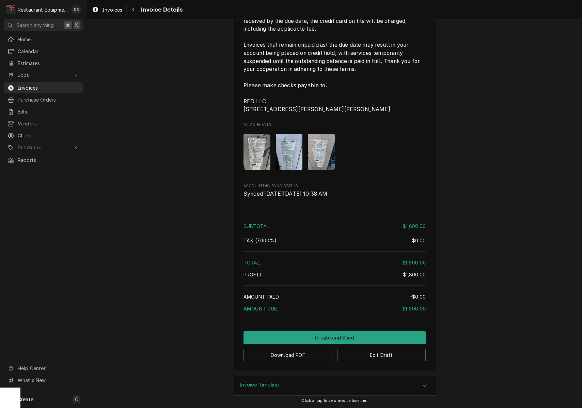
scroll to position [810, 0]
click at [327, 334] on button "Create and Send" at bounding box center [335, 337] width 182 height 13
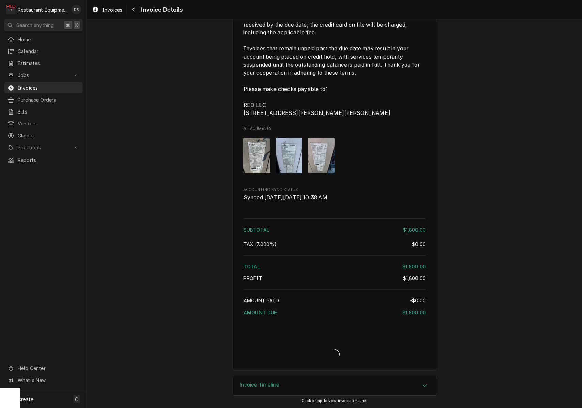
scroll to position [806, 0]
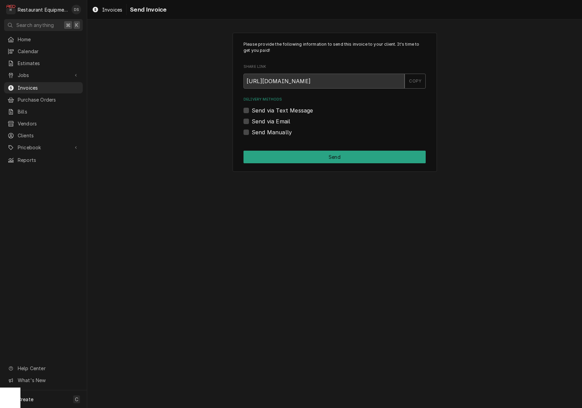
click at [252, 131] on label "Send Manually" at bounding box center [272, 132] width 40 height 8
click at [252, 131] on input "Send Manually" at bounding box center [343, 135] width 182 height 15
checkbox input "true"
click at [289, 155] on button "Send" at bounding box center [335, 157] width 182 height 13
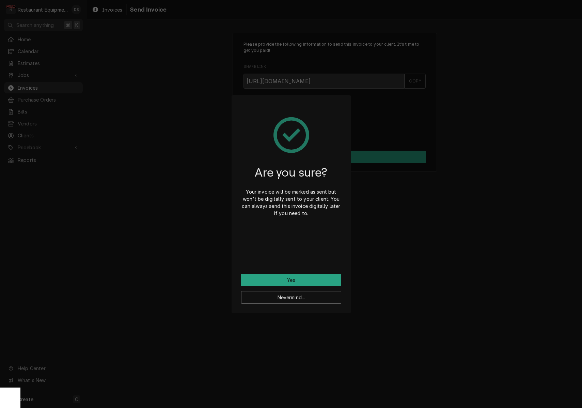
click at [319, 280] on button "Yes" at bounding box center [291, 280] width 100 height 13
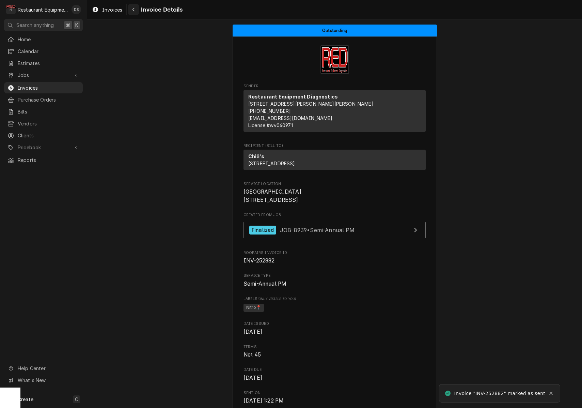
click at [131, 9] on div "Navigate back" at bounding box center [133, 9] width 7 height 7
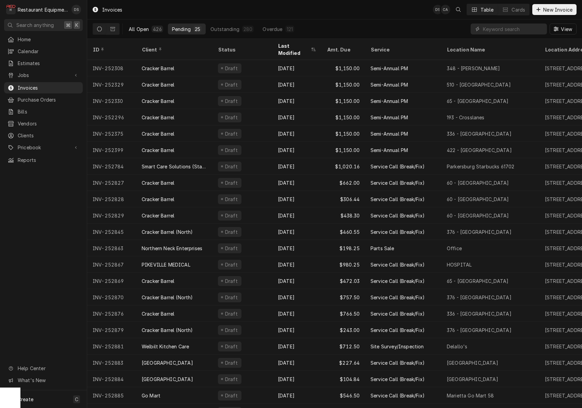
click at [143, 30] on div "All Open" at bounding box center [139, 29] width 20 height 7
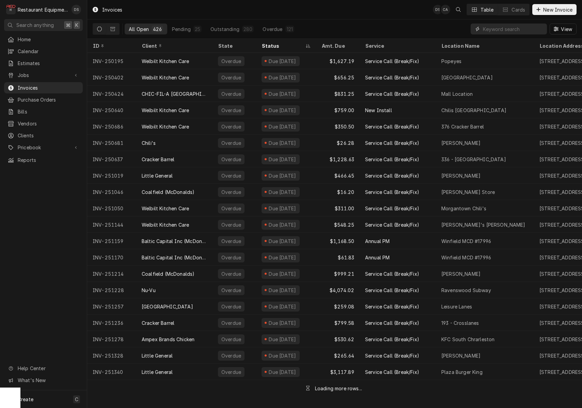
click at [510, 31] on input "Dynamic Content Wrapper" at bounding box center [513, 29] width 61 height 11
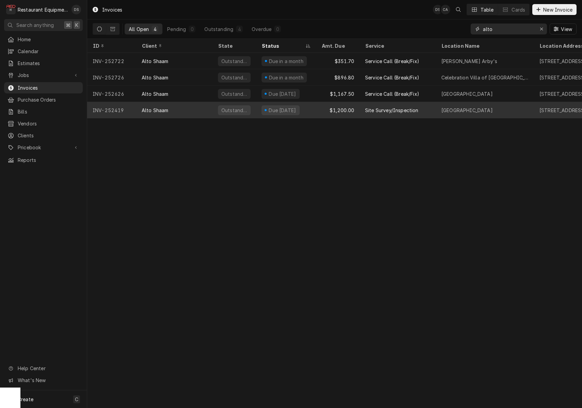
type input "alto"
click at [321, 106] on div "$1,200.00" at bounding box center [338, 110] width 44 height 16
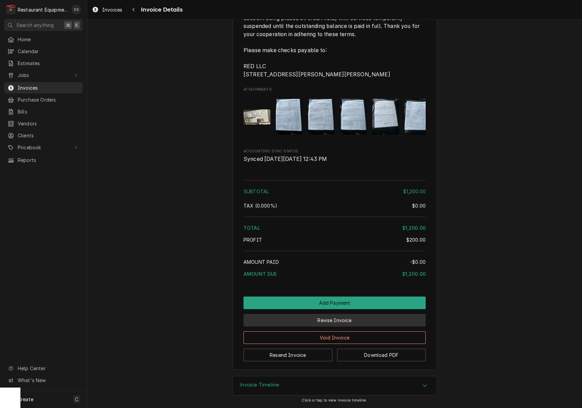
scroll to position [1160, 0]
click at [355, 324] on button "Revise Invoice" at bounding box center [335, 320] width 182 height 13
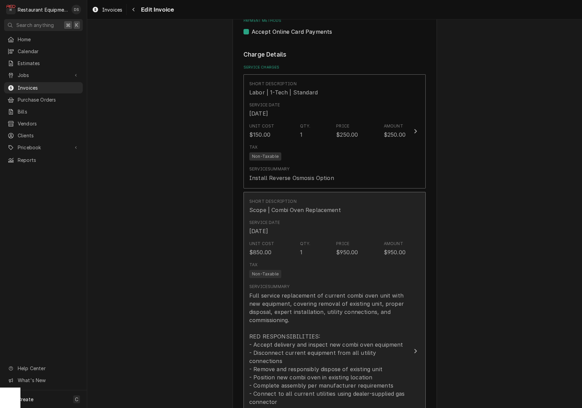
scroll to position [548, 0]
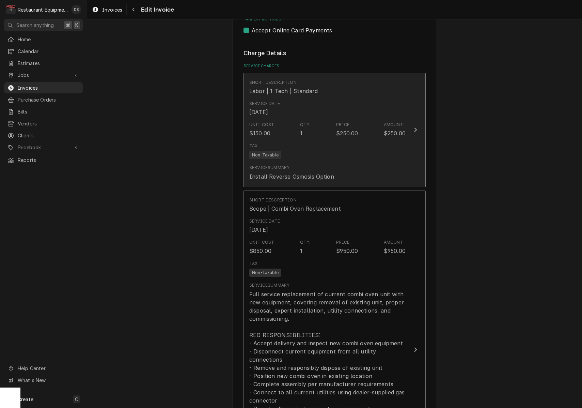
click at [341, 164] on div "Service Summary Install Reverse Osmosis Option" at bounding box center [327, 172] width 156 height 21
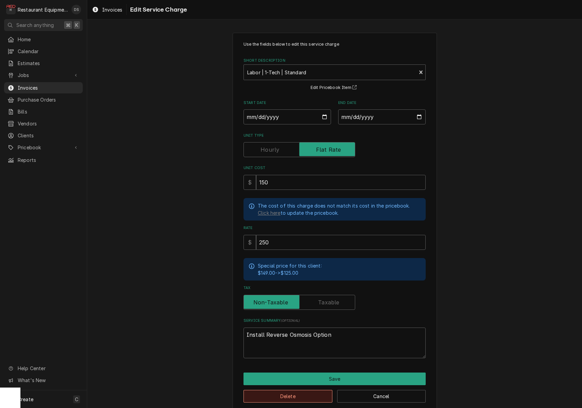
click at [308, 394] on button "Delete" at bounding box center [288, 396] width 89 height 13
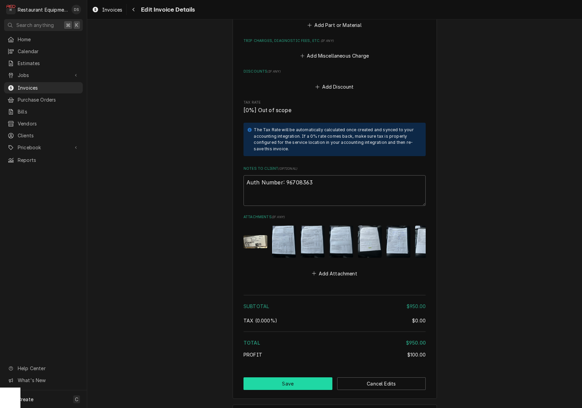
click at [307, 377] on button "Save" at bounding box center [288, 383] width 89 height 13
type textarea "x"
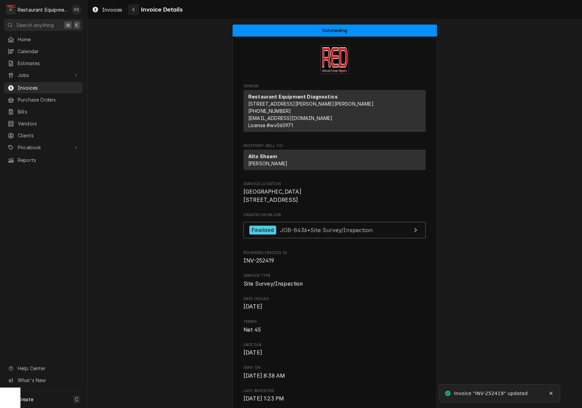
click at [132, 9] on div "Navigate back" at bounding box center [133, 9] width 7 height 7
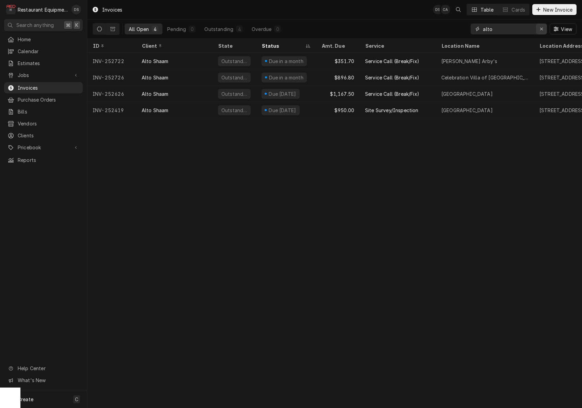
click at [540, 32] on div "Erase input" at bounding box center [541, 29] width 7 height 7
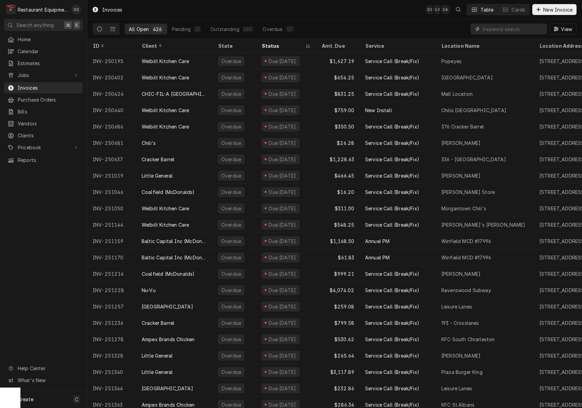
click at [511, 29] on input "Dynamic Content Wrapper" at bounding box center [513, 29] width 61 height 11
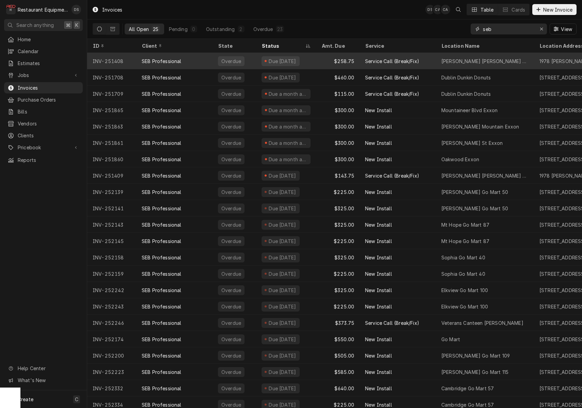
type input "seb"
click at [200, 60] on div "SEB Professional" at bounding box center [174, 61] width 76 height 16
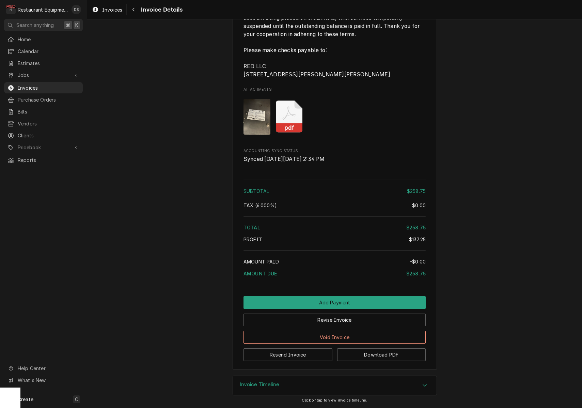
scroll to position [1017, 0]
click at [318, 356] on button "Resend Invoice" at bounding box center [288, 354] width 89 height 13
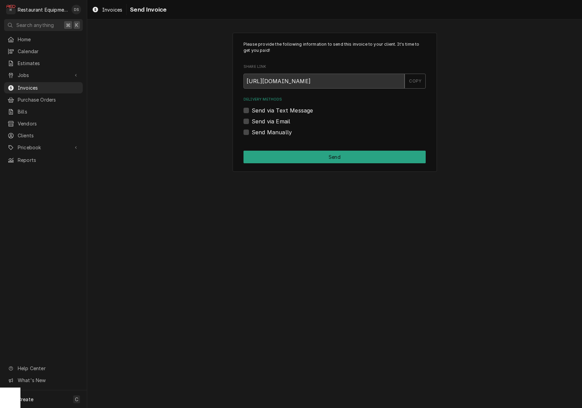
click at [252, 120] on label "Send via Email" at bounding box center [271, 121] width 38 height 8
click at [252, 120] on input "Send via Email" at bounding box center [343, 124] width 182 height 15
checkbox input "true"
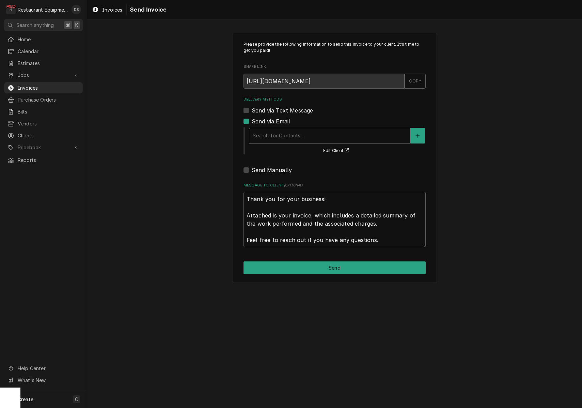
click at [309, 141] on div "Delivery Methods" at bounding box center [330, 135] width 154 height 12
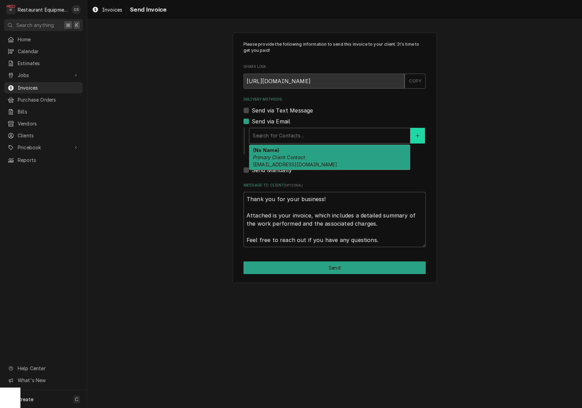
click at [420, 134] on button "Delivery Methods" at bounding box center [417, 136] width 14 height 16
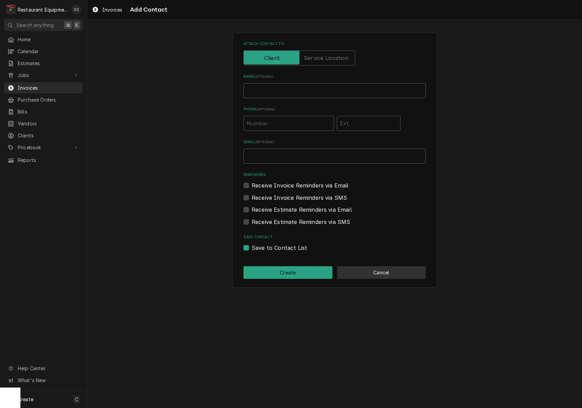
click at [386, 274] on button "Cancel" at bounding box center [381, 272] width 89 height 13
type textarea "x"
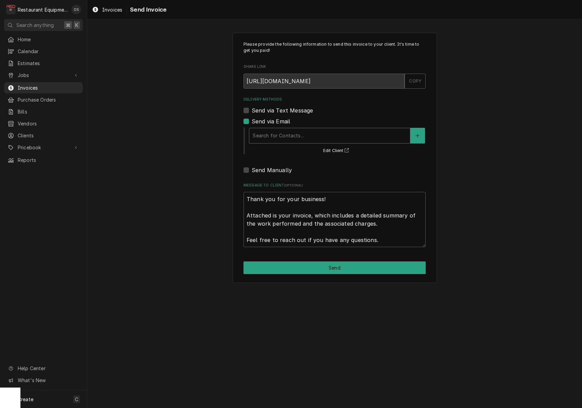
click at [330, 134] on div "Delivery Methods" at bounding box center [330, 135] width 154 height 12
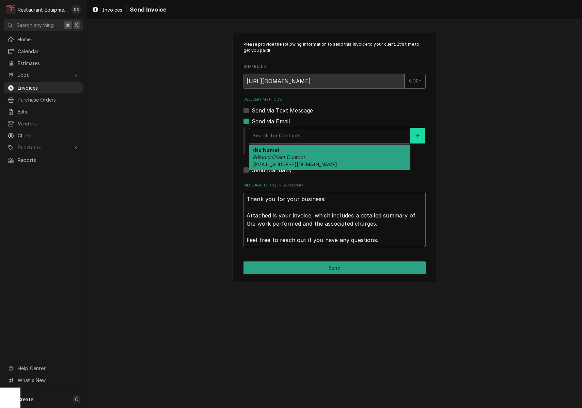
click at [419, 134] on icon "Create New Contact" at bounding box center [418, 135] width 4 height 5
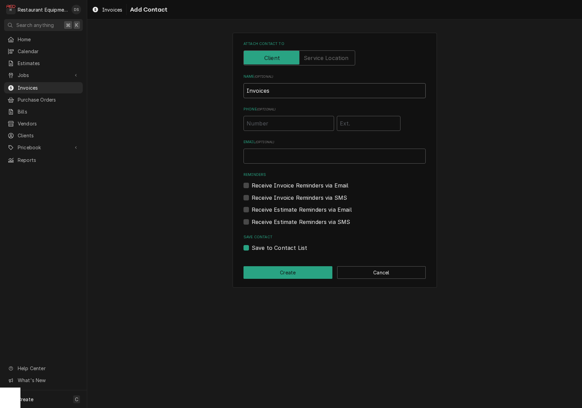
type input "Invoices"
type input "[EMAIL_ADDRESS][DOMAIN_NAME]"
click at [252, 182] on label "Receive Invoice Reminders via Email" at bounding box center [300, 185] width 97 height 8
click at [252, 182] on input "Reminders" at bounding box center [343, 188] width 182 height 15
checkbox input "true"
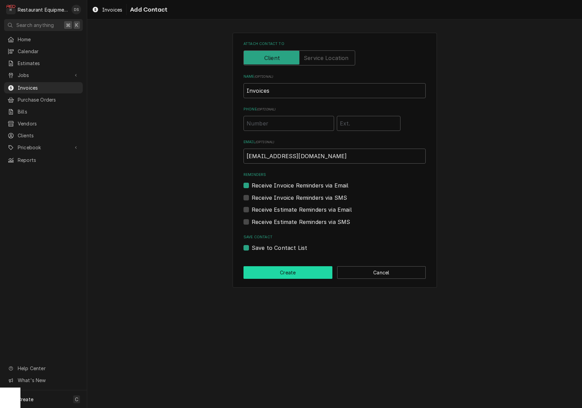
click at [298, 271] on button "Create" at bounding box center [288, 272] width 89 height 13
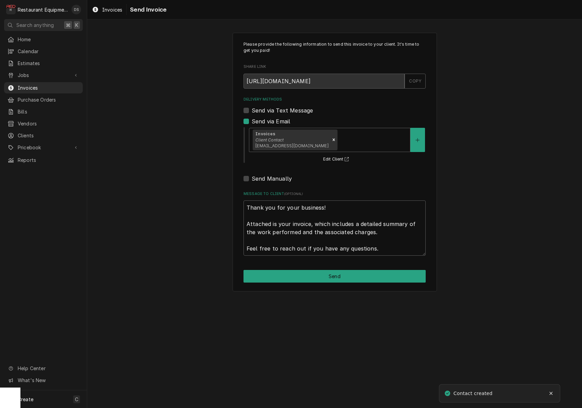
click at [316, 273] on button "Send" at bounding box center [335, 276] width 182 height 13
type textarea "x"
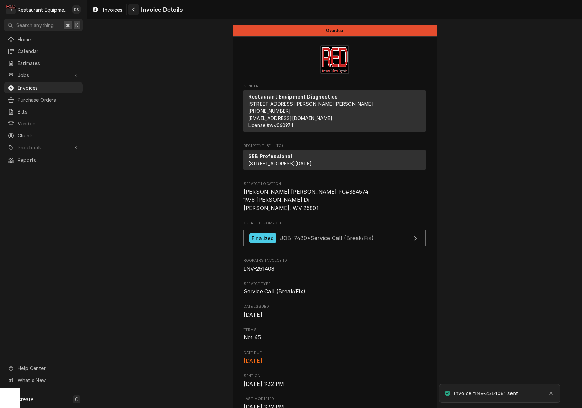
click at [135, 12] on div "Navigate back" at bounding box center [133, 9] width 7 height 7
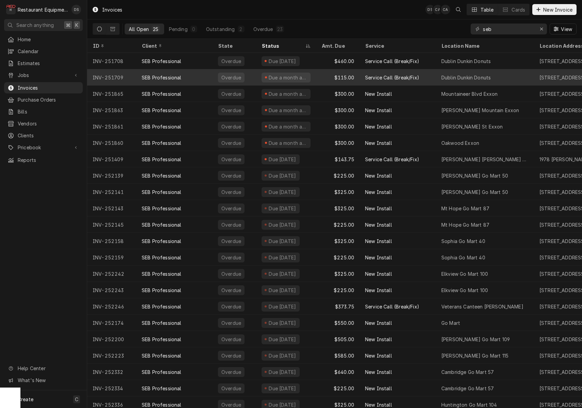
click at [251, 78] on div "Overdue" at bounding box center [235, 77] width 44 height 16
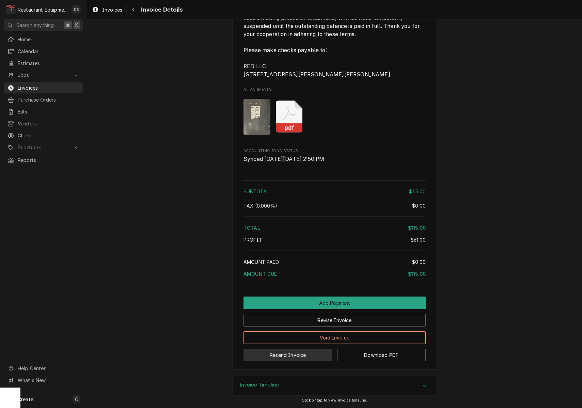
scroll to position [909, 0]
click at [311, 361] on button "Resend Invoice" at bounding box center [288, 354] width 89 height 13
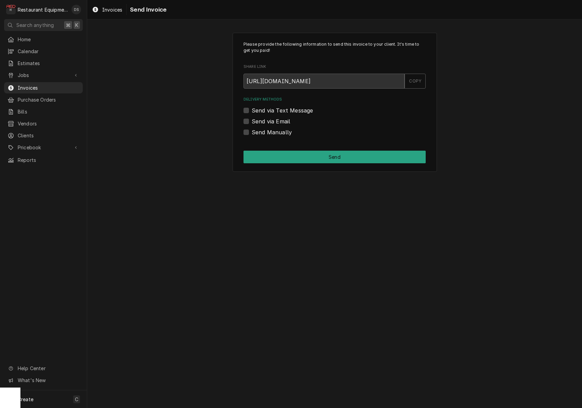
click at [252, 123] on label "Send via Email" at bounding box center [271, 121] width 38 height 8
click at [252, 123] on input "Send via Email" at bounding box center [343, 124] width 182 height 15
checkbox input "true"
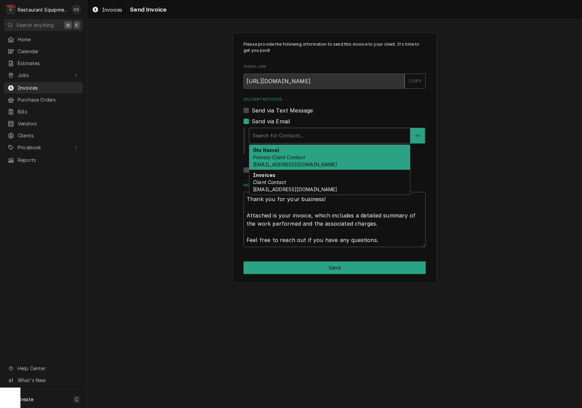
click at [282, 136] on div "Search for Contacts..." at bounding box center [330, 135] width 154 height 7
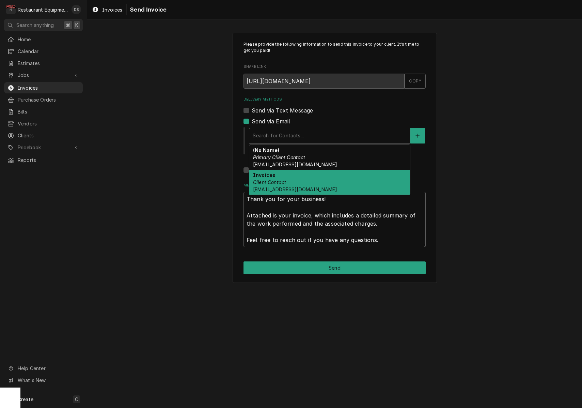
click at [293, 177] on div "Invoices Client Contact invoicesubmission-US@seb-professional.com" at bounding box center [329, 182] width 161 height 25
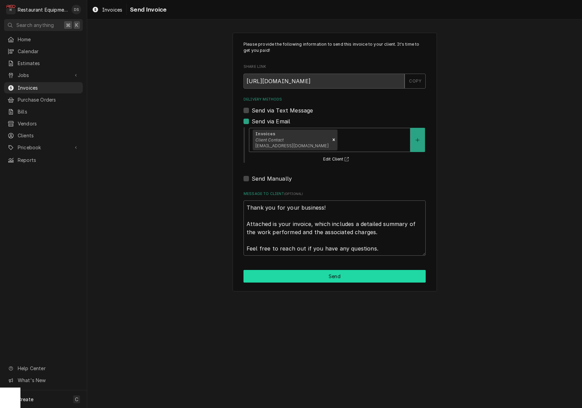
click at [322, 275] on button "Send" at bounding box center [335, 276] width 182 height 13
type textarea "x"
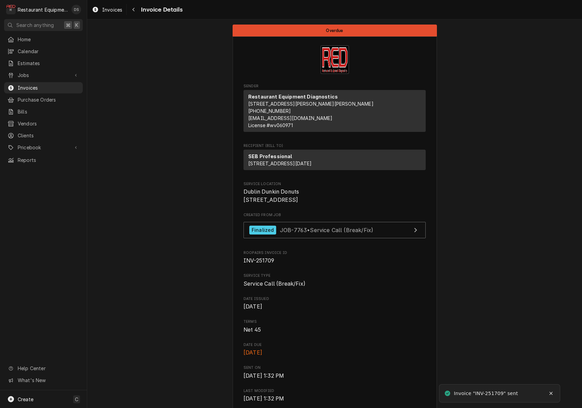
click at [138, 10] on button "Navigate back" at bounding box center [133, 9] width 11 height 11
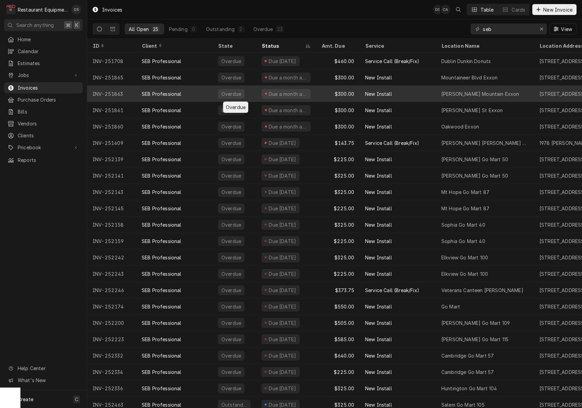
click at [212, 93] on tr "INV-251863 SEB Professional Overdue Due a month ago $300.00 New Install Goff Mo…" at bounding box center [501, 93] width 828 height 16
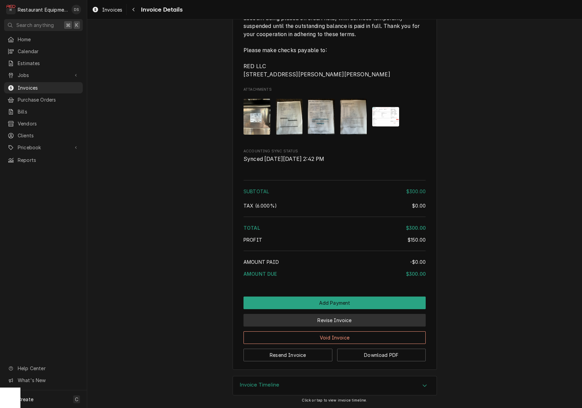
scroll to position [777, 0]
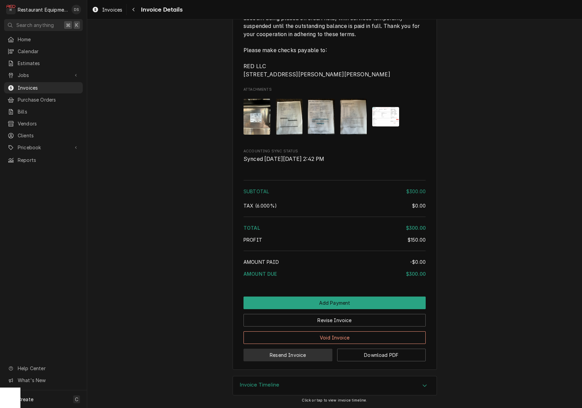
click at [321, 353] on button "Resend Invoice" at bounding box center [288, 354] width 89 height 13
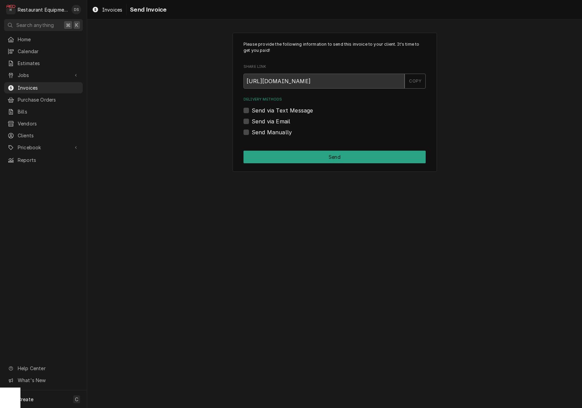
click at [252, 122] on label "Send via Email" at bounding box center [271, 121] width 38 height 8
click at [252, 122] on input "Send via Email" at bounding box center [343, 124] width 182 height 15
checkbox input "true"
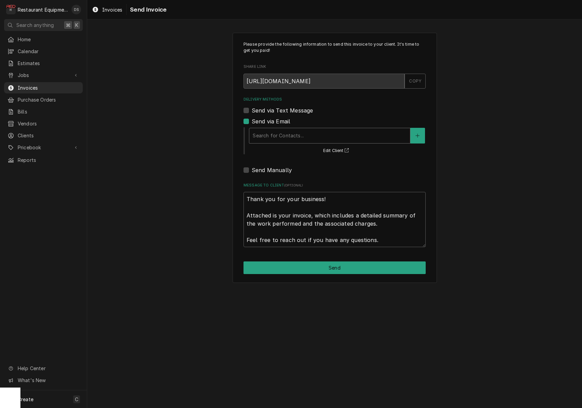
click at [287, 135] on div "Search for Contacts..." at bounding box center [330, 135] width 154 height 7
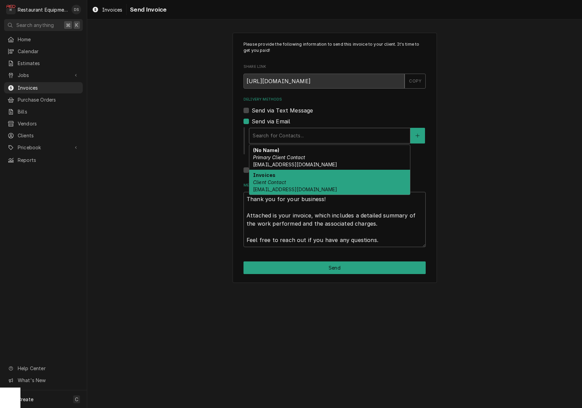
click at [290, 176] on div "Invoices Client Contact invoicesubmission-US@seb-professional.com" at bounding box center [329, 182] width 161 height 25
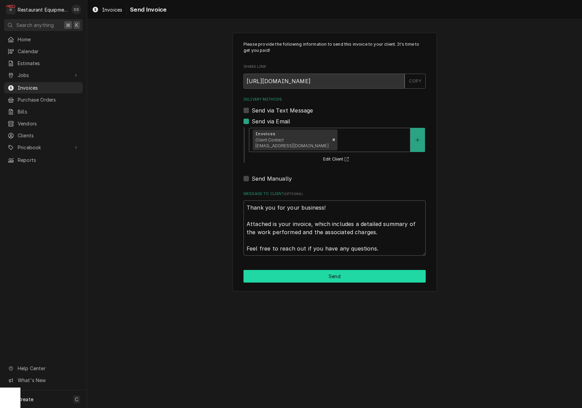
click at [323, 274] on button "Send" at bounding box center [335, 276] width 182 height 13
type textarea "x"
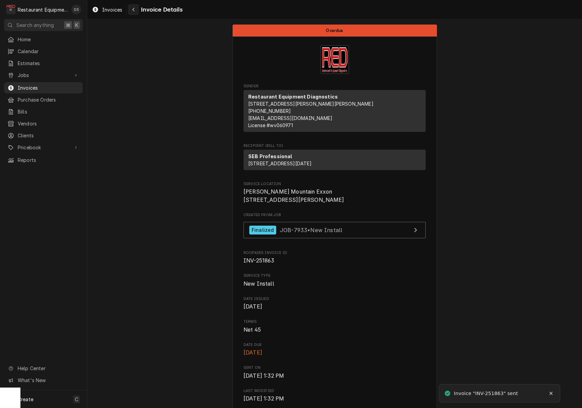
click at [137, 10] on div "Navigate back" at bounding box center [133, 9] width 7 height 7
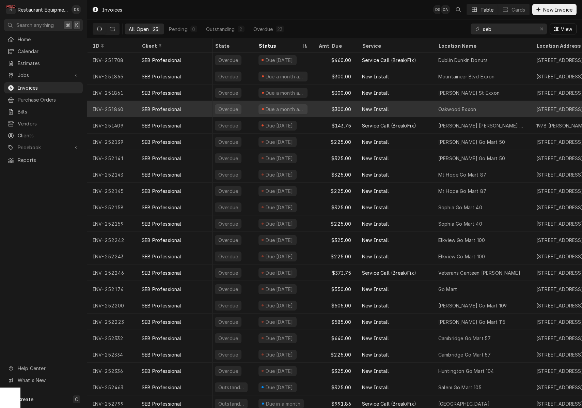
scroll to position [3, 3]
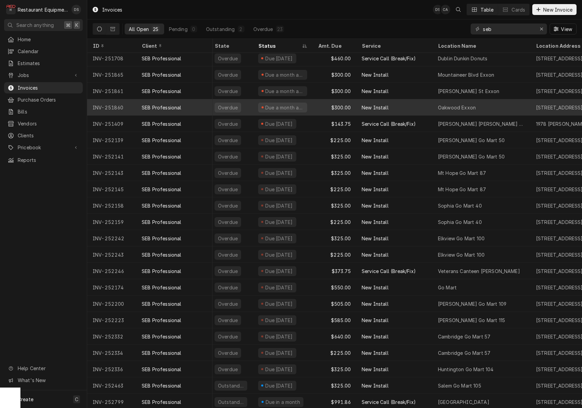
click at [193, 109] on div "SEB Professional" at bounding box center [174, 107] width 76 height 16
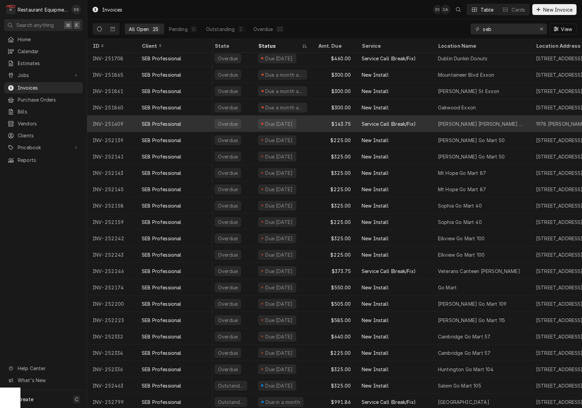
click at [192, 118] on div "SEB Professional" at bounding box center [174, 123] width 76 height 16
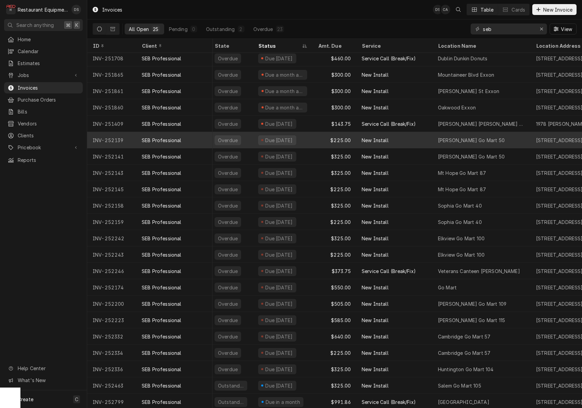
click at [195, 137] on div "SEB Professional" at bounding box center [174, 140] width 76 height 16
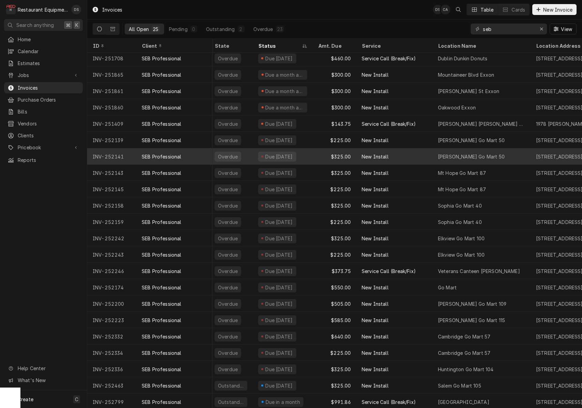
click at [195, 151] on div "SEB Professional" at bounding box center [174, 156] width 76 height 16
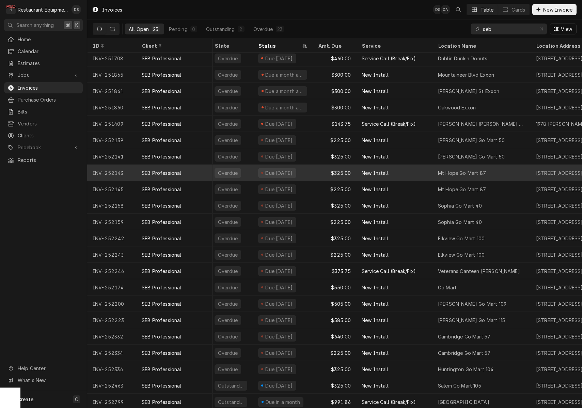
click at [200, 172] on div "SEB Professional" at bounding box center [174, 173] width 76 height 16
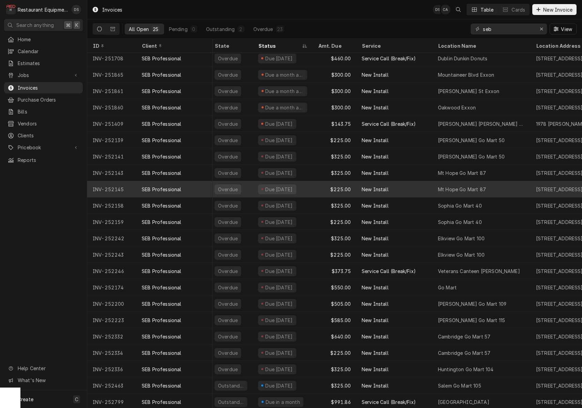
click at [199, 192] on div "SEB Professional" at bounding box center [174, 189] width 76 height 16
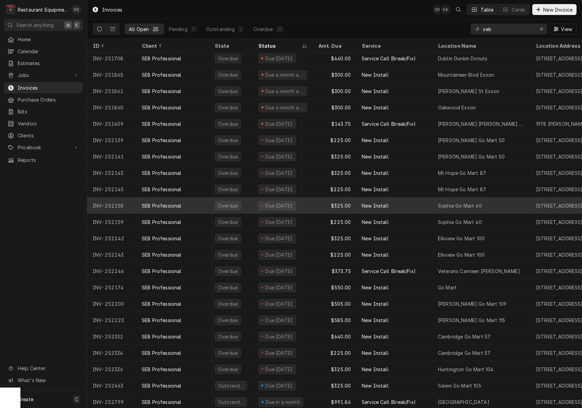
click at [198, 207] on div "SEB Professional" at bounding box center [174, 205] width 76 height 16
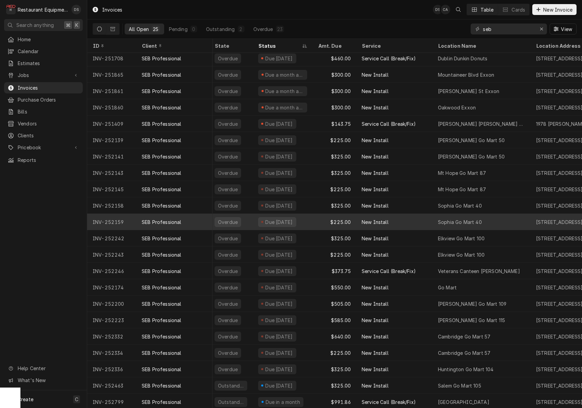
click at [196, 224] on div "SEB Professional" at bounding box center [174, 222] width 76 height 16
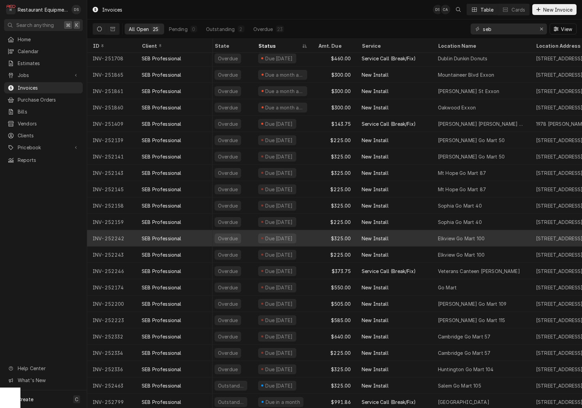
click at [196, 236] on div "SEB Professional" at bounding box center [174, 238] width 76 height 16
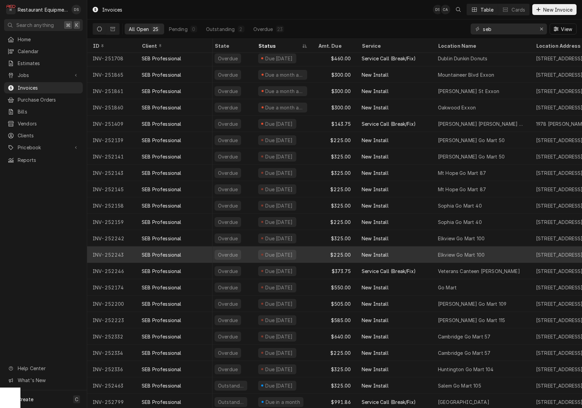
click at [195, 251] on div "SEB Professional" at bounding box center [174, 254] width 76 height 16
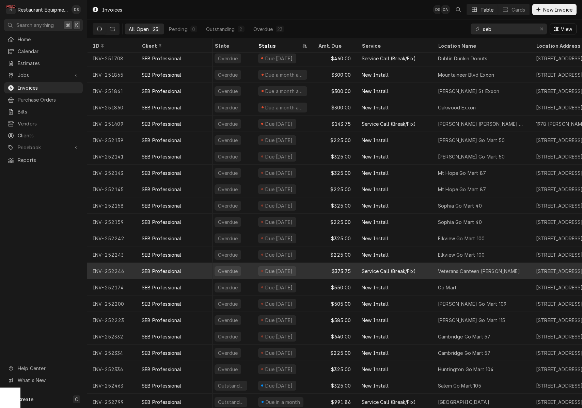
drag, startPoint x: 193, startPoint y: 268, endPoint x: 194, endPoint y: 275, distance: 7.2
click at [193, 268] on div "SEB Professional" at bounding box center [174, 271] width 76 height 16
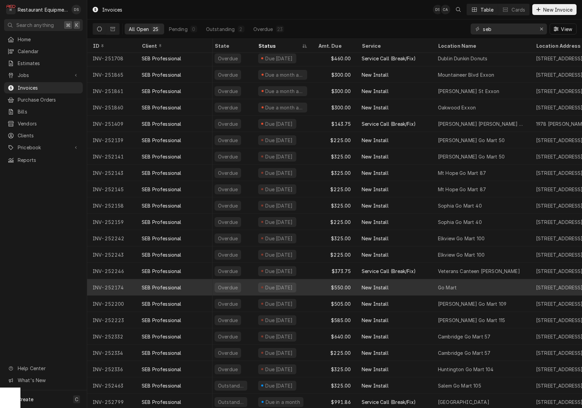
click at [194, 284] on div "SEB Professional" at bounding box center [174, 287] width 76 height 16
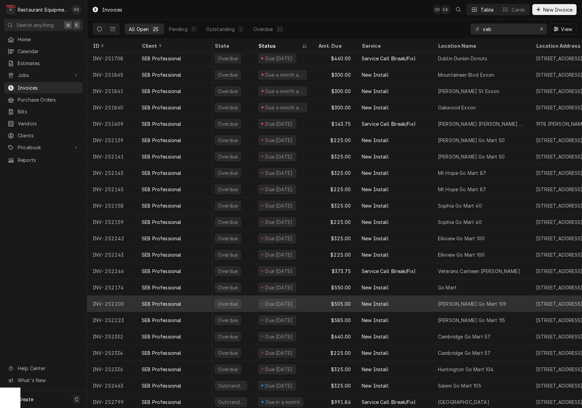
click at [194, 303] on div "SEB Professional" at bounding box center [174, 303] width 76 height 16
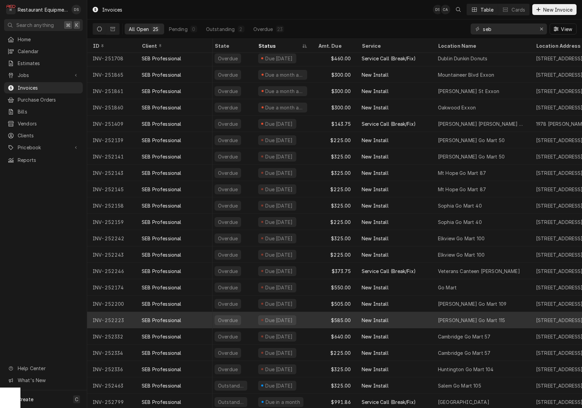
click at [193, 316] on div "SEB Professional" at bounding box center [174, 320] width 76 height 16
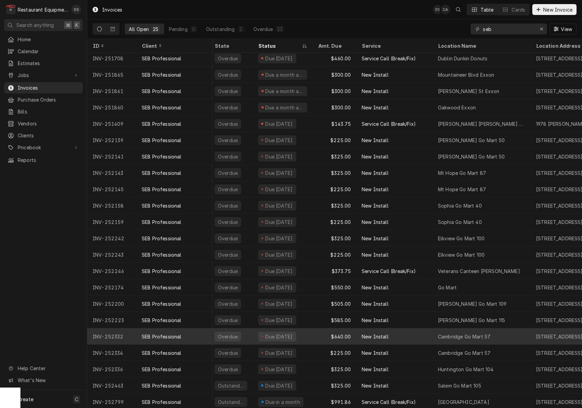
click at [192, 333] on div "SEB Professional" at bounding box center [174, 336] width 76 height 16
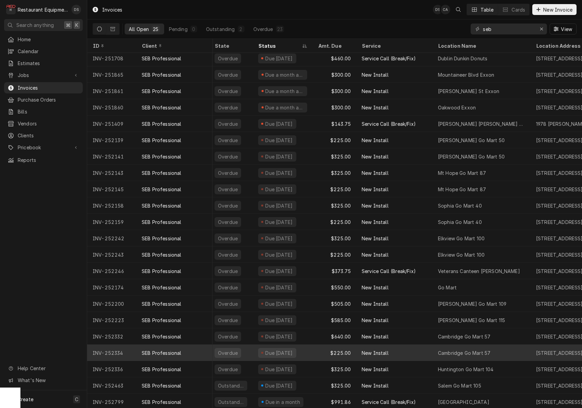
click at [192, 348] on div "SEB Professional" at bounding box center [174, 352] width 76 height 16
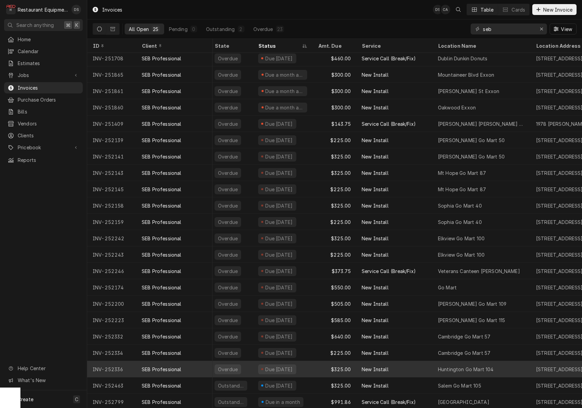
click at [194, 363] on div "SEB Professional" at bounding box center [174, 369] width 76 height 16
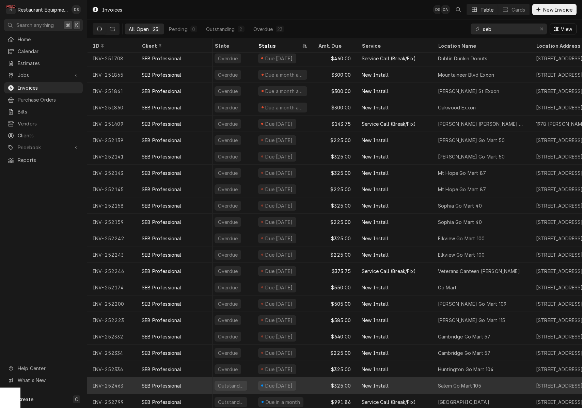
click at [199, 380] on div "SEB Professional" at bounding box center [174, 385] width 76 height 16
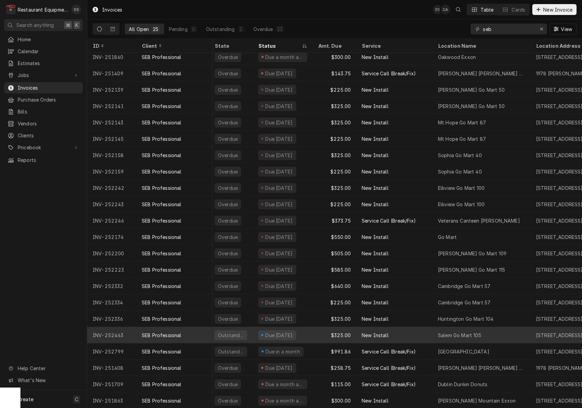
scroll to position [53, 3]
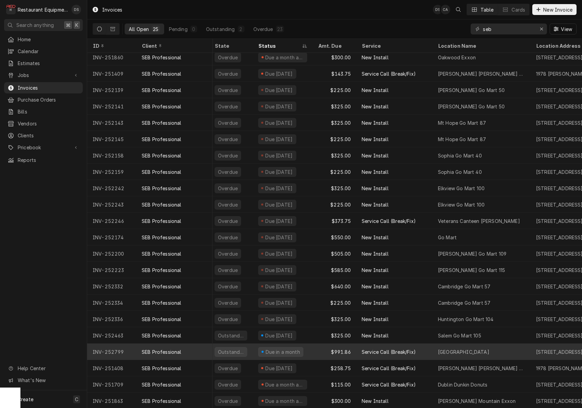
click at [201, 350] on div "SEB Professional" at bounding box center [174, 351] width 76 height 16
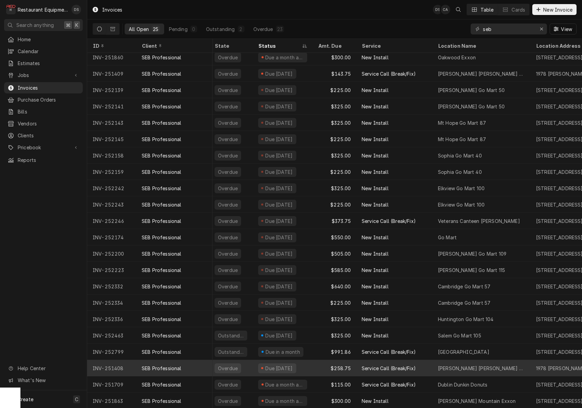
click at [197, 365] on div "SEB Professional" at bounding box center [174, 368] width 76 height 16
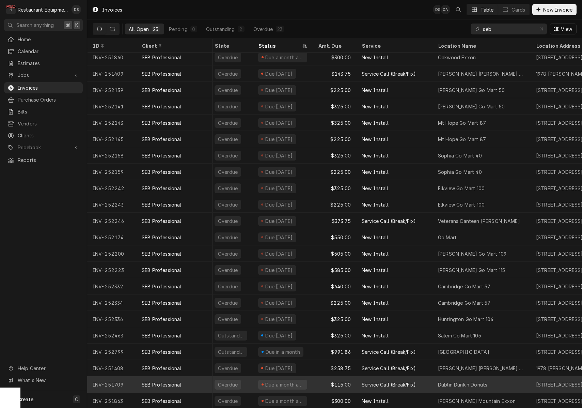
click at [197, 382] on div "SEB Professional" at bounding box center [174, 384] width 76 height 16
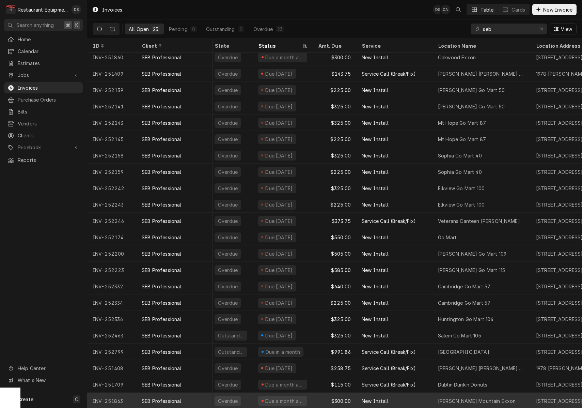
click at [198, 397] on div "SEB Professional" at bounding box center [174, 400] width 76 height 16
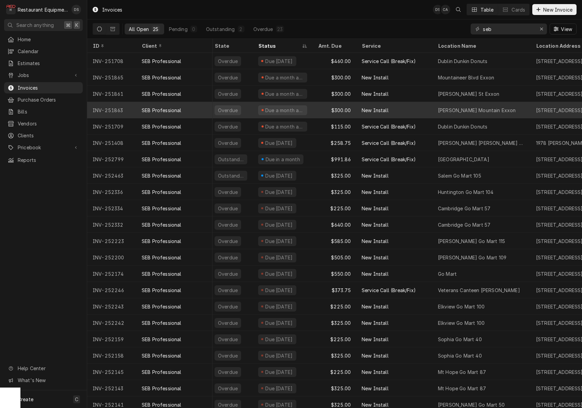
scroll to position [0, 0]
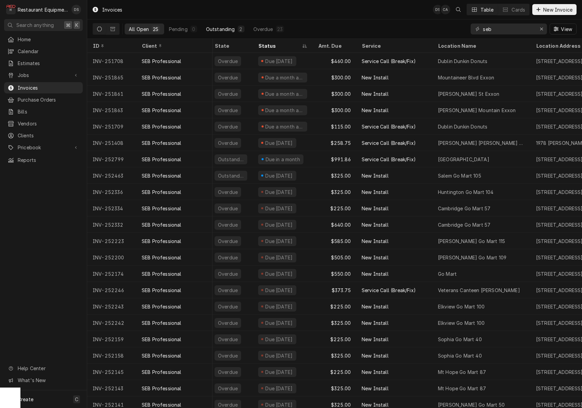
drag, startPoint x: 184, startPoint y: 28, endPoint x: 215, endPoint y: 27, distance: 31.0
click at [184, 28] on div "Pending" at bounding box center [178, 29] width 19 height 7
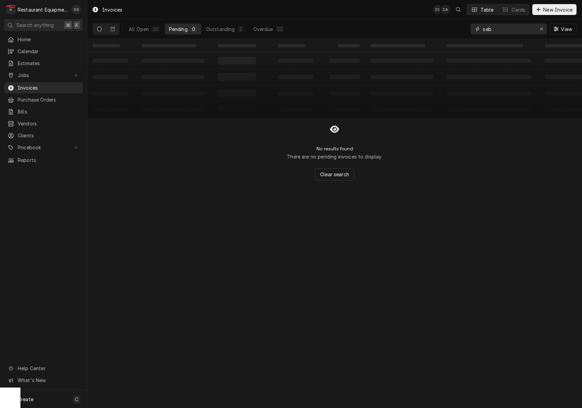
click at [543, 29] on icon "Erase input" at bounding box center [542, 29] width 4 height 5
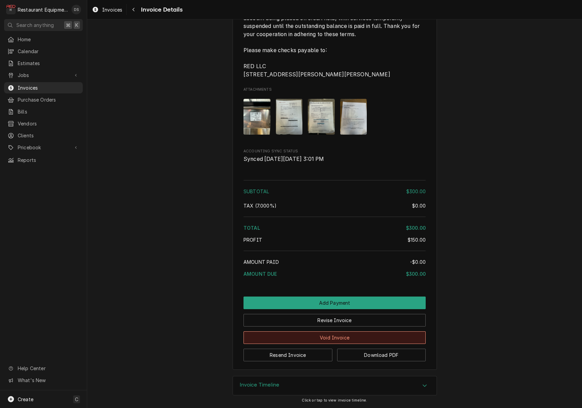
scroll to position [770, 0]
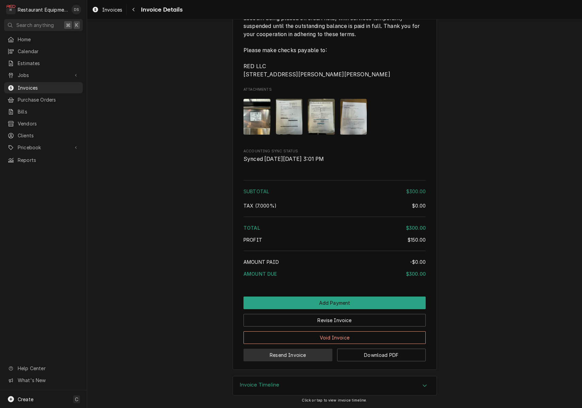
click at [315, 355] on button "Resend Invoice" at bounding box center [288, 354] width 89 height 13
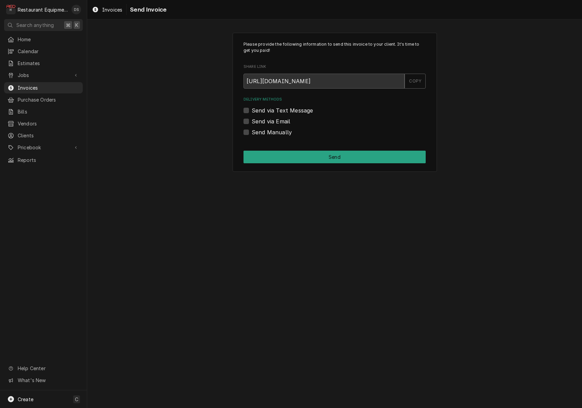
click at [252, 120] on label "Send via Email" at bounding box center [271, 121] width 38 height 8
click at [252, 120] on input "Send via Email" at bounding box center [343, 124] width 182 height 15
checkbox input "true"
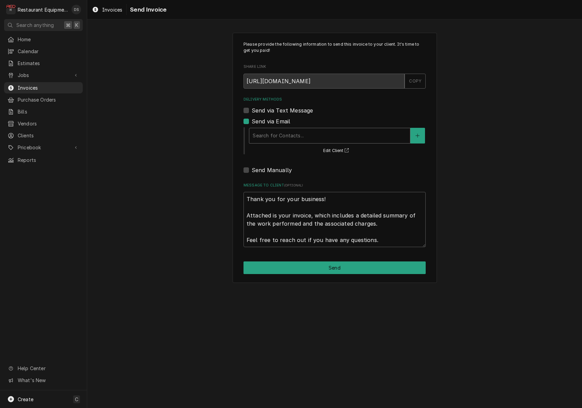
click at [285, 133] on div "Search for Contacts..." at bounding box center [330, 135] width 154 height 7
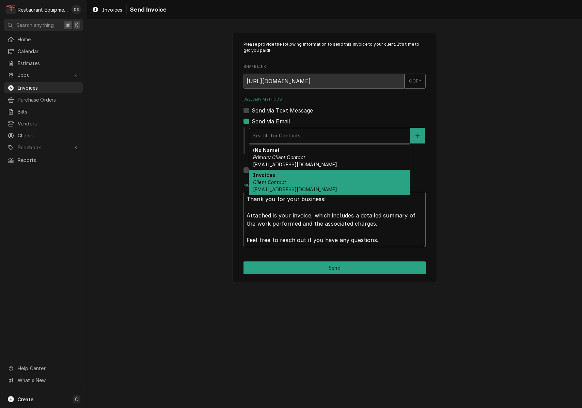
click at [288, 176] on div "Invoices Client Contact invoicesubmission-US@seb-professional.com" at bounding box center [329, 182] width 161 height 25
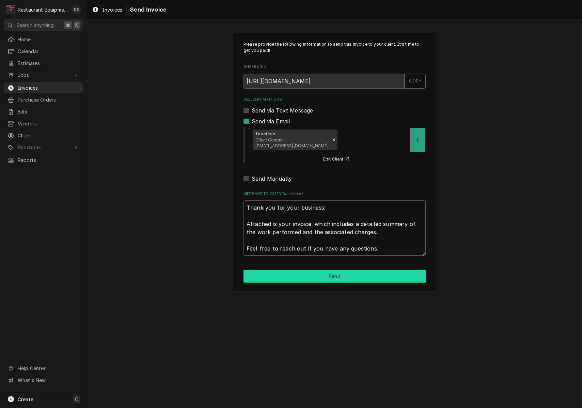
click at [313, 274] on button "Send" at bounding box center [335, 276] width 182 height 13
type textarea "x"
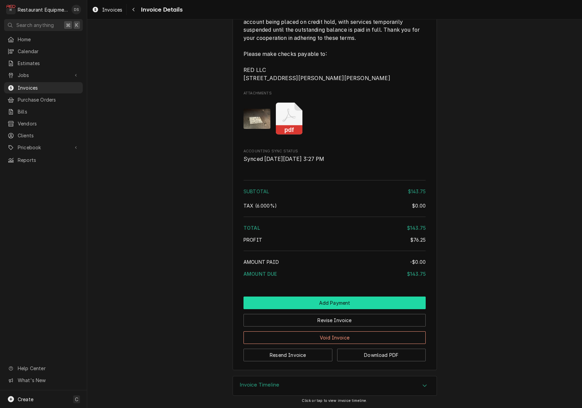
scroll to position [919, 0]
drag, startPoint x: 303, startPoint y: 357, endPoint x: 308, endPoint y: 340, distance: 17.7
click at [303, 357] on button "Resend Invoice" at bounding box center [288, 354] width 89 height 13
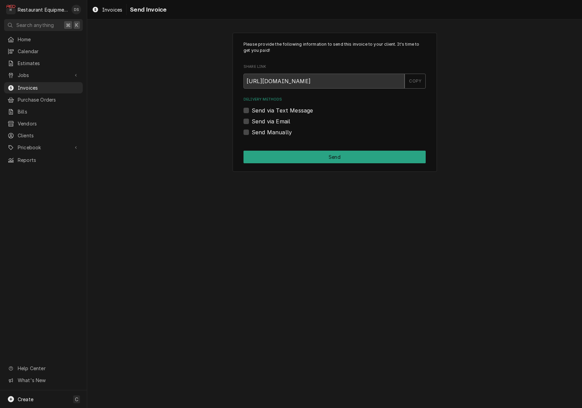
click at [252, 120] on label "Send via Email" at bounding box center [271, 121] width 38 height 8
click at [252, 120] on input "Send via Email" at bounding box center [343, 124] width 182 height 15
checkbox input "true"
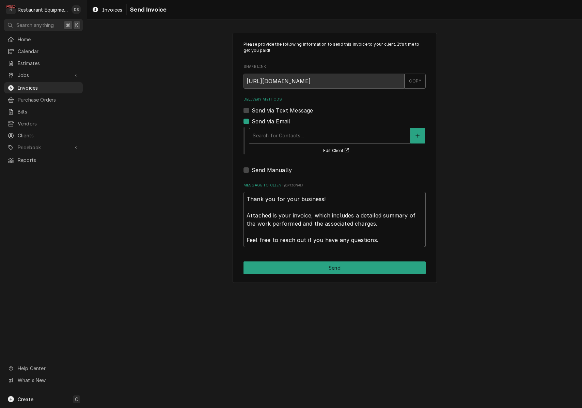
click at [280, 133] on div "Search for Contacts..." at bounding box center [329, 135] width 161 height 15
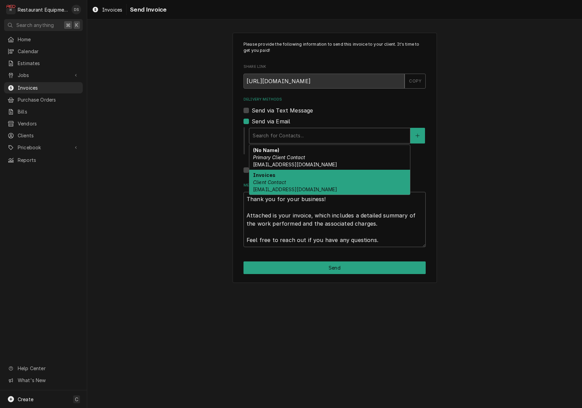
click at [284, 179] on em "Client Contact" at bounding box center [269, 182] width 33 height 6
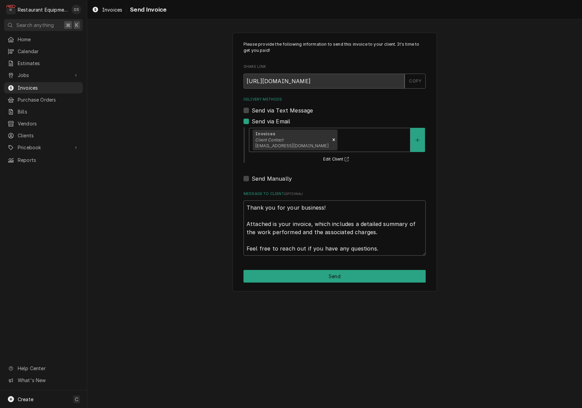
click at [328, 283] on div "Please provide the following information to send this invoice to your client. I…" at bounding box center [335, 162] width 204 height 259
click at [328, 275] on button "Send" at bounding box center [335, 276] width 182 height 13
type textarea "x"
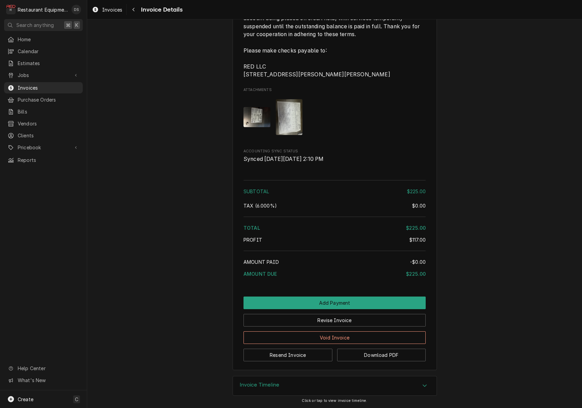
scroll to position [809, 0]
click at [308, 350] on button "Resend Invoice" at bounding box center [288, 354] width 89 height 13
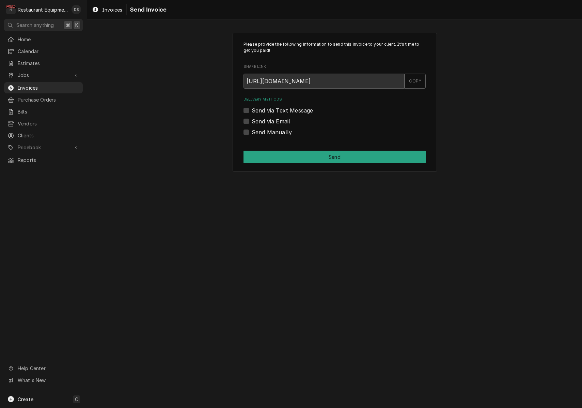
click at [252, 120] on label "Send via Email" at bounding box center [271, 121] width 38 height 8
click at [252, 120] on input "Send via Email" at bounding box center [343, 124] width 182 height 15
checkbox input "true"
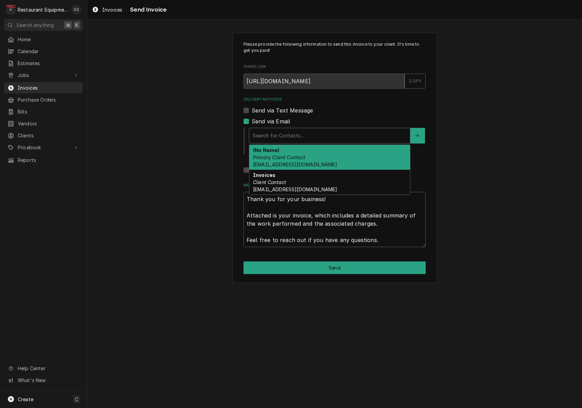
click at [291, 130] on div "Delivery Methods" at bounding box center [330, 135] width 154 height 12
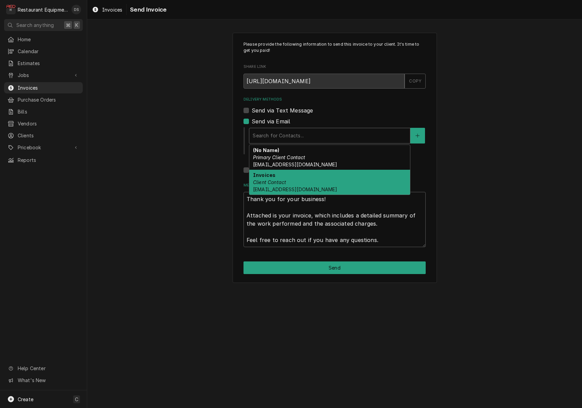
click at [289, 177] on div "Invoices Client Contact [EMAIL_ADDRESS][DOMAIN_NAME]" at bounding box center [329, 182] width 161 height 25
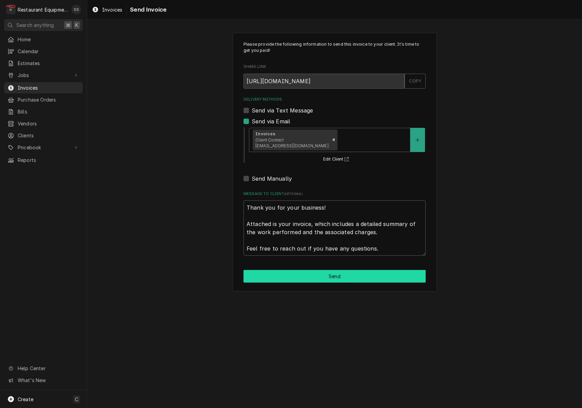
click at [321, 271] on button "Send" at bounding box center [335, 276] width 182 height 13
type textarea "x"
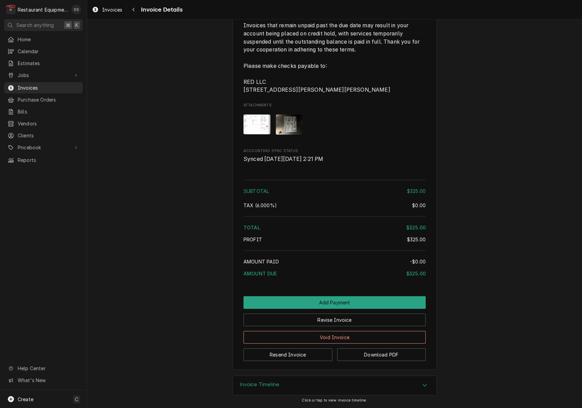
click at [302, 385] on div "Invoice Timeline" at bounding box center [335, 385] width 204 height 19
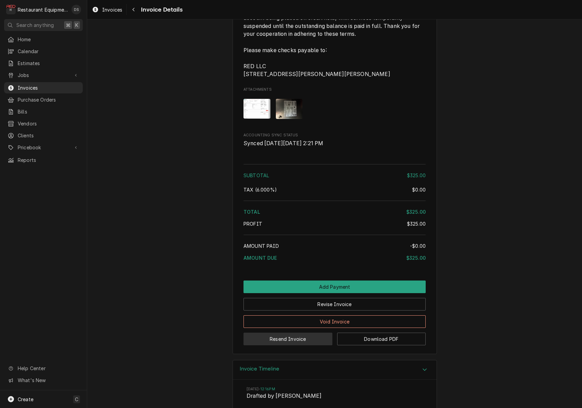
click at [300, 345] on button "Resend Invoice" at bounding box center [288, 338] width 89 height 13
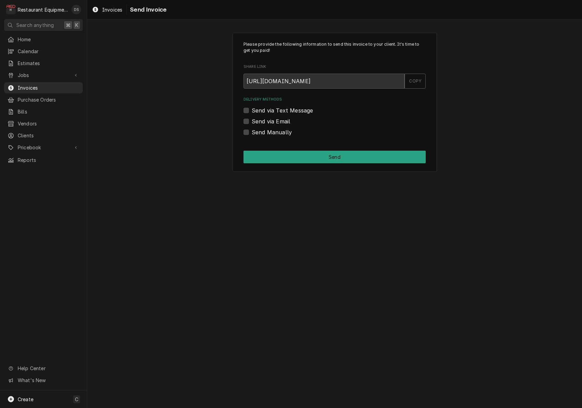
click at [252, 119] on label "Send via Email" at bounding box center [271, 121] width 38 height 8
click at [252, 119] on input "Send via Email" at bounding box center [343, 124] width 182 height 15
checkbox input "true"
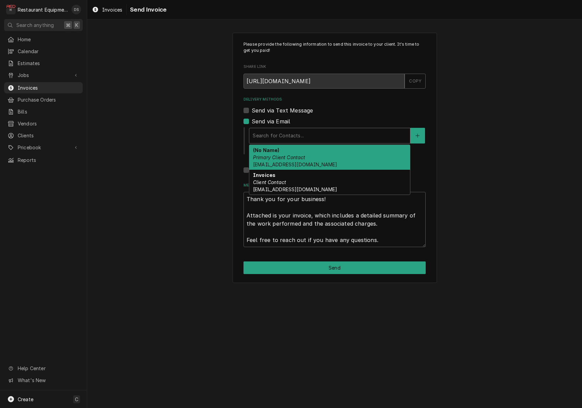
click at [277, 131] on div "Delivery Methods" at bounding box center [330, 135] width 154 height 12
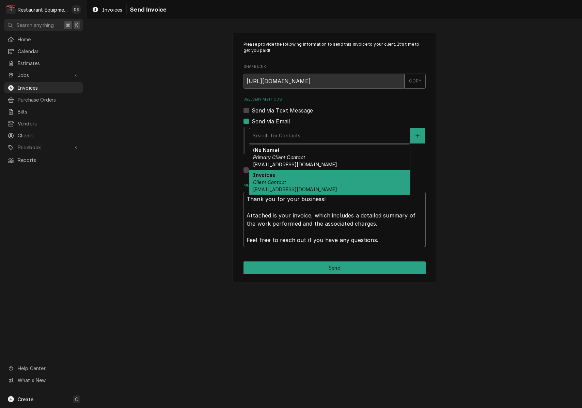
click at [281, 174] on div "Invoices Client Contact invoicesubmission-US@seb-professional.com" at bounding box center [329, 182] width 161 height 25
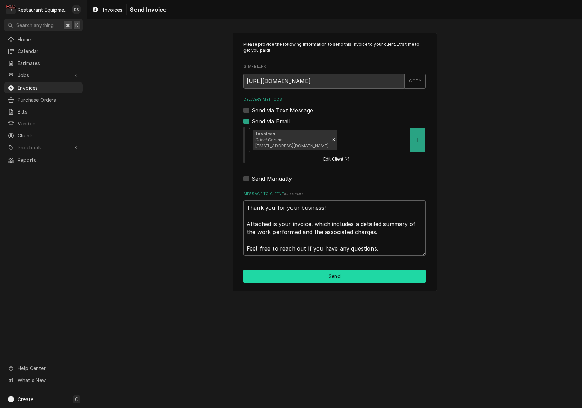
click at [329, 273] on button "Send" at bounding box center [335, 276] width 182 height 13
type textarea "x"
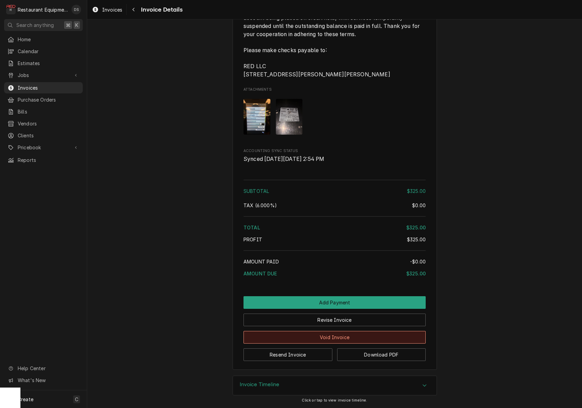
scroll to position [780, 0]
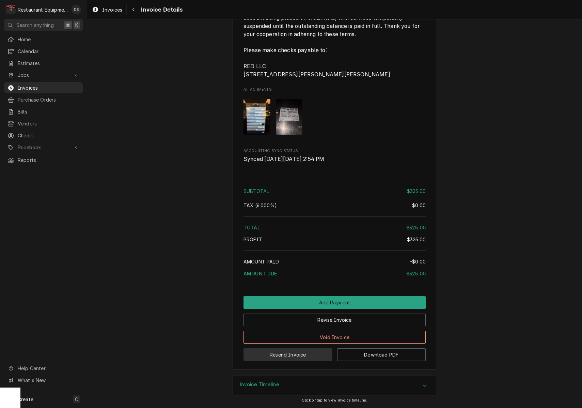
click at [308, 356] on button "Resend Invoice" at bounding box center [288, 354] width 89 height 13
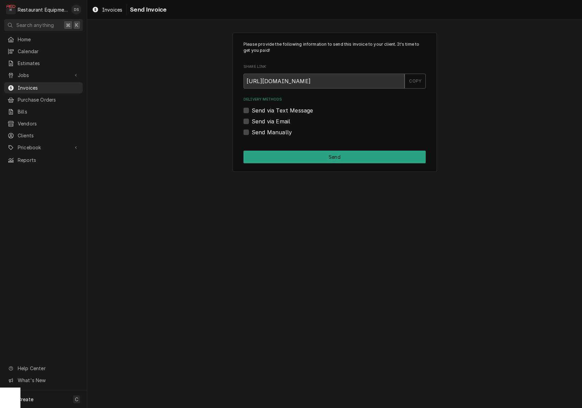
click at [252, 120] on label "Send via Email" at bounding box center [271, 121] width 38 height 8
click at [252, 120] on input "Send via Email" at bounding box center [343, 124] width 182 height 15
checkbox input "true"
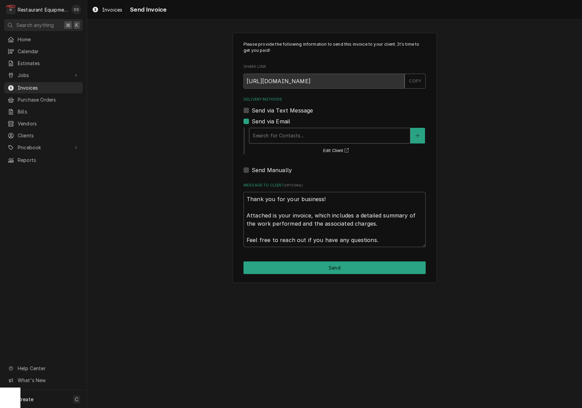
click at [286, 131] on div "Delivery Methods" at bounding box center [330, 135] width 154 height 12
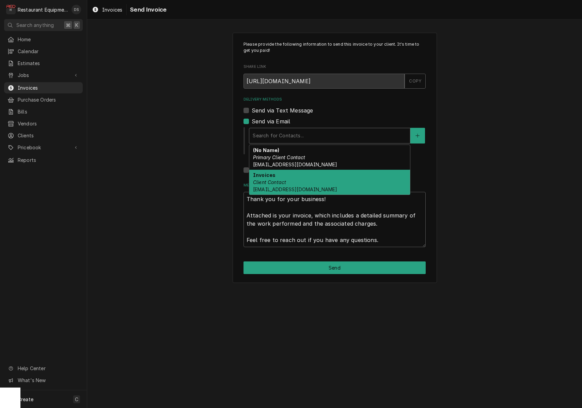
click at [293, 179] on div "Invoices Client Contact [EMAIL_ADDRESS][DOMAIN_NAME]" at bounding box center [329, 182] width 161 height 25
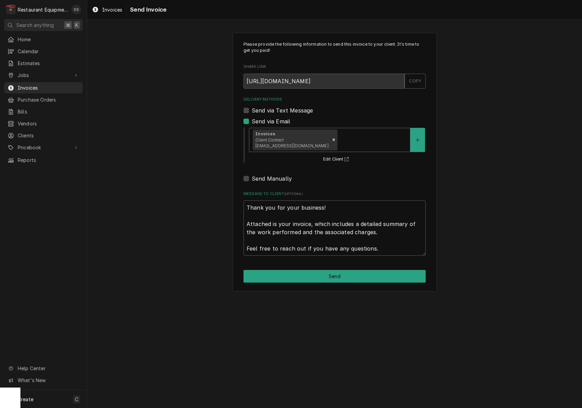
click at [331, 271] on button "Send" at bounding box center [335, 276] width 182 height 13
type textarea "x"
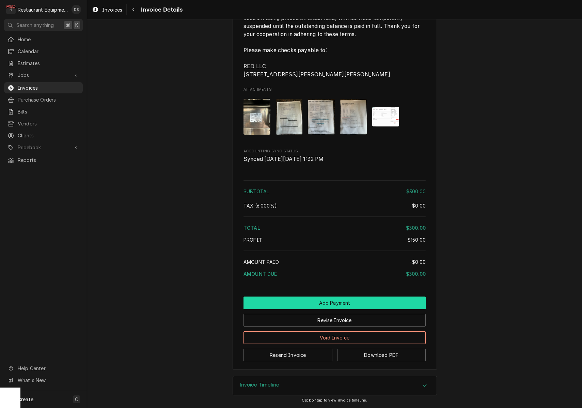
scroll to position [777, 0]
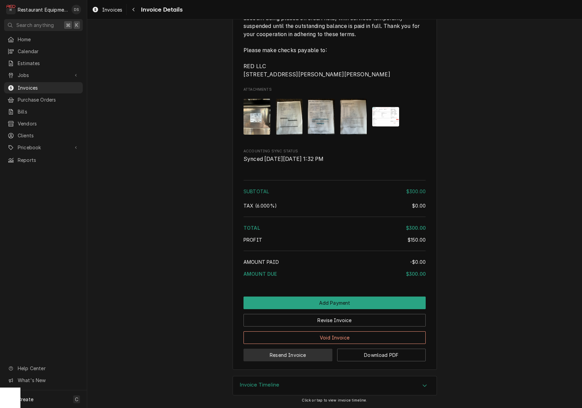
click at [312, 352] on button "Resend Invoice" at bounding box center [288, 354] width 89 height 13
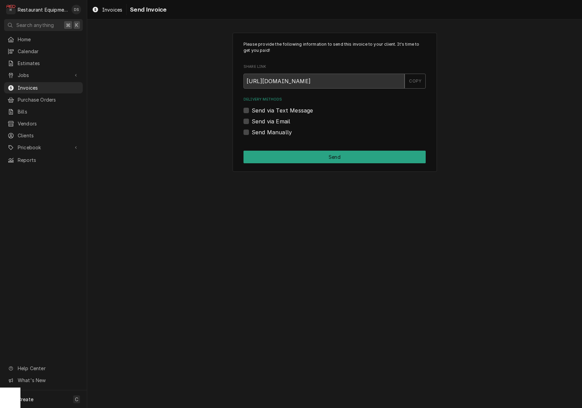
click at [252, 121] on label "Send via Email" at bounding box center [271, 121] width 38 height 8
click at [252, 121] on input "Send via Email" at bounding box center [343, 124] width 182 height 15
checkbox input "true"
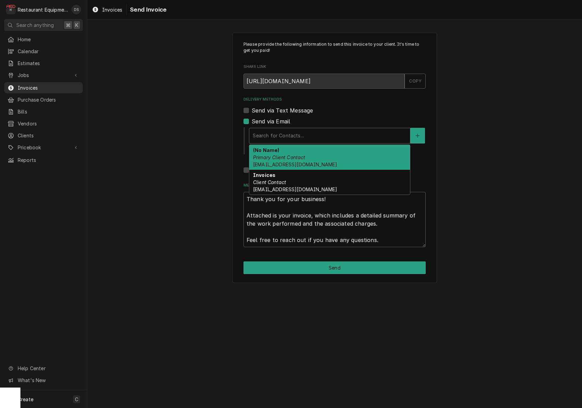
click at [290, 134] on div "Search for Contacts..." at bounding box center [330, 135] width 154 height 7
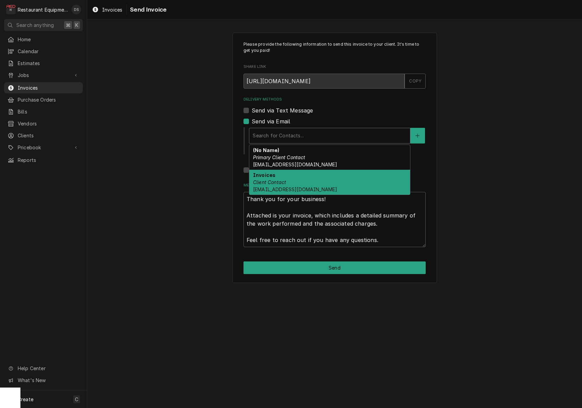
click at [294, 187] on span "[EMAIL_ADDRESS][DOMAIN_NAME]" at bounding box center [295, 189] width 84 height 6
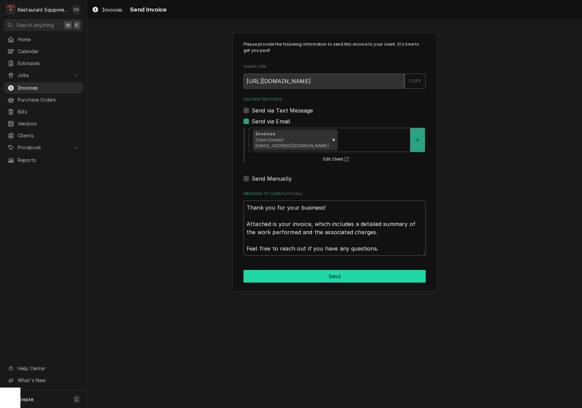
click at [332, 278] on button "Send" at bounding box center [335, 276] width 182 height 13
type textarea "x"
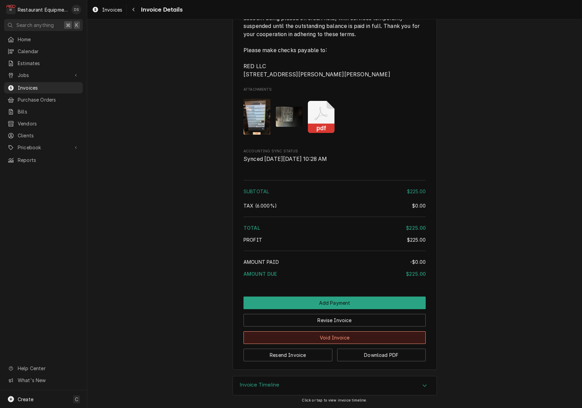
scroll to position [824, 0]
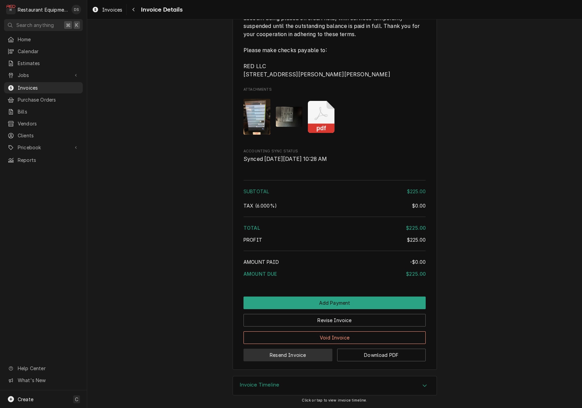
click at [286, 353] on button "Resend Invoice" at bounding box center [288, 354] width 89 height 13
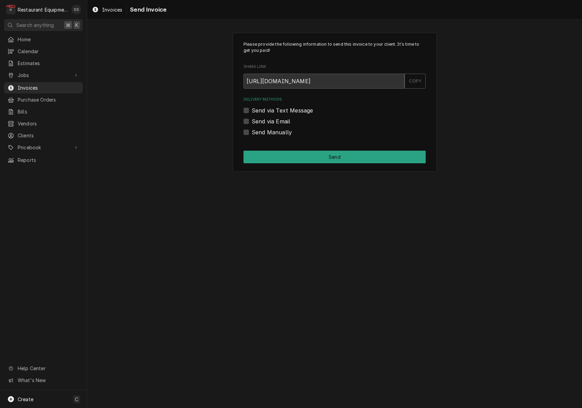
click at [252, 121] on label "Send via Email" at bounding box center [271, 121] width 38 height 8
click at [252, 121] on input "Send via Email" at bounding box center [343, 124] width 182 height 15
checkbox input "true"
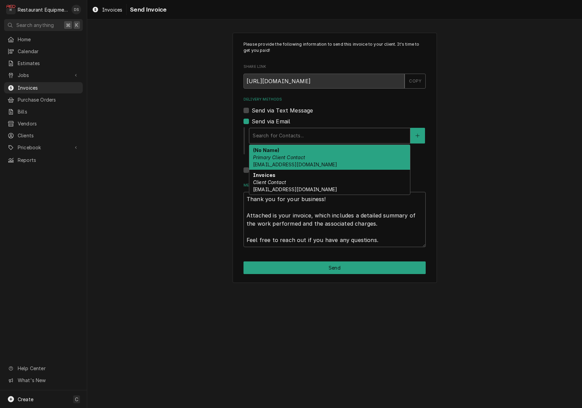
click at [290, 135] on div "Search for Contacts..." at bounding box center [330, 135] width 154 height 7
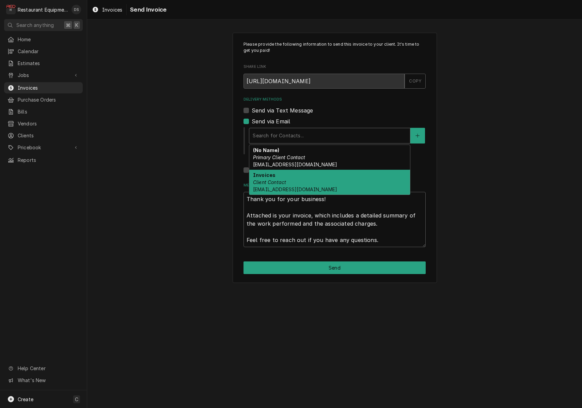
click at [290, 178] on div "Invoices Client Contact [EMAIL_ADDRESS][DOMAIN_NAME]" at bounding box center [329, 182] width 161 height 25
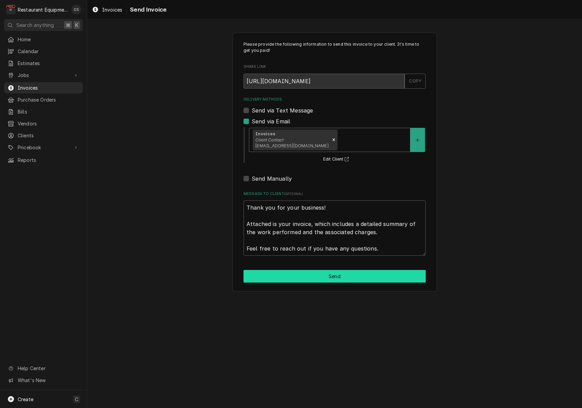
click at [319, 270] on button "Send" at bounding box center [335, 276] width 182 height 13
type textarea "x"
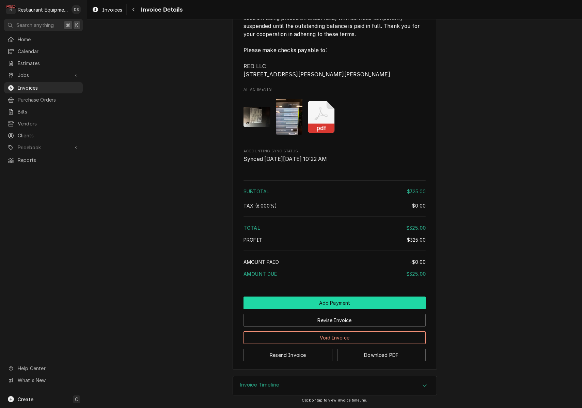
scroll to position [824, 0]
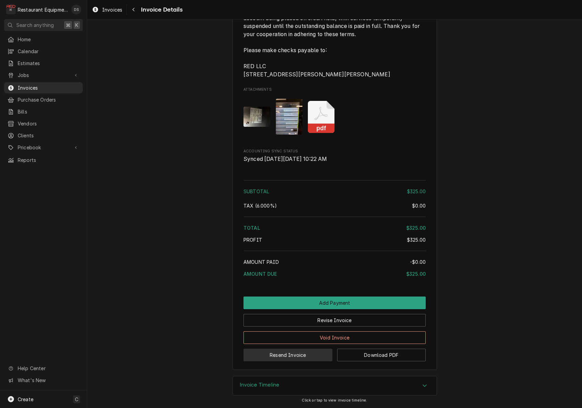
click at [312, 355] on button "Resend Invoice" at bounding box center [288, 354] width 89 height 13
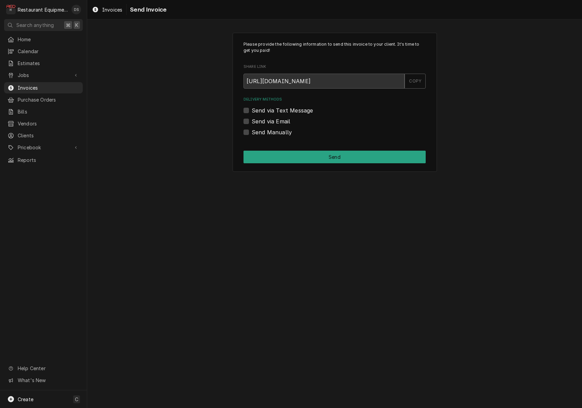
click at [252, 122] on label "Send via Email" at bounding box center [271, 121] width 38 height 8
click at [252, 122] on input "Send via Email" at bounding box center [343, 124] width 182 height 15
checkbox input "true"
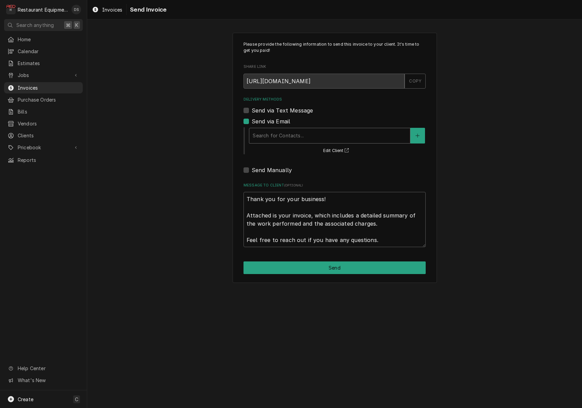
click at [293, 134] on div "Search for Contacts..." at bounding box center [330, 135] width 154 height 7
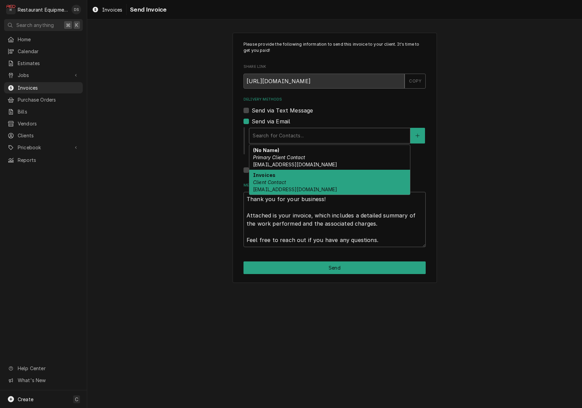
click at [291, 175] on div "Invoices Client Contact [EMAIL_ADDRESS][DOMAIN_NAME]" at bounding box center [329, 182] width 161 height 25
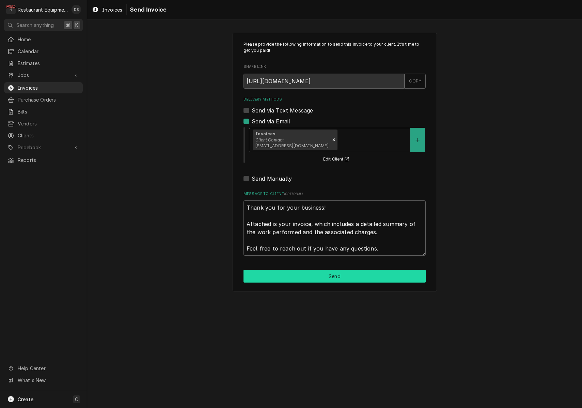
click at [329, 278] on button "Send" at bounding box center [335, 276] width 182 height 13
type textarea "x"
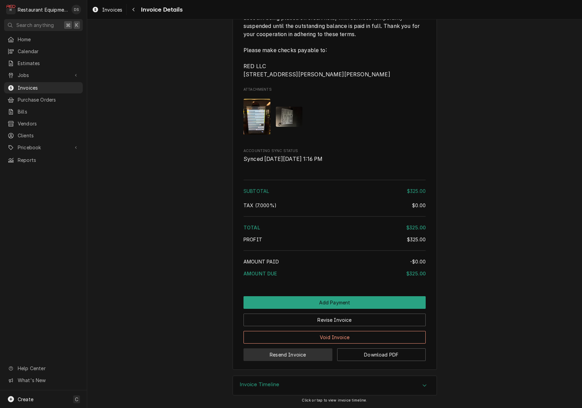
click at [284, 357] on button "Resend Invoice" at bounding box center [288, 354] width 89 height 13
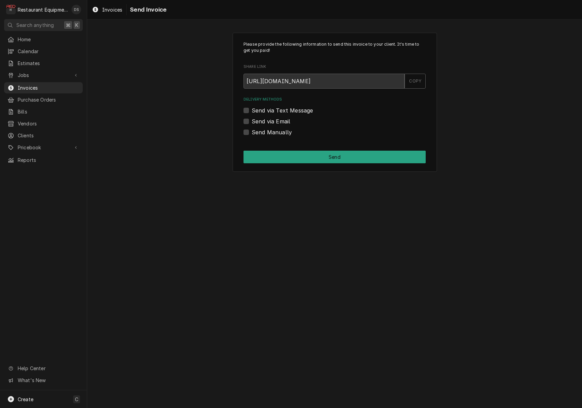
drag, startPoint x: 246, startPoint y: 118, endPoint x: 251, endPoint y: 120, distance: 5.6
click at [252, 119] on label "Send via Email" at bounding box center [271, 121] width 38 height 8
click at [252, 119] on input "Send via Email" at bounding box center [343, 124] width 182 height 15
checkbox input "true"
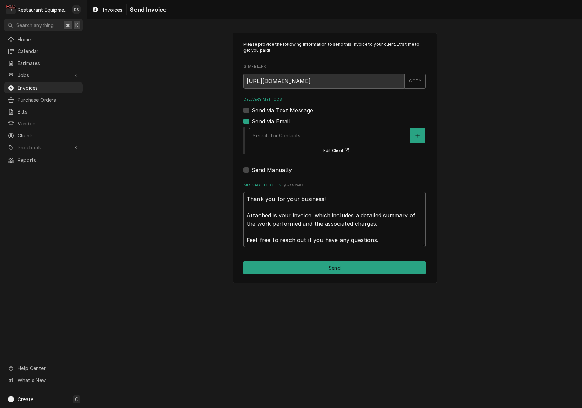
click at [298, 132] on div "Search for Contacts..." at bounding box center [330, 135] width 154 height 7
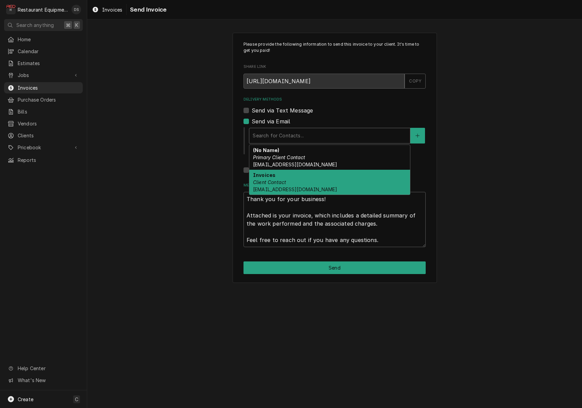
click at [294, 177] on div "Invoices Client Contact [EMAIL_ADDRESS][DOMAIN_NAME]" at bounding box center [329, 182] width 161 height 25
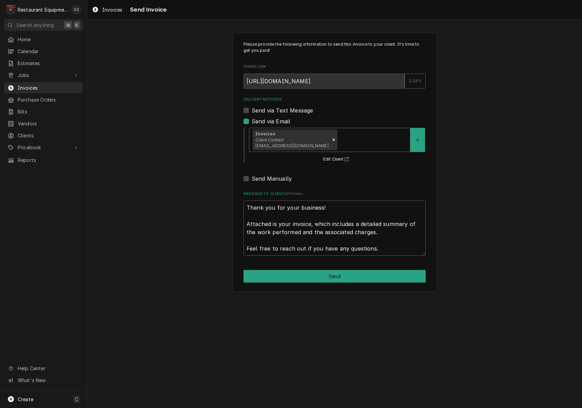
click at [319, 271] on button "Send" at bounding box center [335, 276] width 182 height 13
type textarea "x"
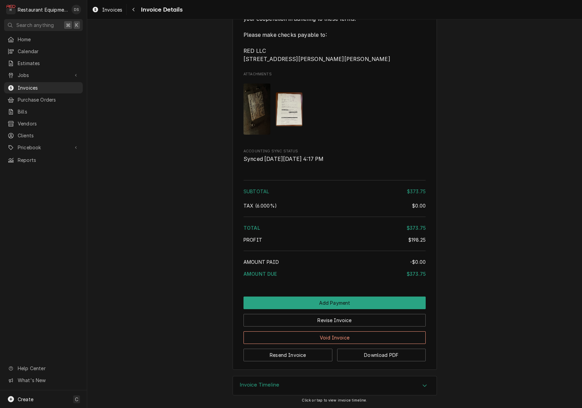
click at [306, 356] on button "Resend Invoice" at bounding box center [288, 354] width 89 height 13
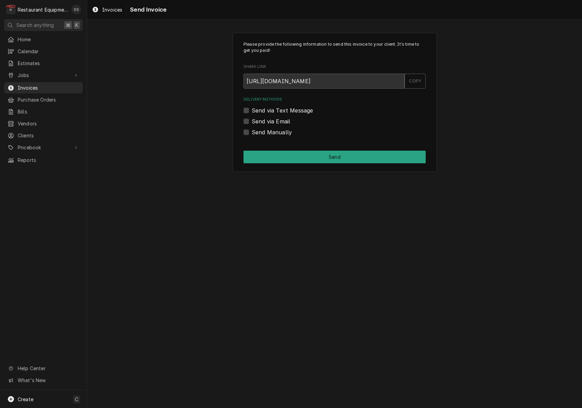
click at [252, 121] on label "Send via Email" at bounding box center [271, 121] width 38 height 8
click at [252, 121] on input "Send via Email" at bounding box center [343, 124] width 182 height 15
checkbox input "true"
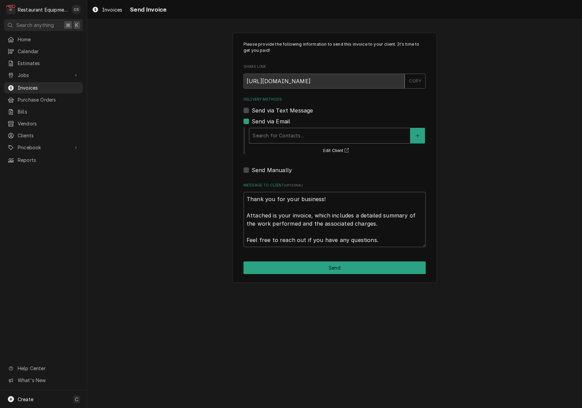
click at [289, 136] on div "Search for Contacts..." at bounding box center [330, 135] width 154 height 7
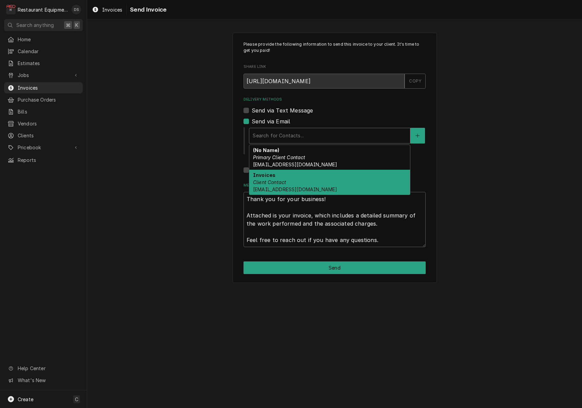
click at [284, 174] on div "Invoices Client Contact [EMAIL_ADDRESS][DOMAIN_NAME]" at bounding box center [329, 182] width 161 height 25
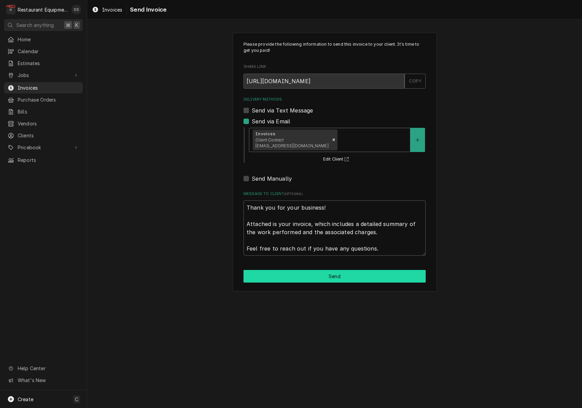
click at [317, 275] on button "Send" at bounding box center [335, 276] width 182 height 13
type textarea "x"
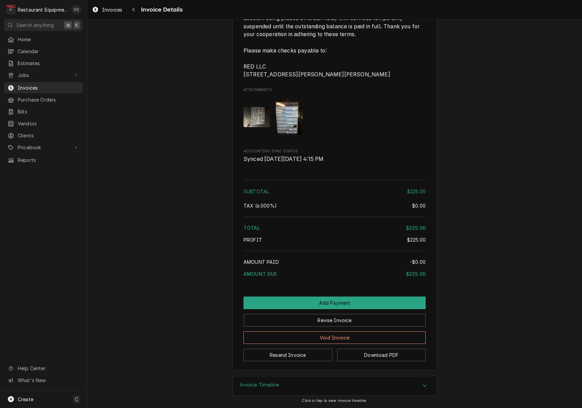
scroll to position [823, 0]
click at [287, 355] on button "Resend Invoice" at bounding box center [288, 354] width 89 height 13
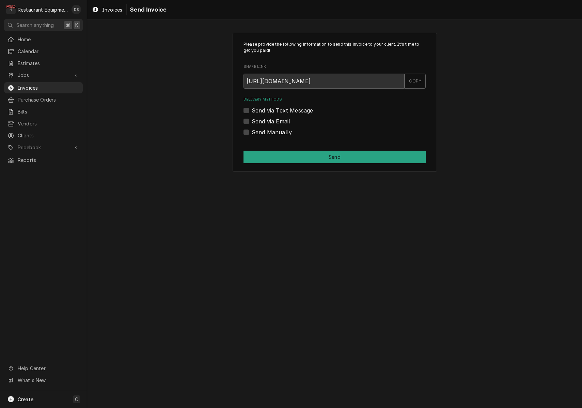
click at [252, 121] on label "Send via Email" at bounding box center [271, 121] width 38 height 8
click at [252, 121] on input "Send via Email" at bounding box center [343, 124] width 182 height 15
checkbox input "true"
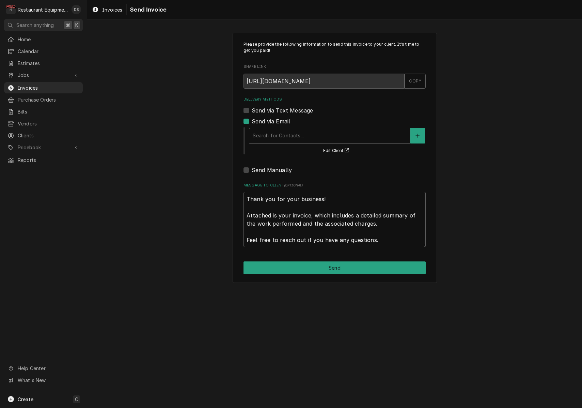
click at [299, 135] on div "Search for Contacts..." at bounding box center [330, 135] width 154 height 7
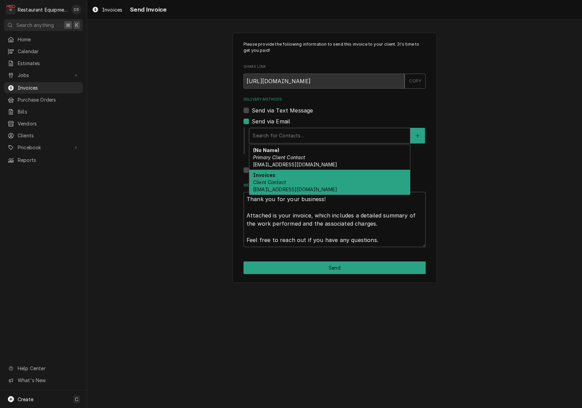
click at [295, 180] on div "Invoices Client Contact [EMAIL_ADDRESS][DOMAIN_NAME]" at bounding box center [329, 182] width 161 height 25
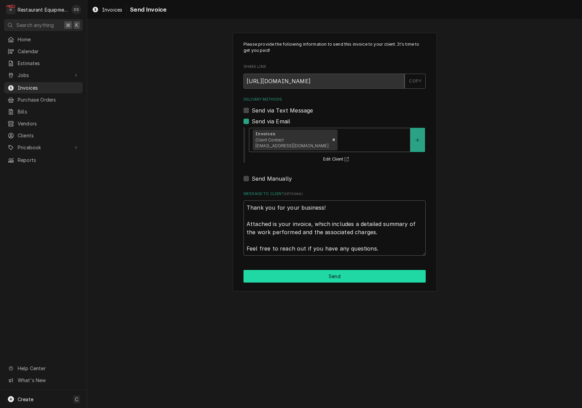
click at [314, 276] on button "Send" at bounding box center [335, 276] width 182 height 13
type textarea "x"
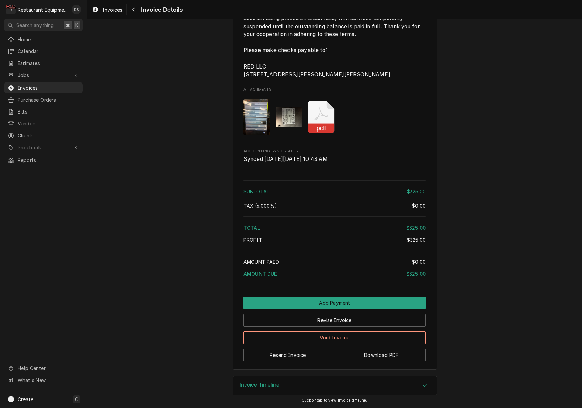
scroll to position [854, 0]
click at [308, 357] on button "Resend Invoice" at bounding box center [288, 354] width 89 height 13
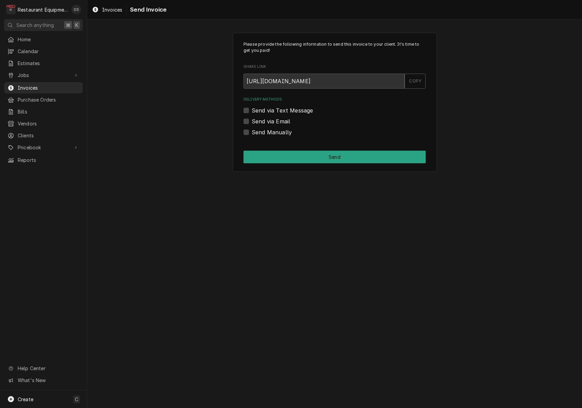
click at [252, 120] on label "Send via Email" at bounding box center [271, 121] width 38 height 8
click at [252, 120] on input "Send via Email" at bounding box center [343, 124] width 182 height 15
checkbox input "true"
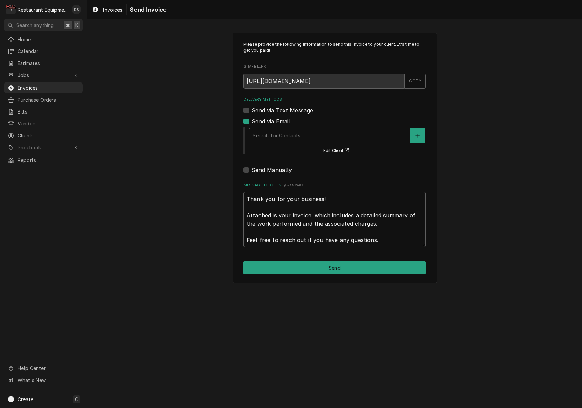
click at [287, 139] on div "Delivery Methods" at bounding box center [330, 135] width 154 height 12
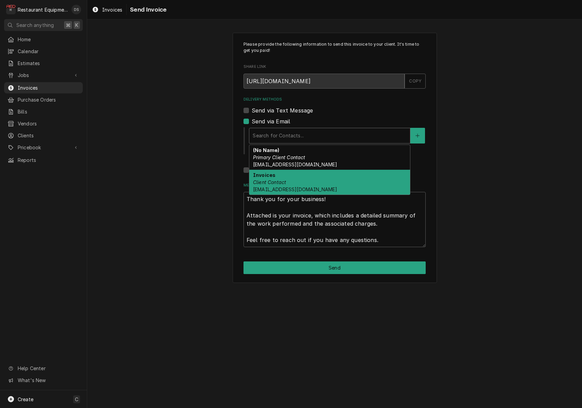
click at [292, 173] on div "Invoices Client Contact [EMAIL_ADDRESS][DOMAIN_NAME]" at bounding box center [329, 182] width 161 height 25
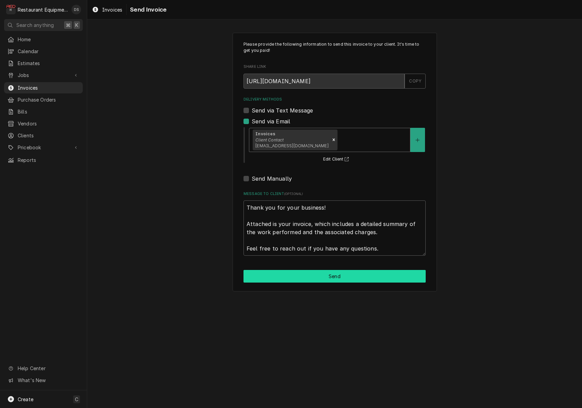
click at [307, 274] on button "Send" at bounding box center [335, 276] width 182 height 13
type textarea "x"
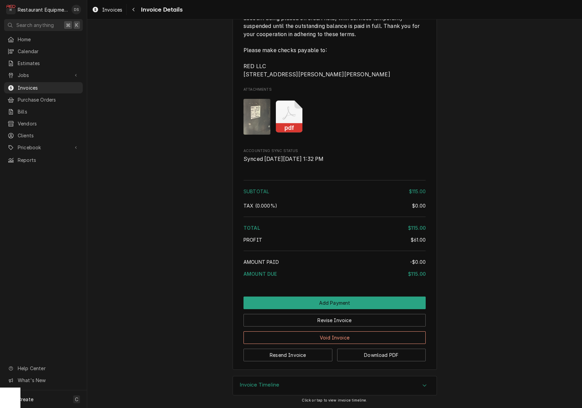
scroll to position [916, 0]
click at [307, 358] on button "Resend Invoice" at bounding box center [288, 354] width 89 height 13
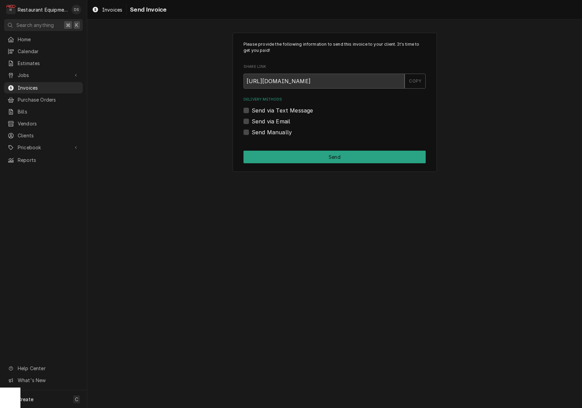
click at [252, 121] on label "Send via Email" at bounding box center [271, 121] width 38 height 8
click at [252, 121] on input "Send via Email" at bounding box center [343, 124] width 182 height 15
checkbox input "true"
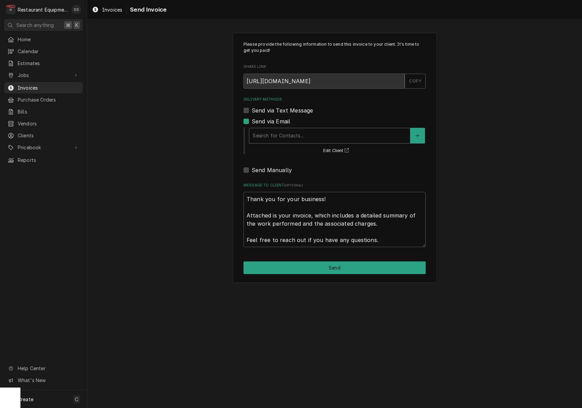
drag, startPoint x: 285, startPoint y: 133, endPoint x: 285, endPoint y: 138, distance: 5.5
click at [285, 133] on div "Search for Contacts..." at bounding box center [330, 135] width 154 height 7
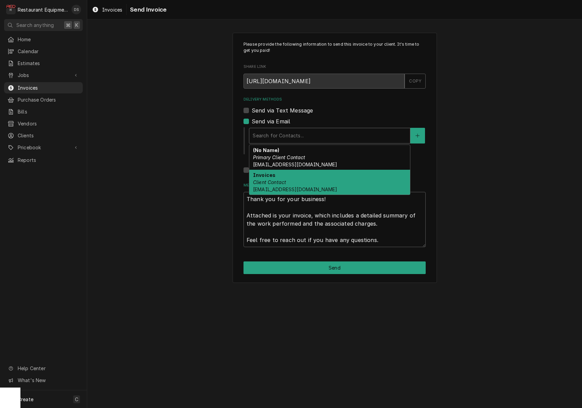
click at [287, 184] on div "Invoices Client Contact [EMAIL_ADDRESS][DOMAIN_NAME]" at bounding box center [329, 182] width 161 height 25
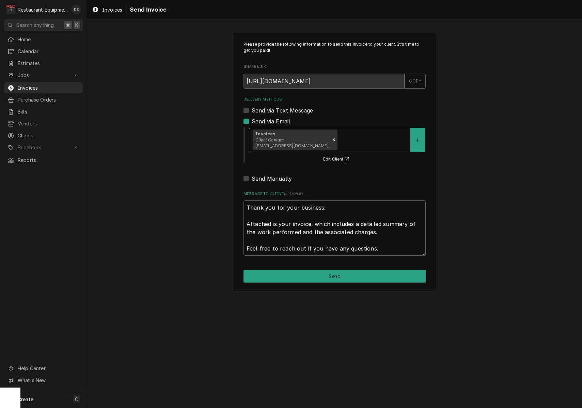
click at [321, 273] on button "Send" at bounding box center [335, 276] width 182 height 13
type textarea "x"
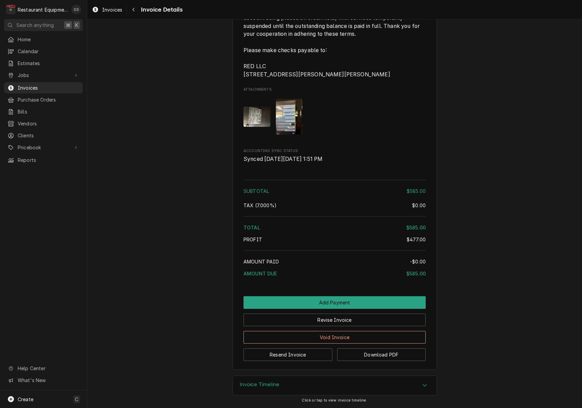
scroll to position [896, 0]
click at [288, 355] on button "Resend Invoice" at bounding box center [288, 354] width 89 height 13
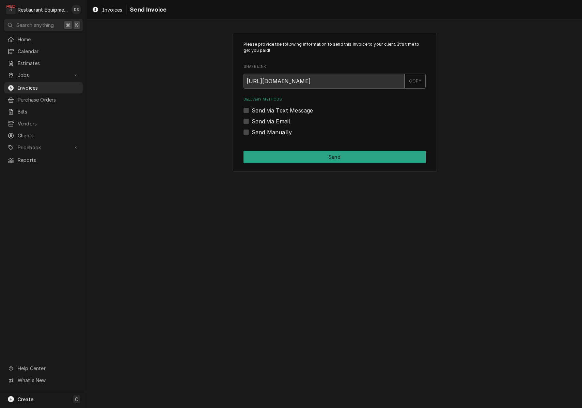
click at [252, 121] on label "Send via Email" at bounding box center [271, 121] width 38 height 8
click at [252, 121] on input "Send via Email" at bounding box center [343, 124] width 182 height 15
checkbox input "true"
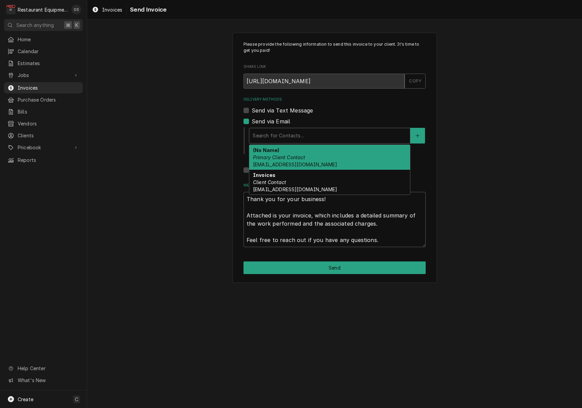
click at [294, 135] on div "Search for Contacts..." at bounding box center [330, 135] width 154 height 7
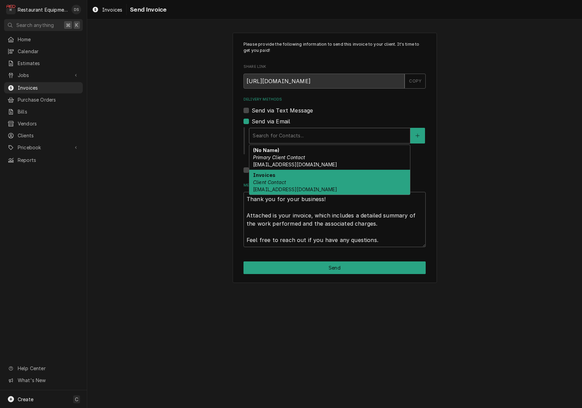
click at [292, 180] on div "Invoices Client Contact invoicesubmission-US@seb-professional.com" at bounding box center [329, 182] width 161 height 25
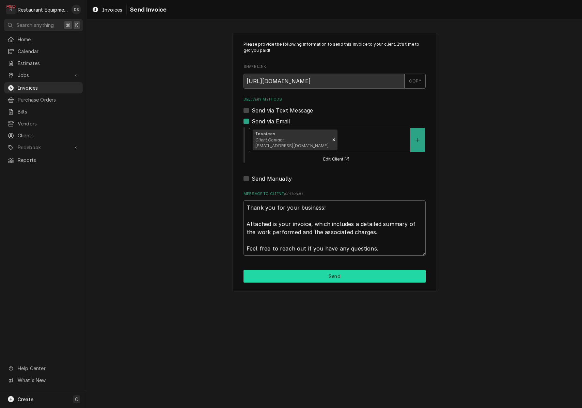
click at [313, 274] on button "Send" at bounding box center [335, 276] width 182 height 13
type textarea "x"
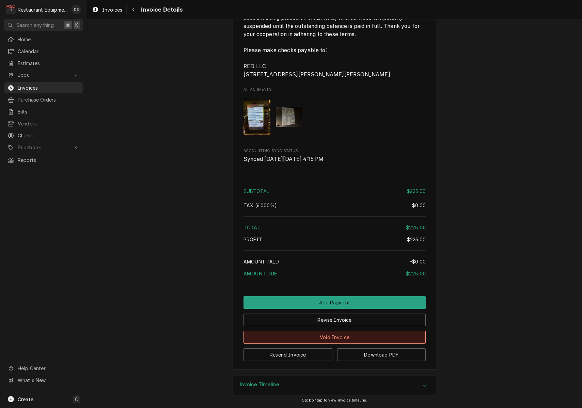
scroll to position [823, 0]
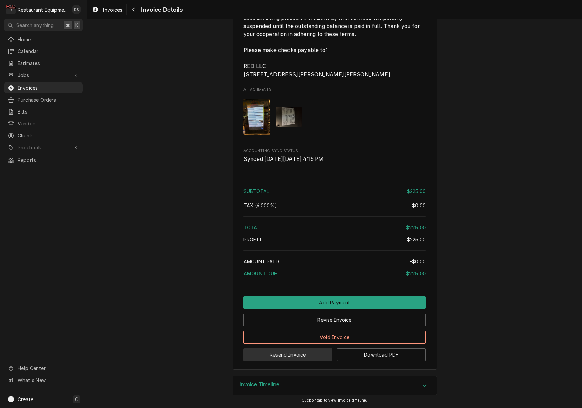
click at [295, 351] on button "Resend Invoice" at bounding box center [288, 354] width 89 height 13
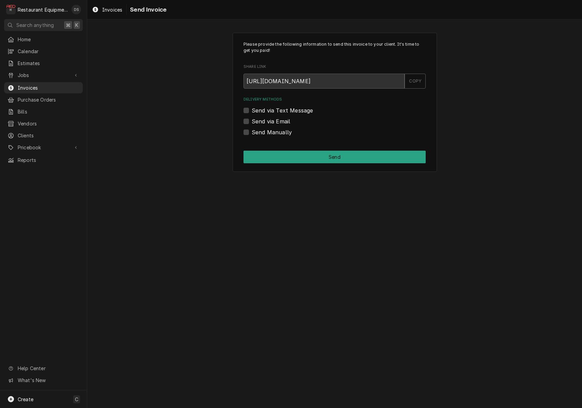
click at [243, 121] on div "Please provide the following information to send this invoice to your client. I…" at bounding box center [335, 102] width 204 height 139
click at [252, 120] on label "Send via Email" at bounding box center [271, 121] width 38 height 8
click at [252, 120] on input "Send via Email" at bounding box center [343, 124] width 182 height 15
checkbox input "true"
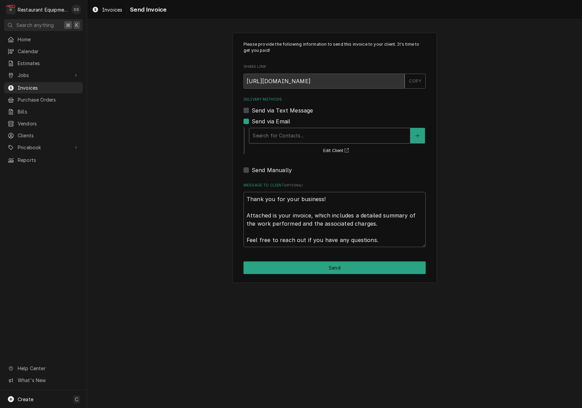
click at [269, 131] on div "Delivery Methods" at bounding box center [330, 135] width 154 height 12
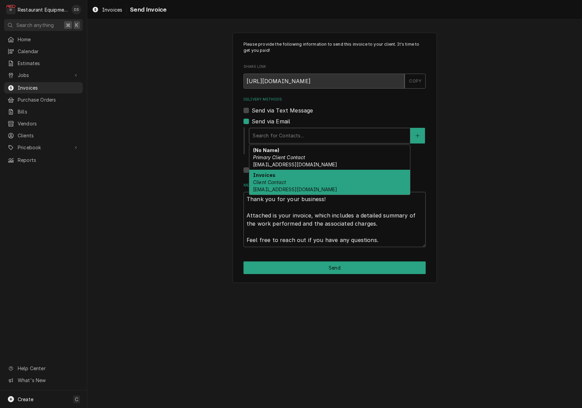
click at [269, 182] on em "Client Contact" at bounding box center [269, 182] width 33 height 6
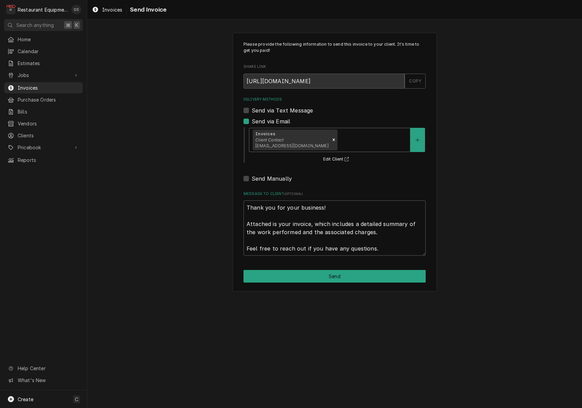
click at [319, 276] on button "Send" at bounding box center [335, 276] width 182 height 13
type textarea "x"
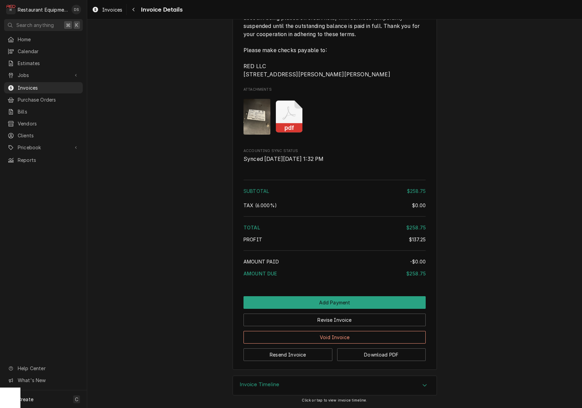
scroll to position [1017, 0]
click at [298, 356] on button "Resend Invoice" at bounding box center [288, 354] width 89 height 13
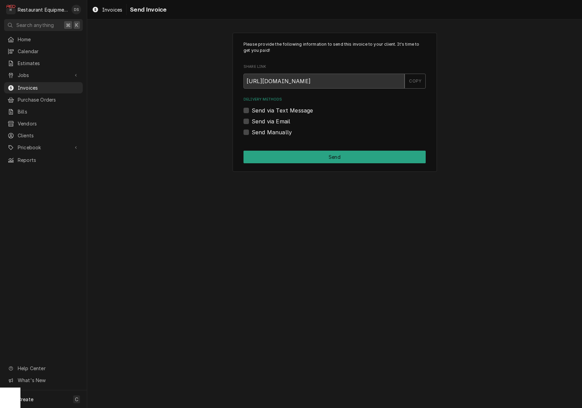
drag, startPoint x: 246, startPoint y: 121, endPoint x: 249, endPoint y: 122, distance: 3.6
click at [252, 121] on label "Send via Email" at bounding box center [271, 121] width 38 height 8
click at [252, 121] on input "Send via Email" at bounding box center [343, 124] width 182 height 15
checkbox input "true"
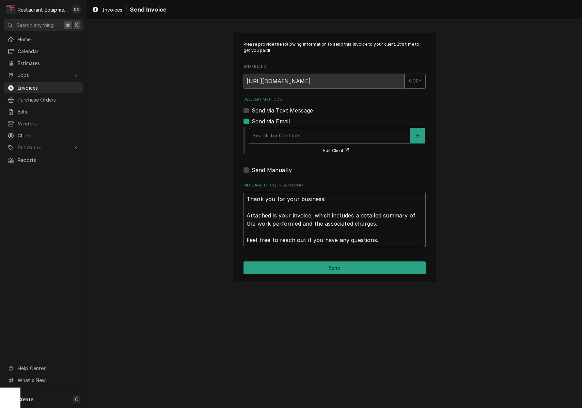
click at [301, 138] on div "Search for Contacts..." at bounding box center [330, 135] width 154 height 7
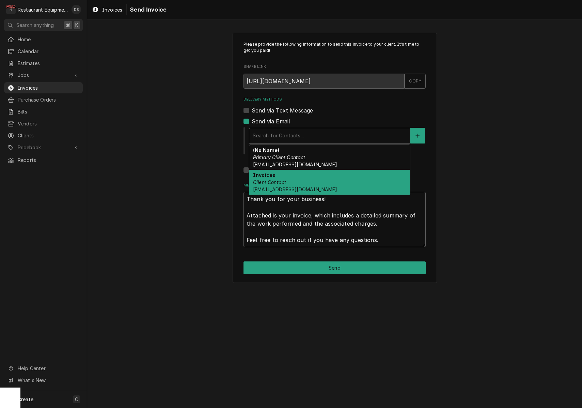
click at [296, 178] on div "Invoices Client Contact [EMAIL_ADDRESS][DOMAIN_NAME]" at bounding box center [329, 182] width 161 height 25
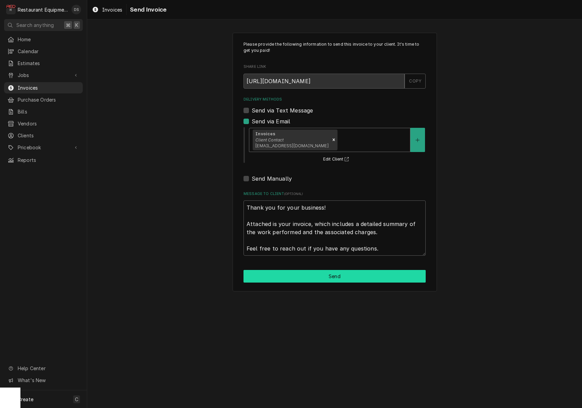
click at [315, 271] on button "Send" at bounding box center [335, 276] width 182 height 13
type textarea "x"
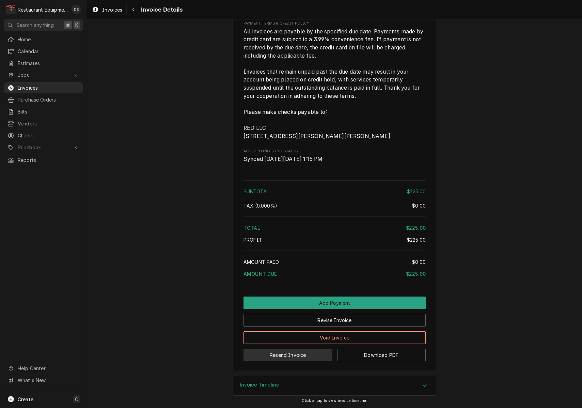
scroll to position [748, 0]
click at [298, 357] on button "Resend Invoice" at bounding box center [288, 354] width 89 height 13
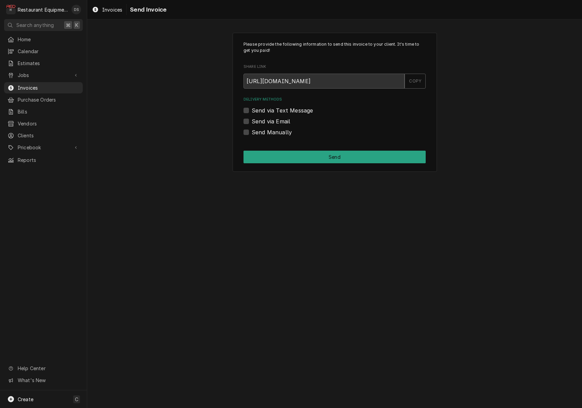
click at [252, 120] on label "Send via Email" at bounding box center [271, 121] width 38 height 8
click at [252, 120] on input "Send via Email" at bounding box center [343, 124] width 182 height 15
checkbox input "true"
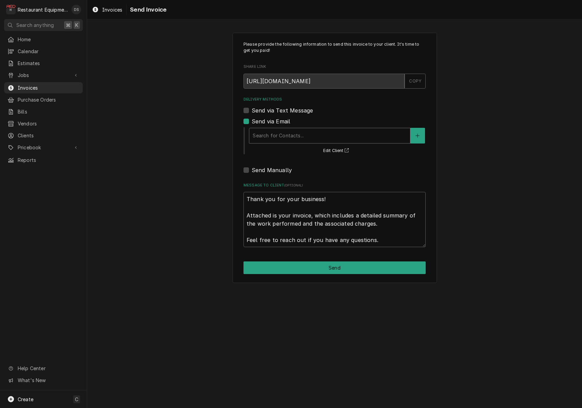
click at [314, 139] on div "Delivery Methods" at bounding box center [330, 135] width 154 height 12
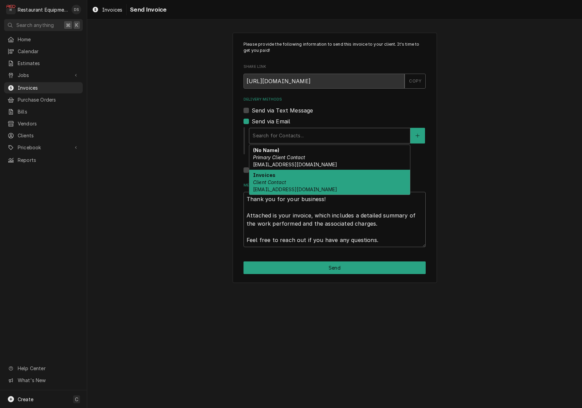
click at [307, 182] on div "Invoices Client Contact [EMAIL_ADDRESS][DOMAIN_NAME]" at bounding box center [329, 182] width 161 height 25
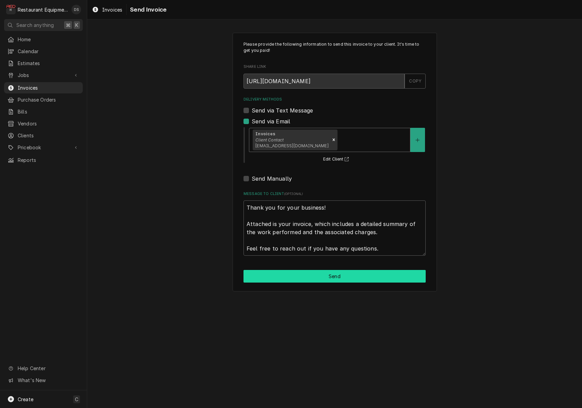
click at [320, 273] on button "Send" at bounding box center [335, 276] width 182 height 13
type textarea "x"
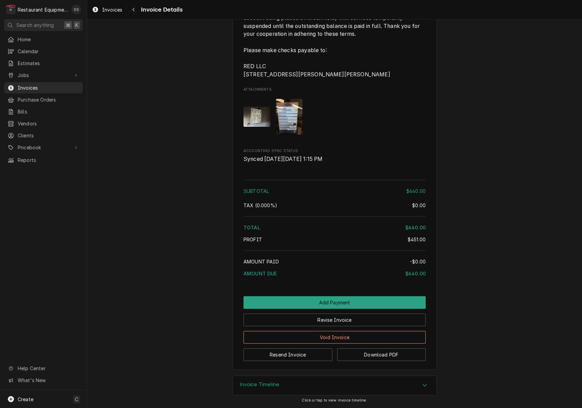
scroll to position [910, 0]
click at [293, 356] on button "Resend Invoice" at bounding box center [288, 354] width 89 height 13
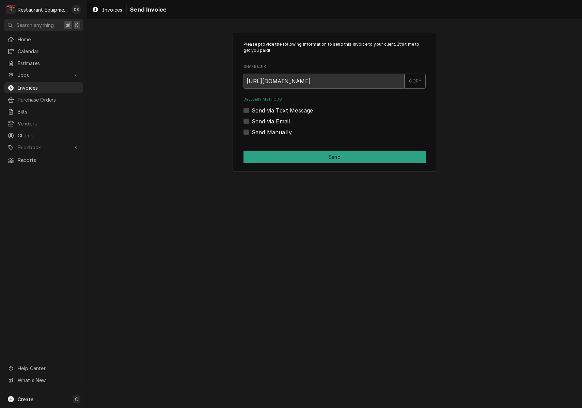
click at [252, 120] on label "Send via Email" at bounding box center [271, 121] width 38 height 8
click at [252, 120] on input "Send via Email" at bounding box center [343, 124] width 182 height 15
checkbox input "true"
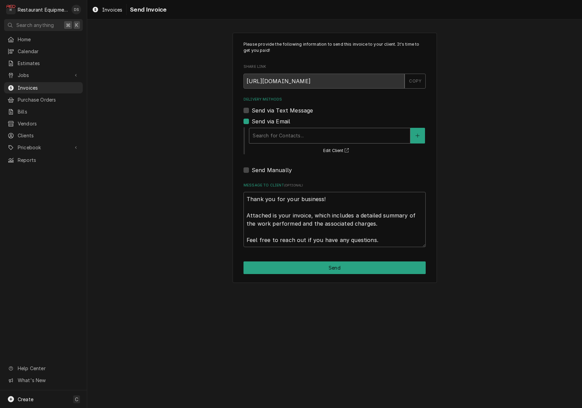
click at [312, 133] on div "Delivery Methods" at bounding box center [330, 135] width 154 height 12
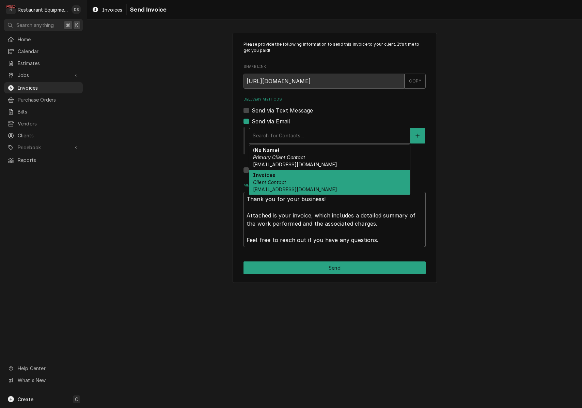
click at [291, 187] on span "[EMAIL_ADDRESS][DOMAIN_NAME]" at bounding box center [295, 189] width 84 height 6
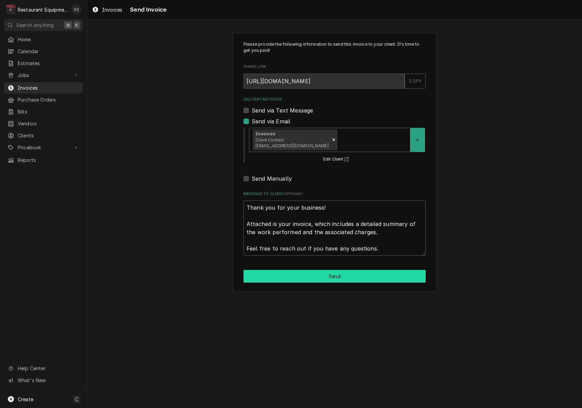
click at [306, 272] on button "Send" at bounding box center [335, 276] width 182 height 13
type textarea "x"
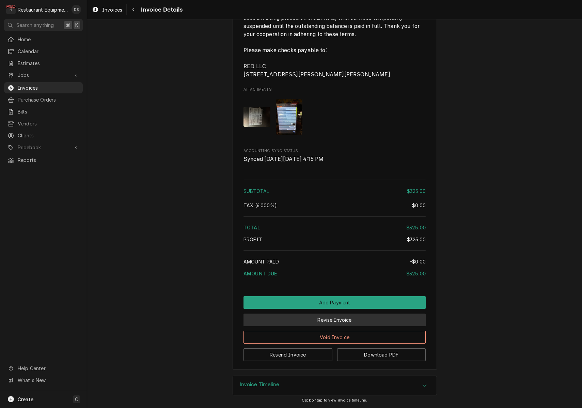
scroll to position [823, 0]
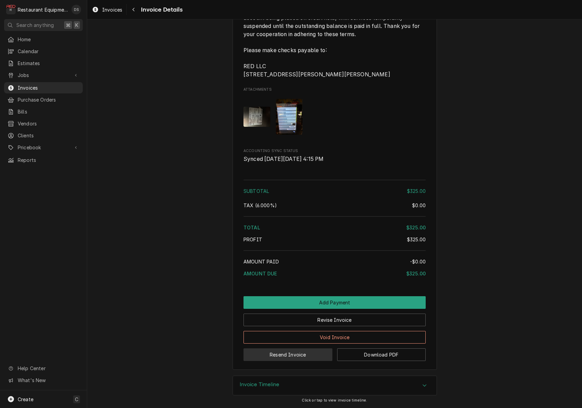
click at [300, 358] on button "Resend Invoice" at bounding box center [288, 354] width 89 height 13
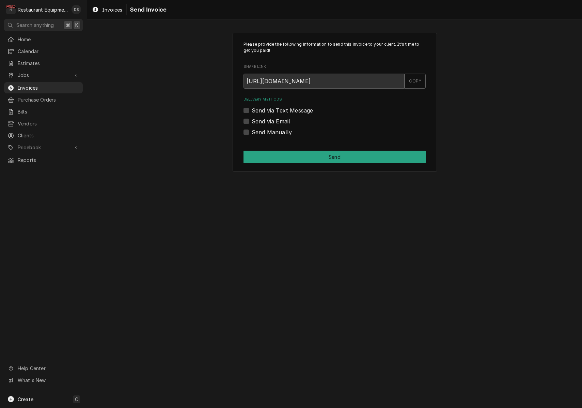
click at [252, 121] on label "Send via Email" at bounding box center [271, 121] width 38 height 8
click at [252, 121] on input "Send via Email" at bounding box center [343, 124] width 182 height 15
checkbox input "true"
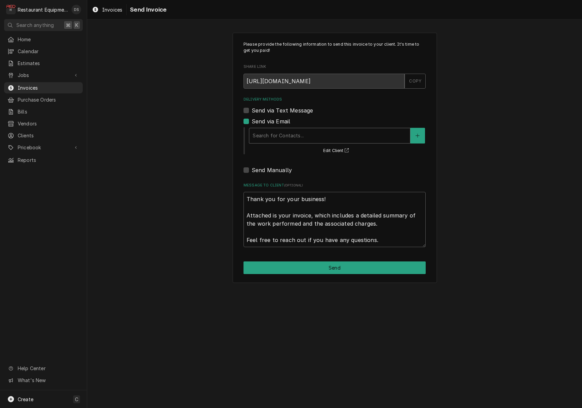
click at [301, 139] on div "Delivery Methods" at bounding box center [330, 135] width 154 height 12
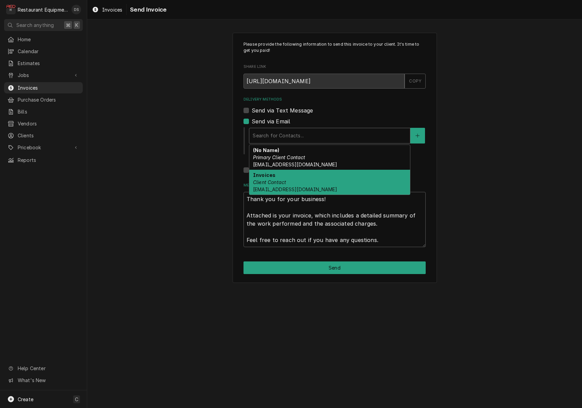
click at [295, 180] on div "Invoices Client Contact [EMAIL_ADDRESS][DOMAIN_NAME]" at bounding box center [329, 182] width 161 height 25
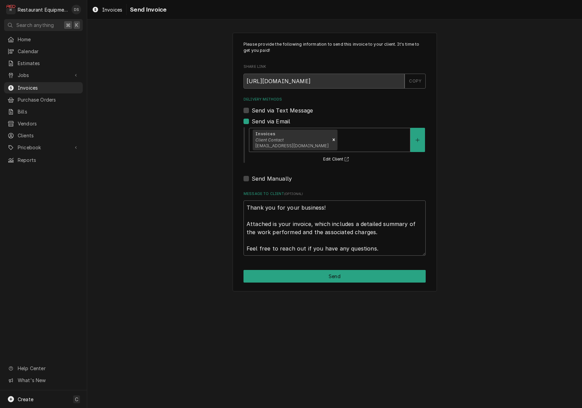
click at [316, 271] on button "Send" at bounding box center [335, 276] width 182 height 13
type textarea "x"
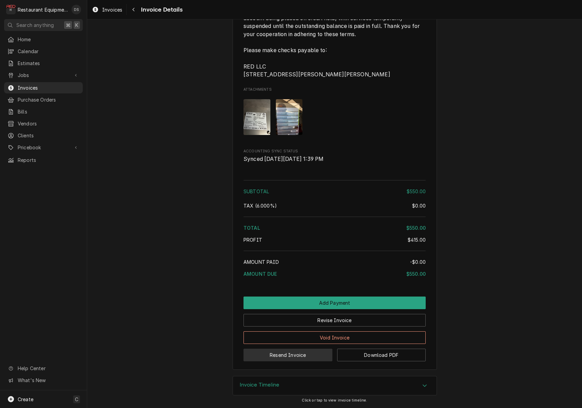
scroll to position [903, 0]
click at [296, 356] on button "Resend Invoice" at bounding box center [288, 354] width 89 height 13
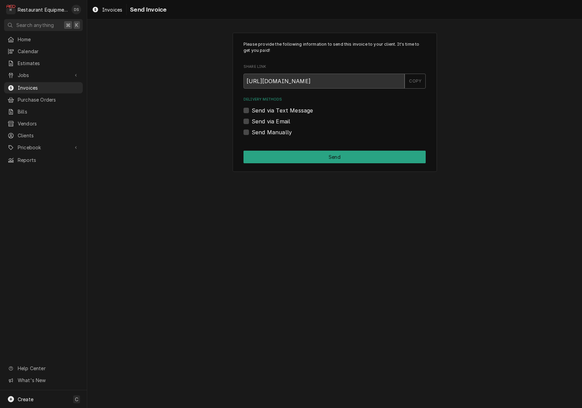
click at [252, 119] on label "Send via Email" at bounding box center [271, 121] width 38 height 8
click at [252, 119] on input "Send via Email" at bounding box center [343, 124] width 182 height 15
checkbox input "true"
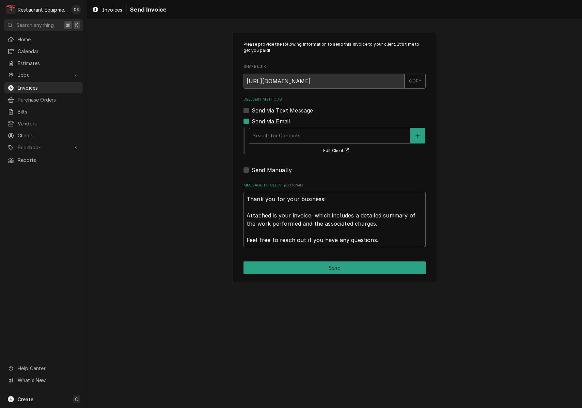
click at [288, 128] on div "Search for Contacts..." at bounding box center [329, 136] width 161 height 16
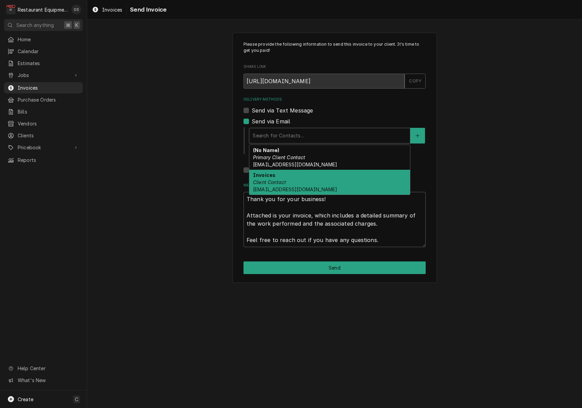
click at [287, 181] on div "Invoices Client Contact invoicesubmission-US@seb-professional.com" at bounding box center [329, 182] width 161 height 25
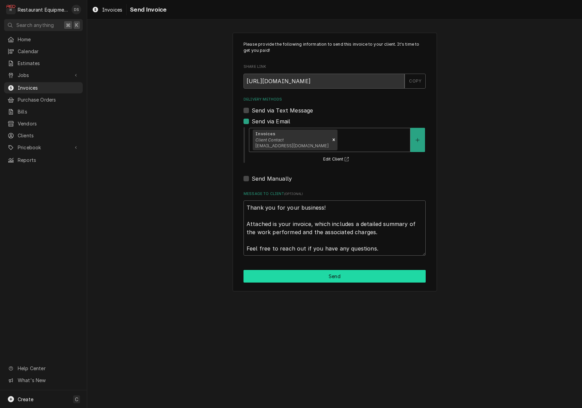
click at [320, 273] on button "Send" at bounding box center [335, 276] width 182 height 13
type textarea "x"
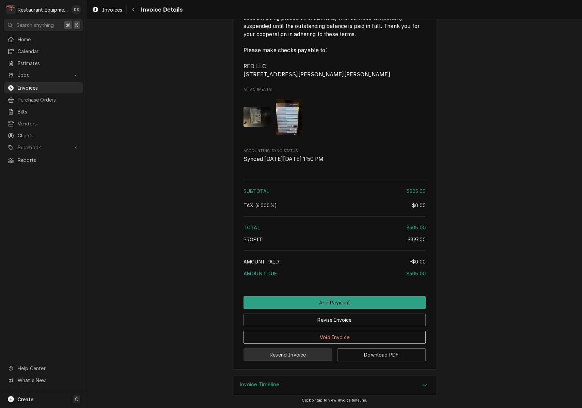
scroll to position [964, 0]
click at [280, 351] on button "Resend Invoice" at bounding box center [288, 354] width 89 height 13
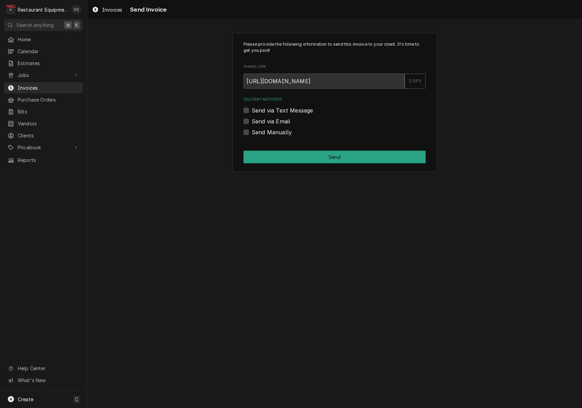
click at [252, 122] on label "Send via Email" at bounding box center [271, 121] width 38 height 8
click at [252, 122] on input "Send via Email" at bounding box center [343, 124] width 182 height 15
checkbox input "true"
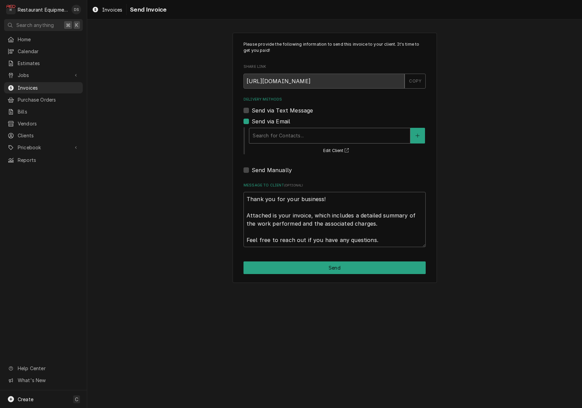
click at [290, 133] on div "Search for Contacts..." at bounding box center [330, 135] width 154 height 7
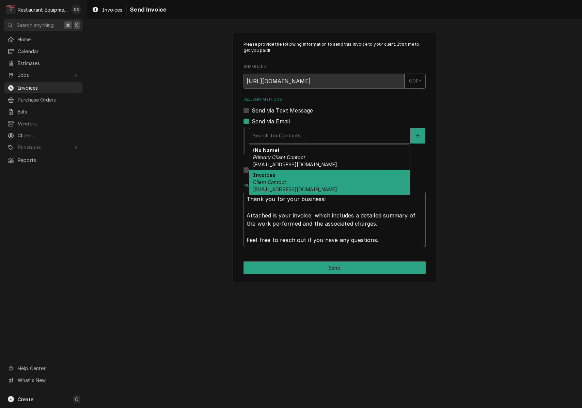
click at [287, 180] on div "Invoices Client Contact invoicesubmission-US@seb-professional.com" at bounding box center [329, 182] width 161 height 25
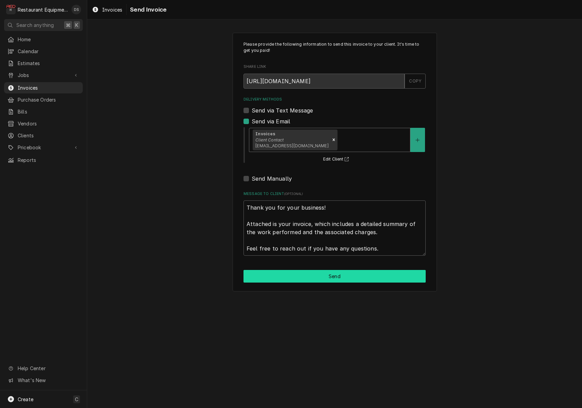
click at [320, 270] on button "Send" at bounding box center [335, 276] width 182 height 13
type textarea "x"
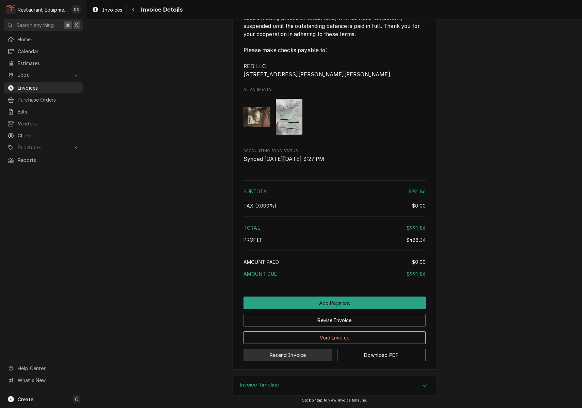
scroll to position [1397, 0]
click at [302, 359] on button "Resend Invoice" at bounding box center [288, 354] width 89 height 13
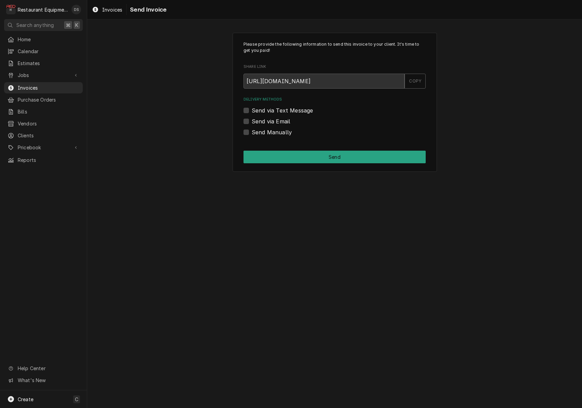
click at [252, 122] on label "Send via Email" at bounding box center [271, 121] width 38 height 8
click at [252, 122] on input "Send via Email" at bounding box center [343, 124] width 182 height 15
checkbox input "true"
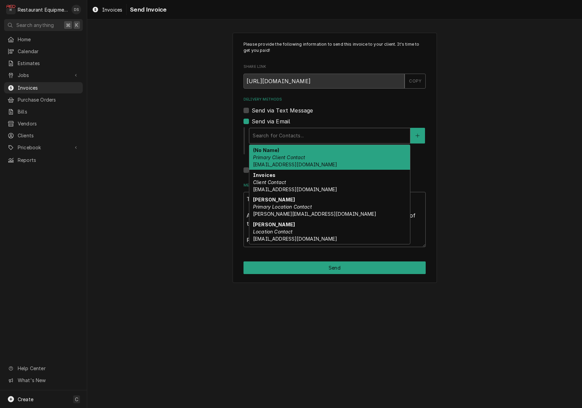
drag, startPoint x: 286, startPoint y: 131, endPoint x: 289, endPoint y: 140, distance: 9.4
click at [286, 132] on div "Search for Contacts..." at bounding box center [329, 135] width 161 height 15
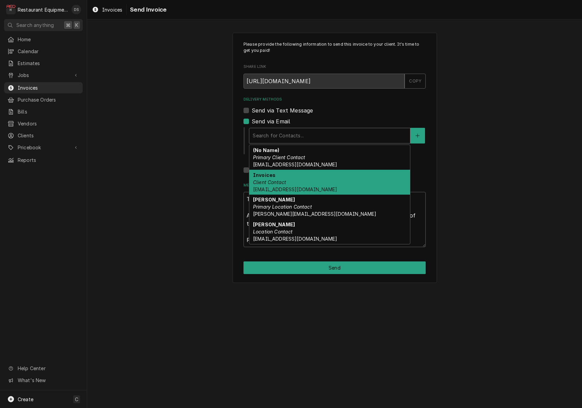
click at [290, 186] on span "[EMAIL_ADDRESS][DOMAIN_NAME]" at bounding box center [295, 189] width 84 height 6
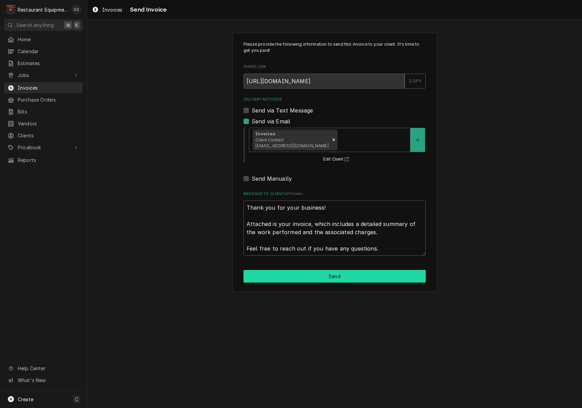
click at [316, 273] on button "Send" at bounding box center [335, 276] width 182 height 13
type textarea "x"
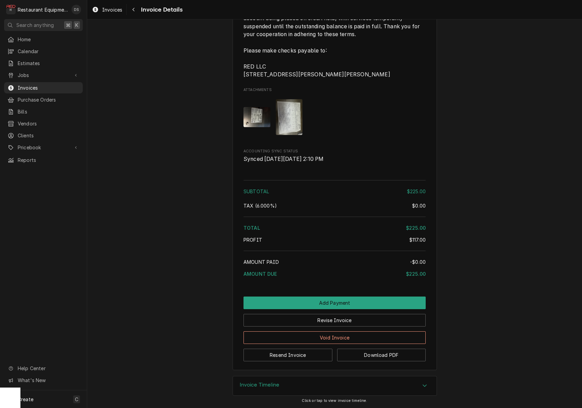
scroll to position [809, 0]
click at [295, 353] on button "Resend Invoice" at bounding box center [288, 354] width 89 height 13
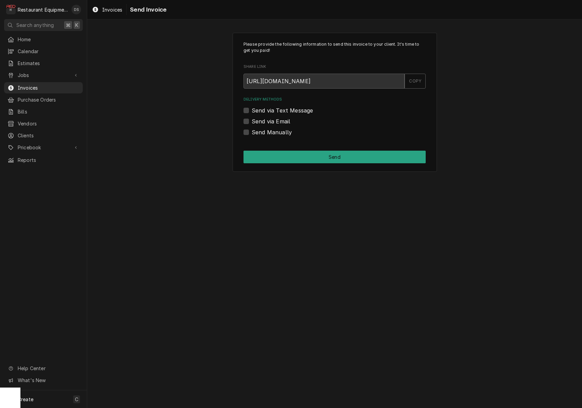
click at [252, 121] on label "Send via Email" at bounding box center [271, 121] width 38 height 8
click at [252, 121] on input "Send via Email" at bounding box center [343, 124] width 182 height 15
checkbox input "true"
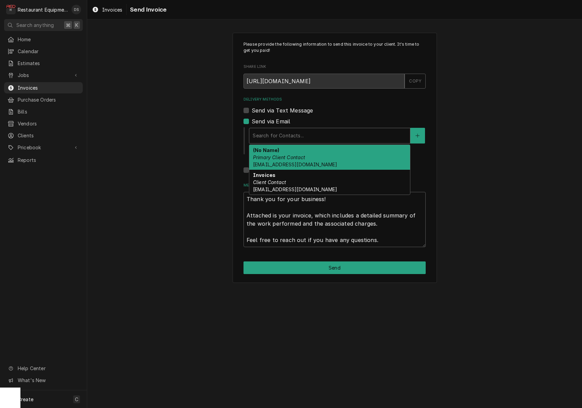
click at [274, 135] on div "Search for Contacts..." at bounding box center [330, 135] width 154 height 7
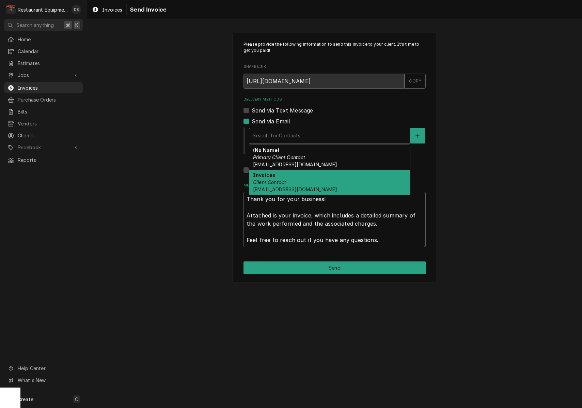
click at [283, 184] on em "Client Contact" at bounding box center [269, 182] width 33 height 6
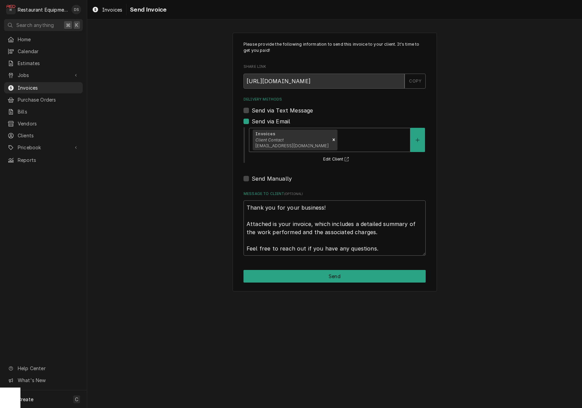
click at [323, 277] on button "Send" at bounding box center [335, 276] width 182 height 13
type textarea "x"
